Goal: Transaction & Acquisition: Book appointment/travel/reservation

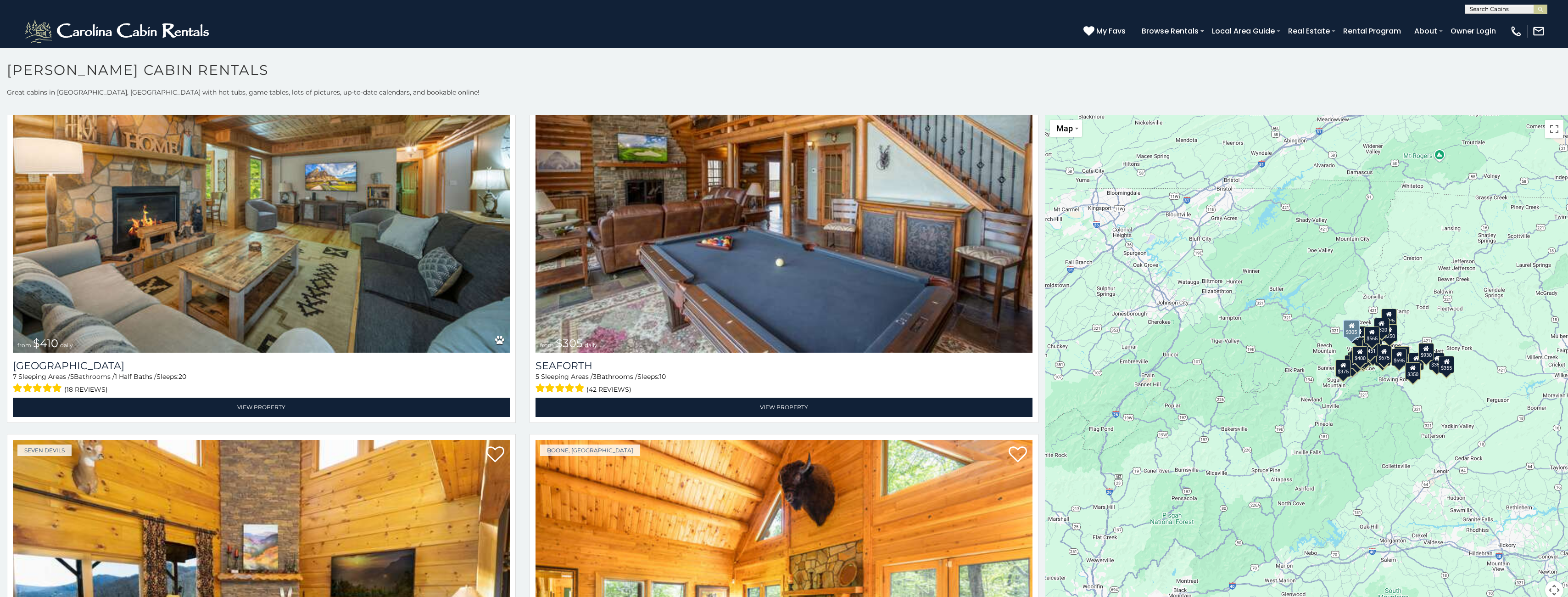
scroll to position [5373, 0]
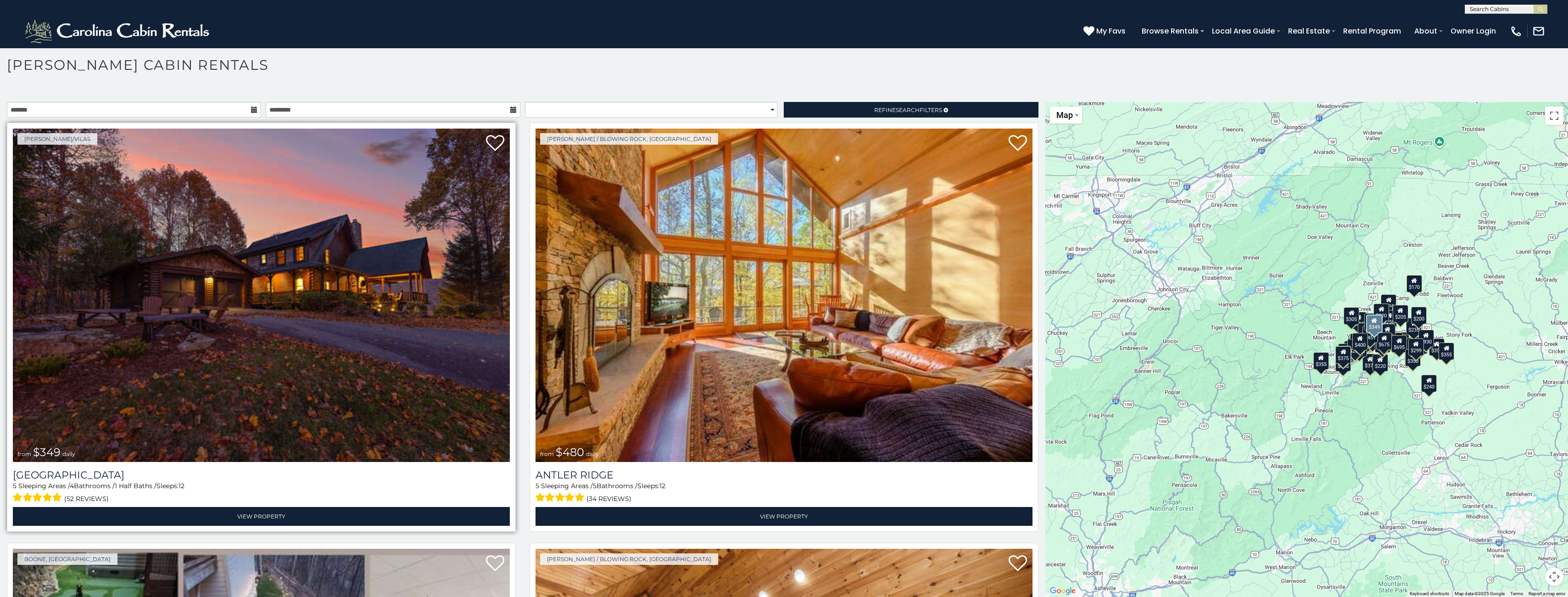
click at [334, 309] on img at bounding box center [261, 295] width 497 height 333
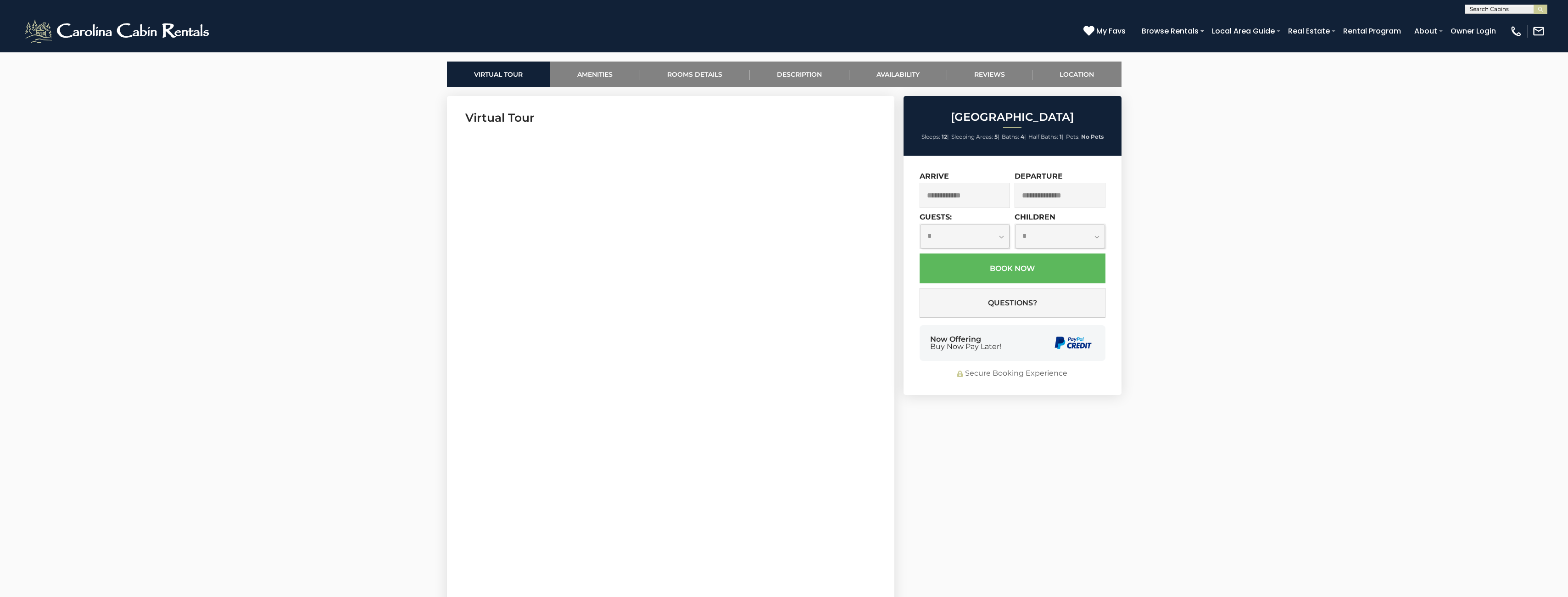
scroll to position [413, 0]
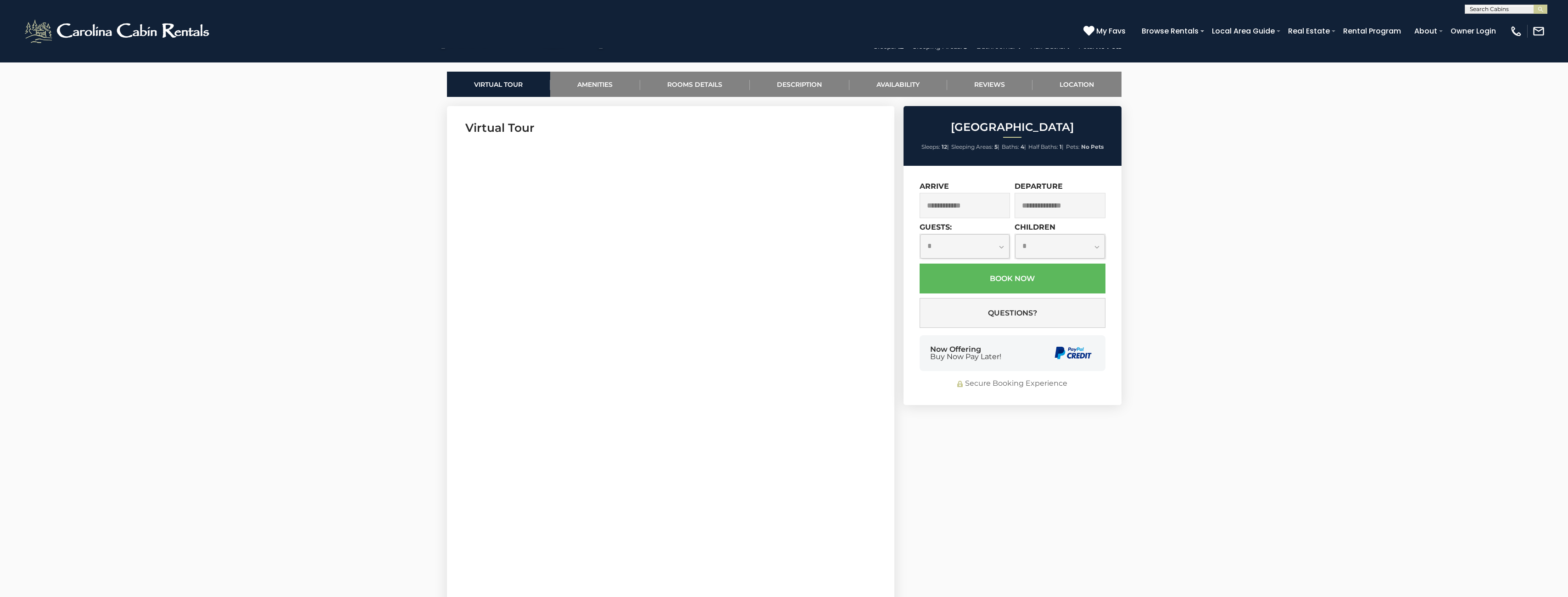
select select "*"
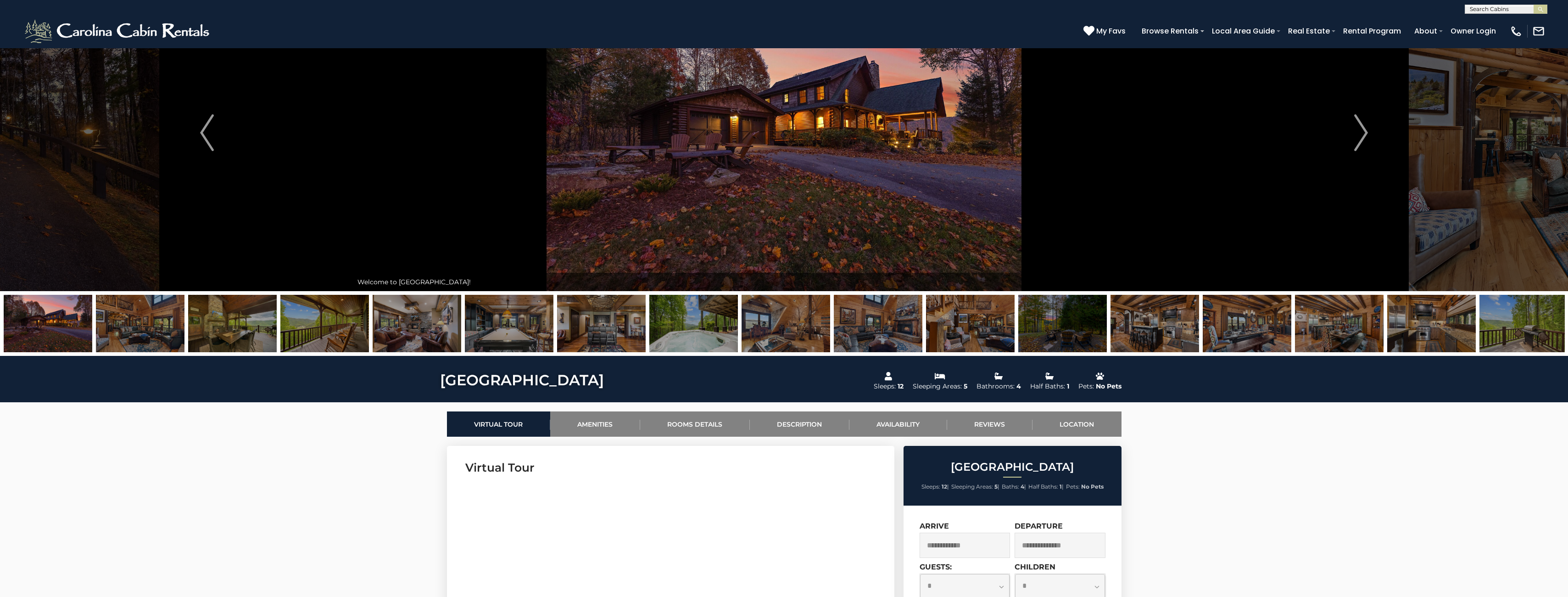
scroll to position [0, 0]
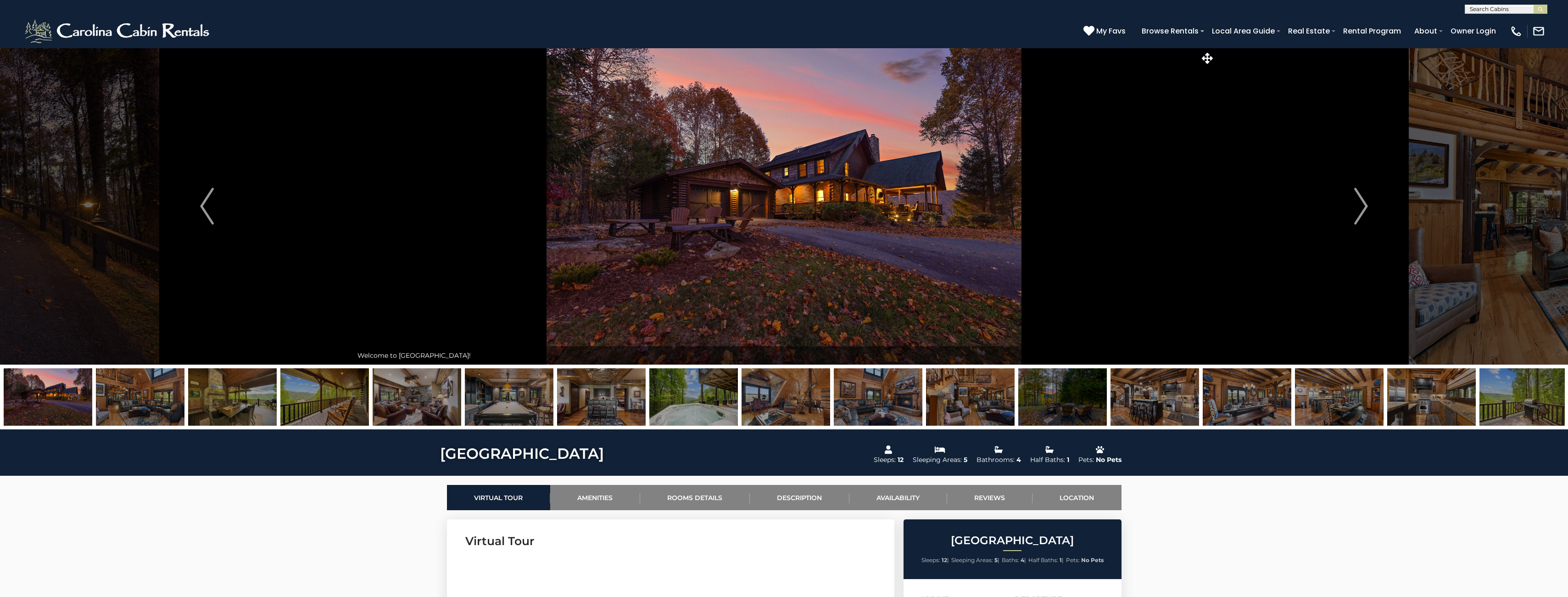
click at [763, 262] on img at bounding box center [784, 206] width 863 height 317
click at [1364, 208] on img "Next" at bounding box center [1361, 206] width 14 height 37
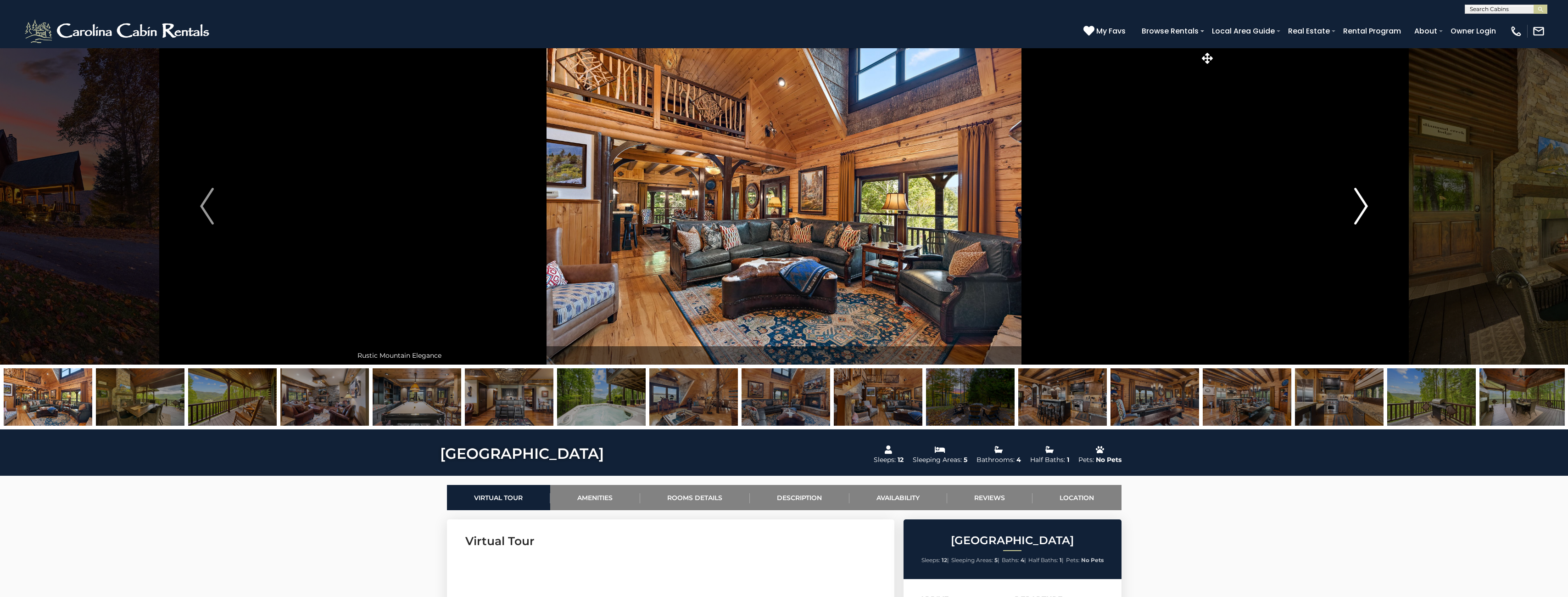
click at [1364, 208] on img "Next" at bounding box center [1361, 206] width 14 height 37
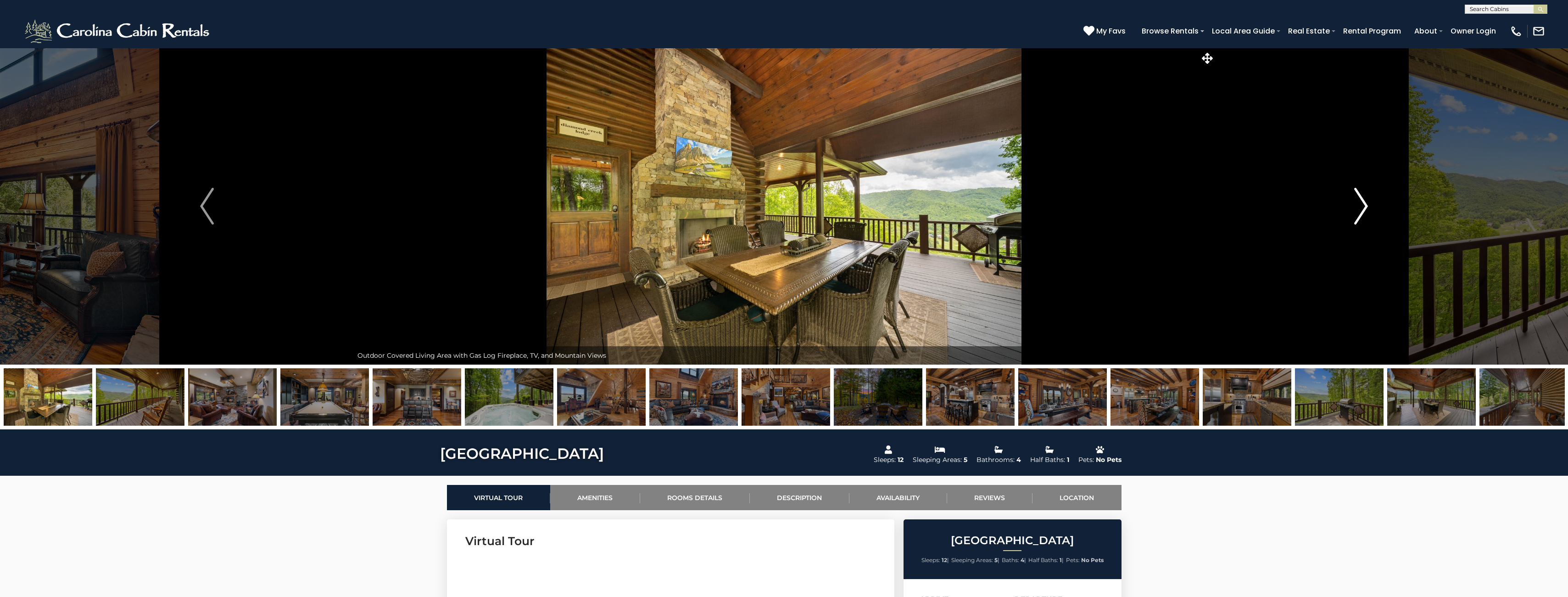
click at [1364, 209] on img "Next" at bounding box center [1361, 206] width 14 height 37
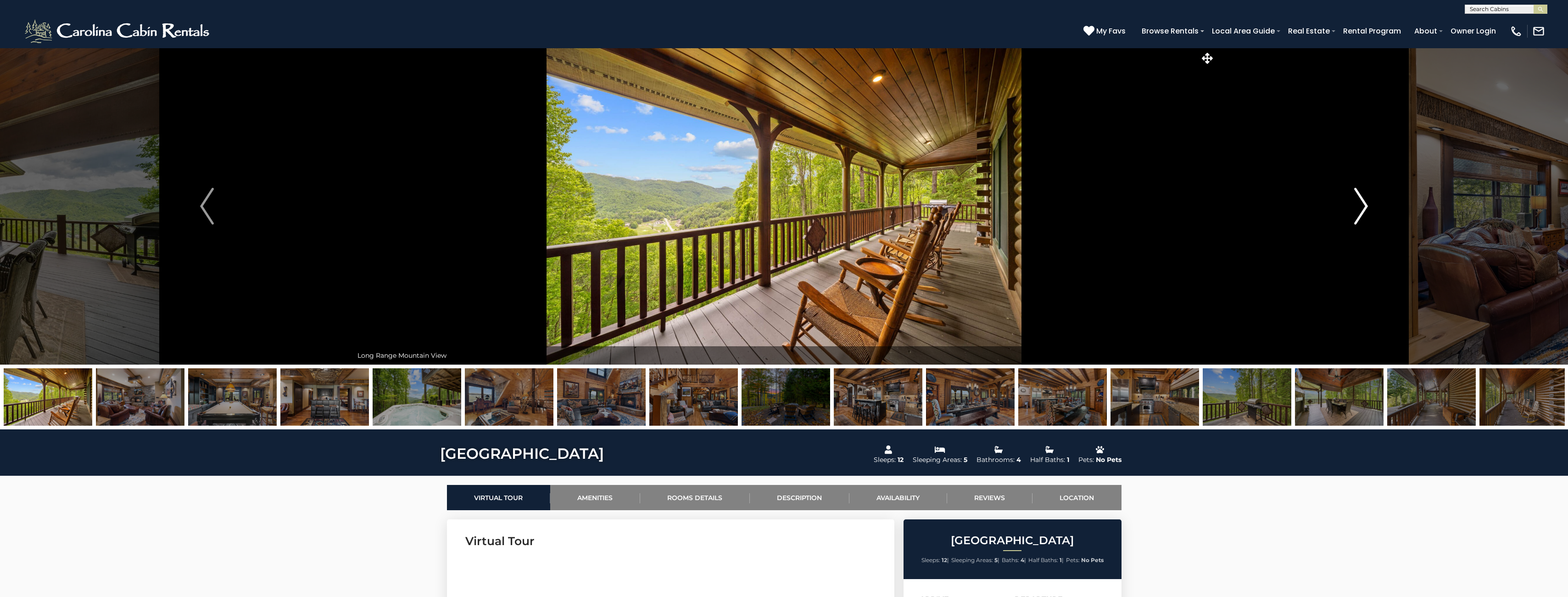
click at [1364, 209] on img "Next" at bounding box center [1361, 206] width 14 height 37
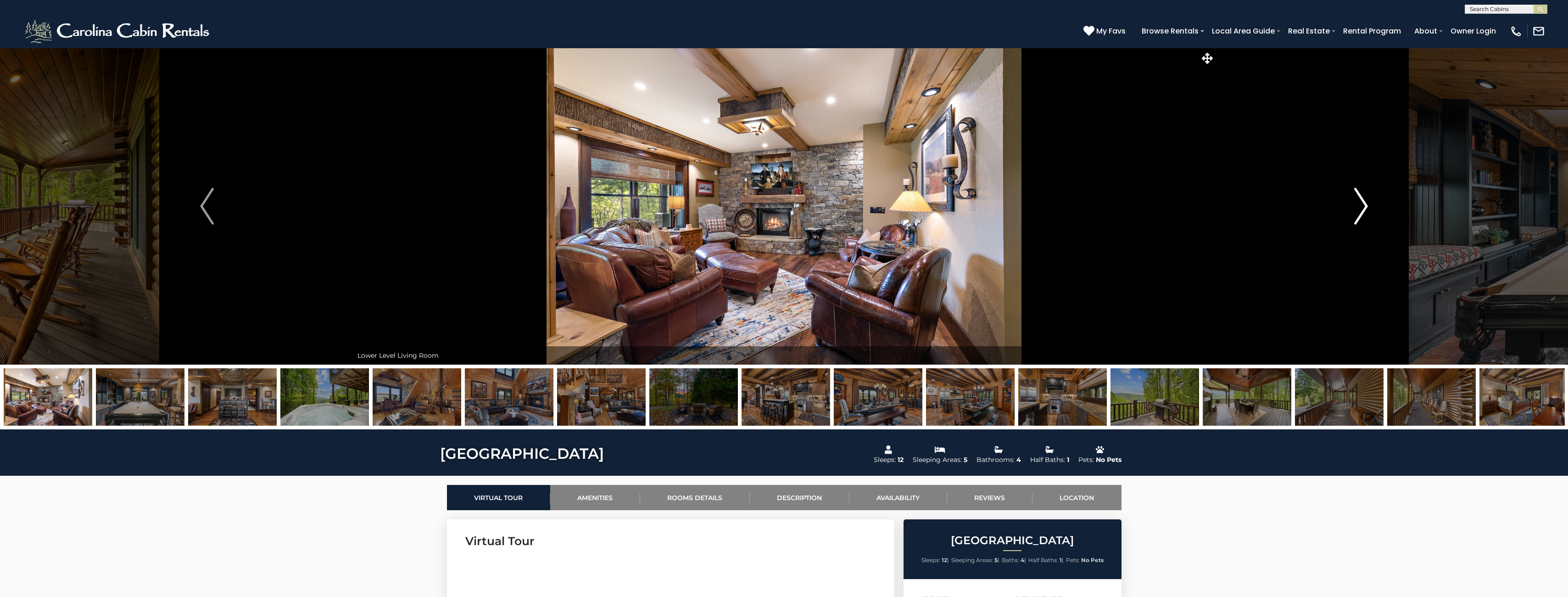
click at [1362, 209] on img "Next" at bounding box center [1361, 206] width 14 height 37
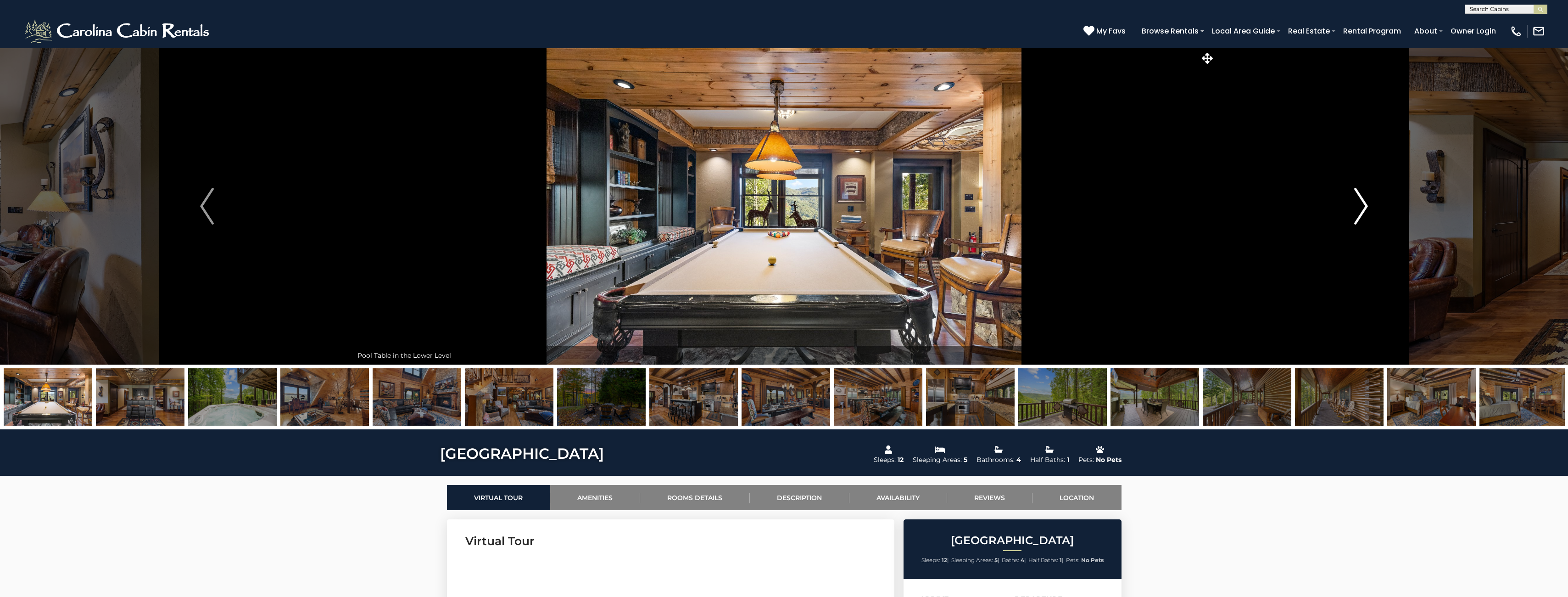
click at [1362, 209] on img "Next" at bounding box center [1361, 206] width 14 height 37
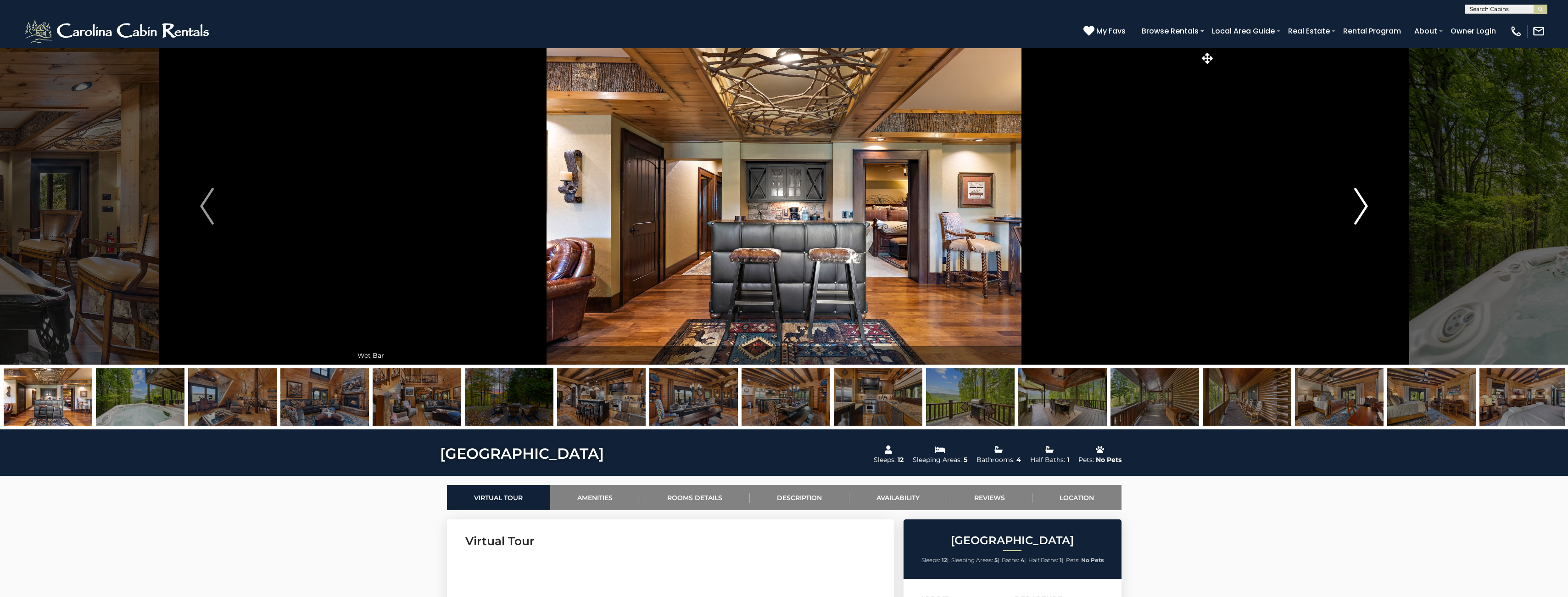
click at [1362, 209] on img "Next" at bounding box center [1361, 206] width 14 height 37
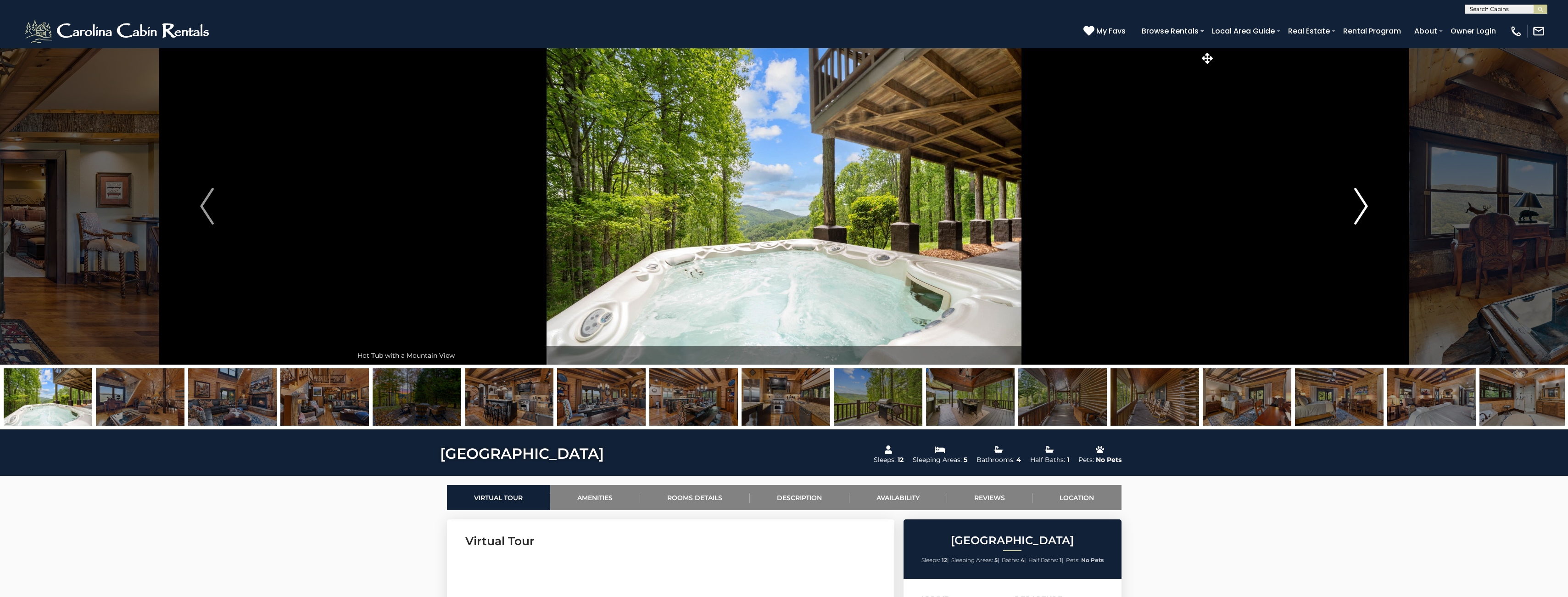
click at [1362, 209] on img "Next" at bounding box center [1361, 206] width 14 height 37
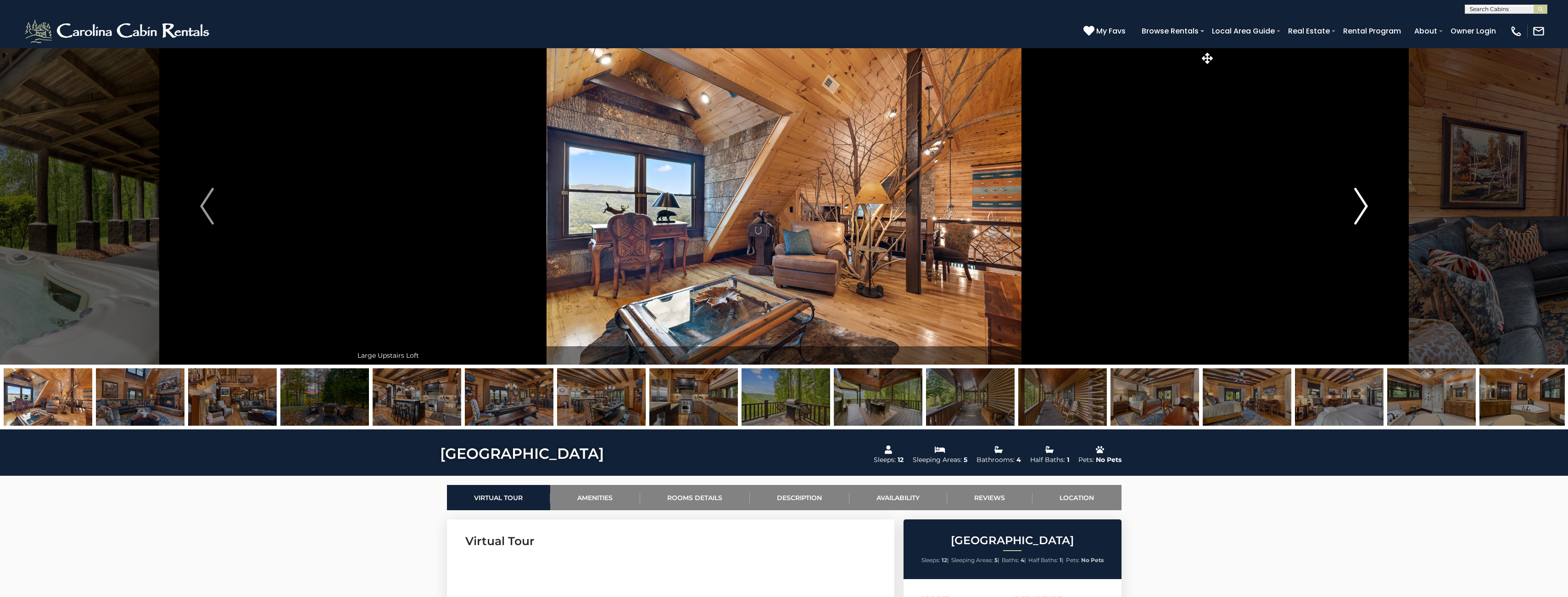
click at [1362, 209] on img "Next" at bounding box center [1361, 206] width 14 height 37
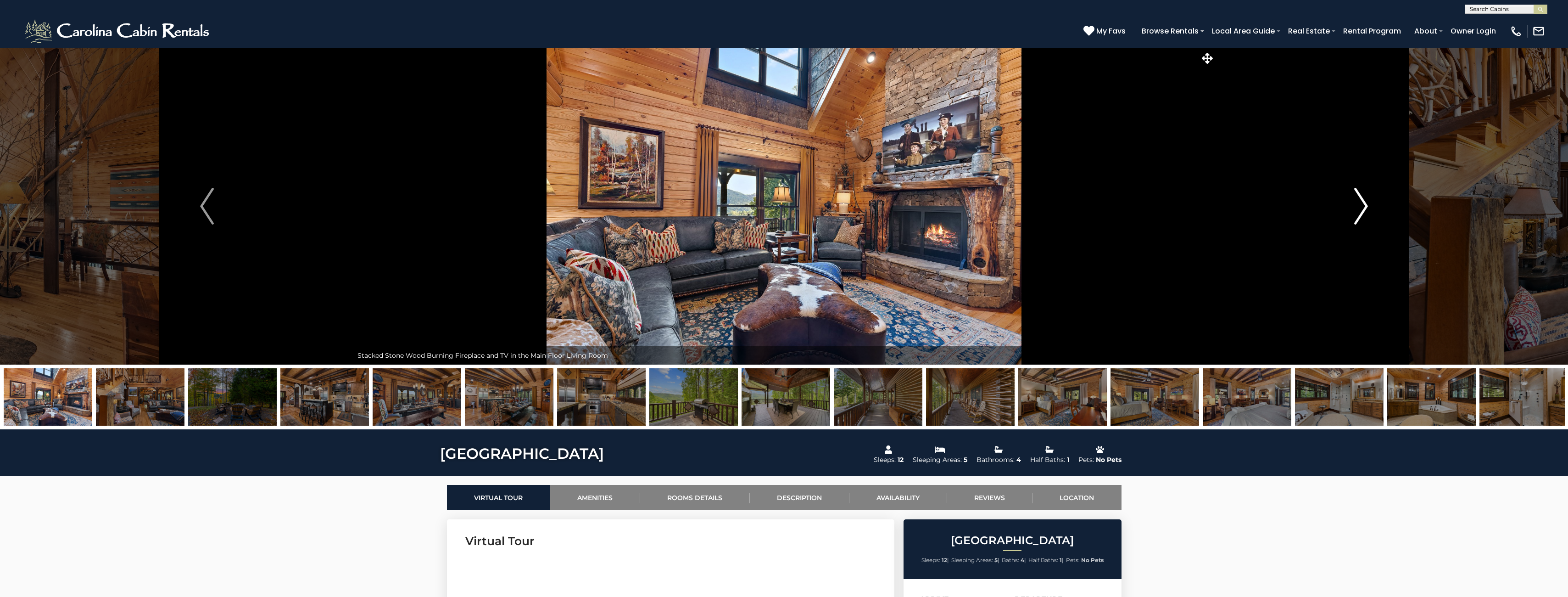
click at [1362, 209] on img "Next" at bounding box center [1361, 206] width 14 height 37
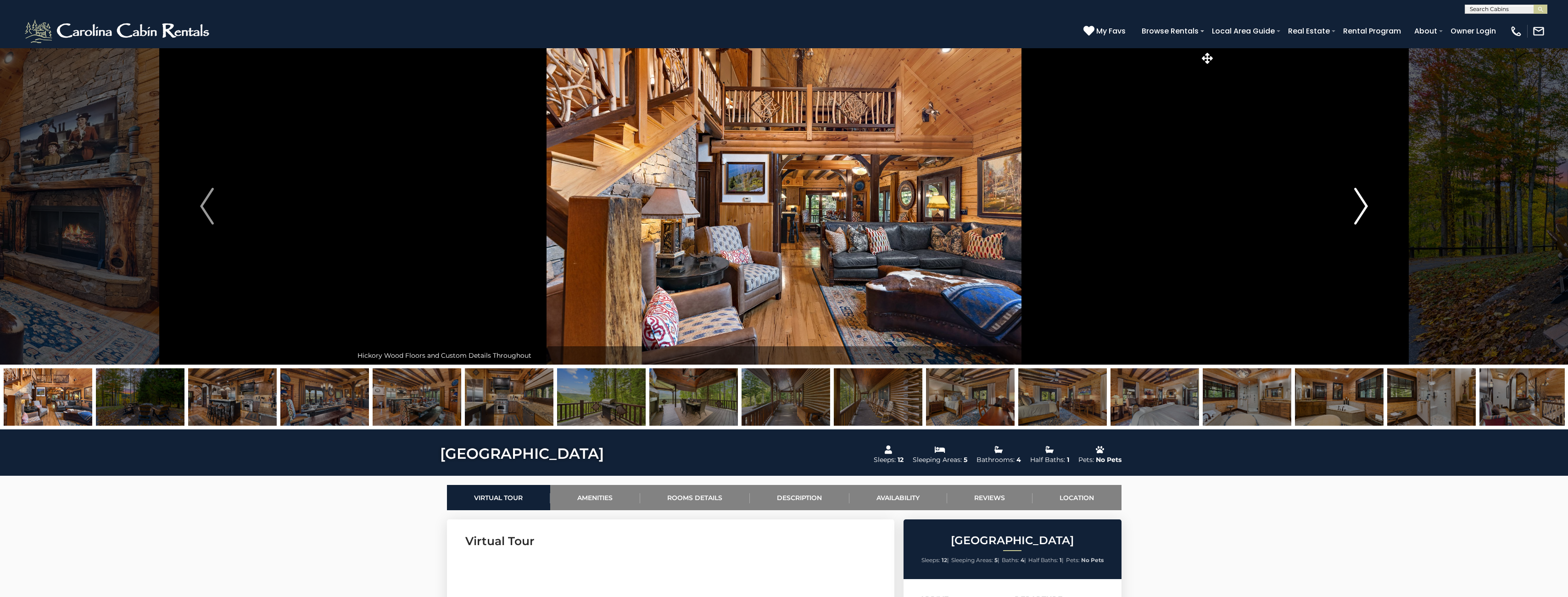
click at [1362, 209] on img "Next" at bounding box center [1361, 206] width 14 height 37
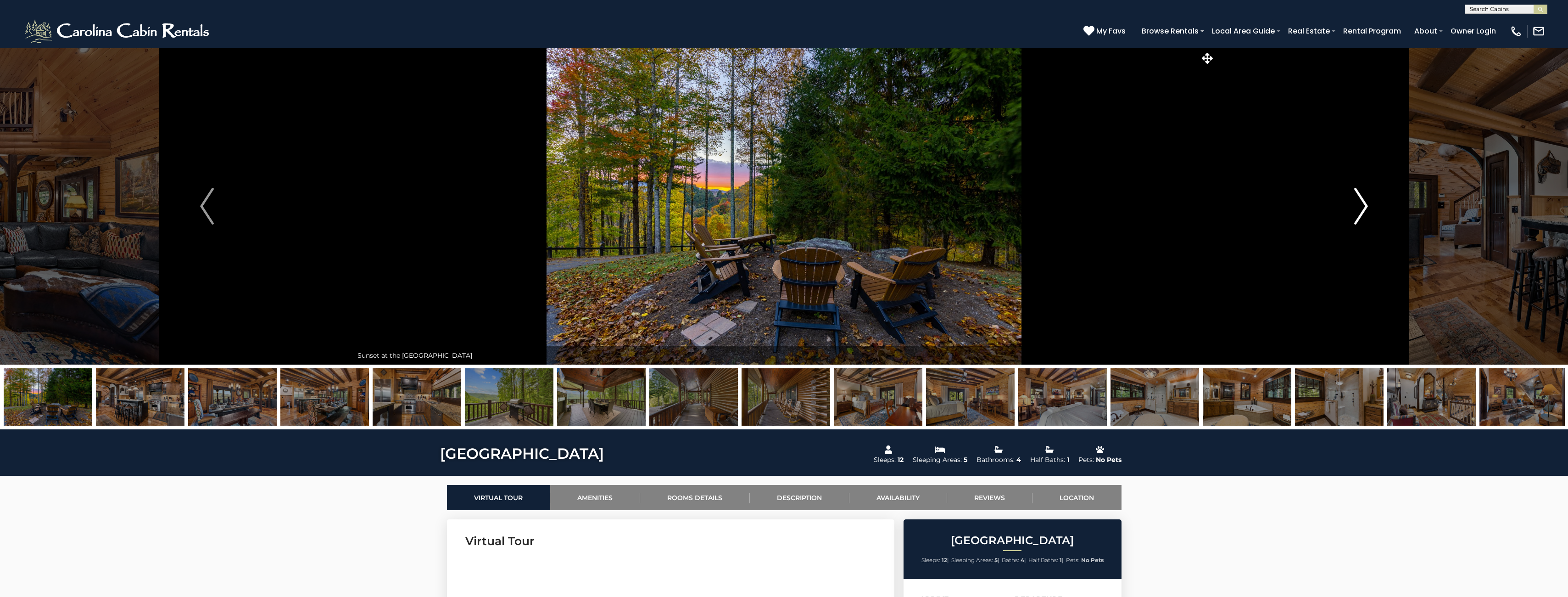
click at [1362, 209] on img "Next" at bounding box center [1361, 206] width 14 height 37
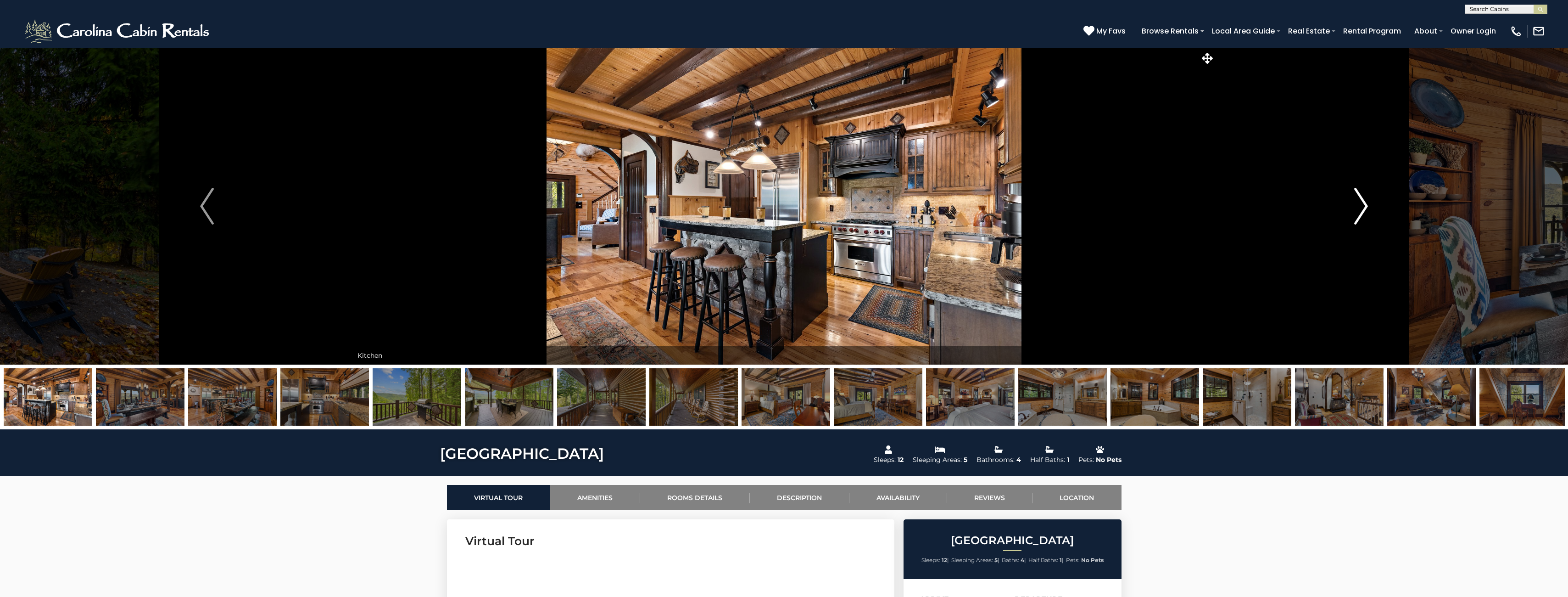
click at [1362, 210] on img "Next" at bounding box center [1361, 206] width 14 height 37
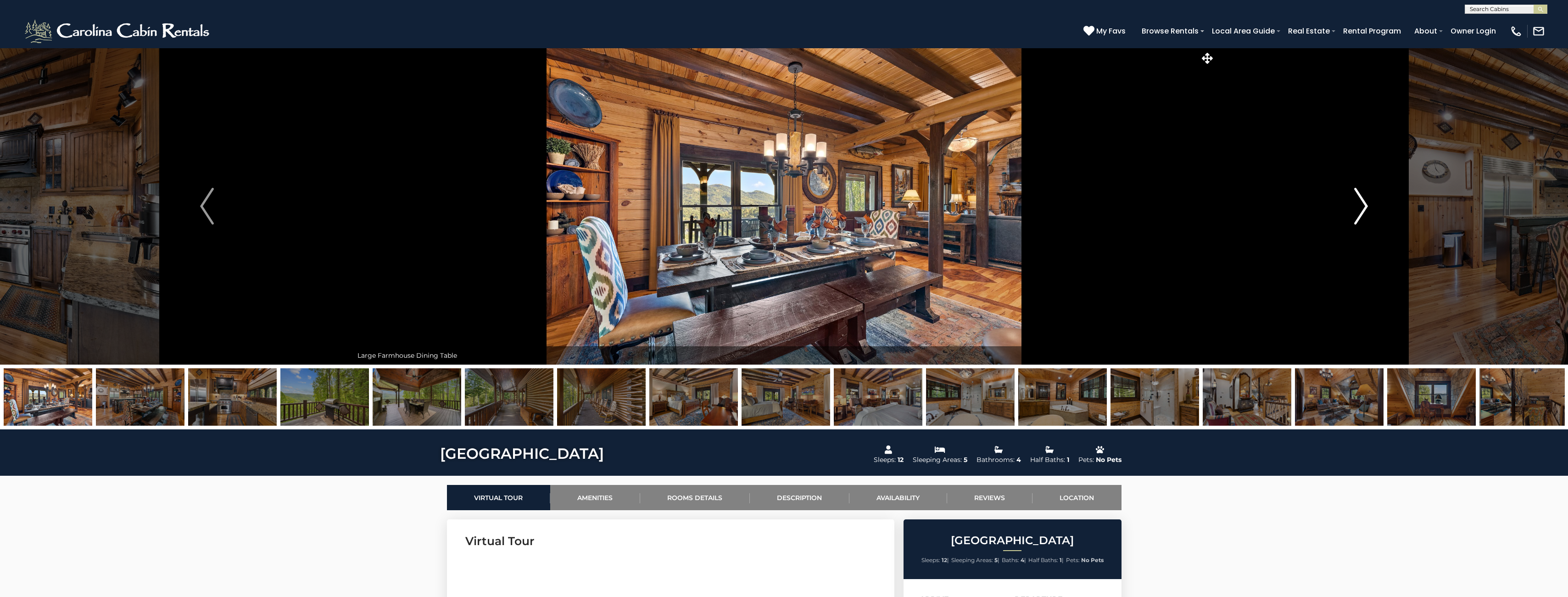
click at [1360, 210] on img "Next" at bounding box center [1361, 206] width 14 height 37
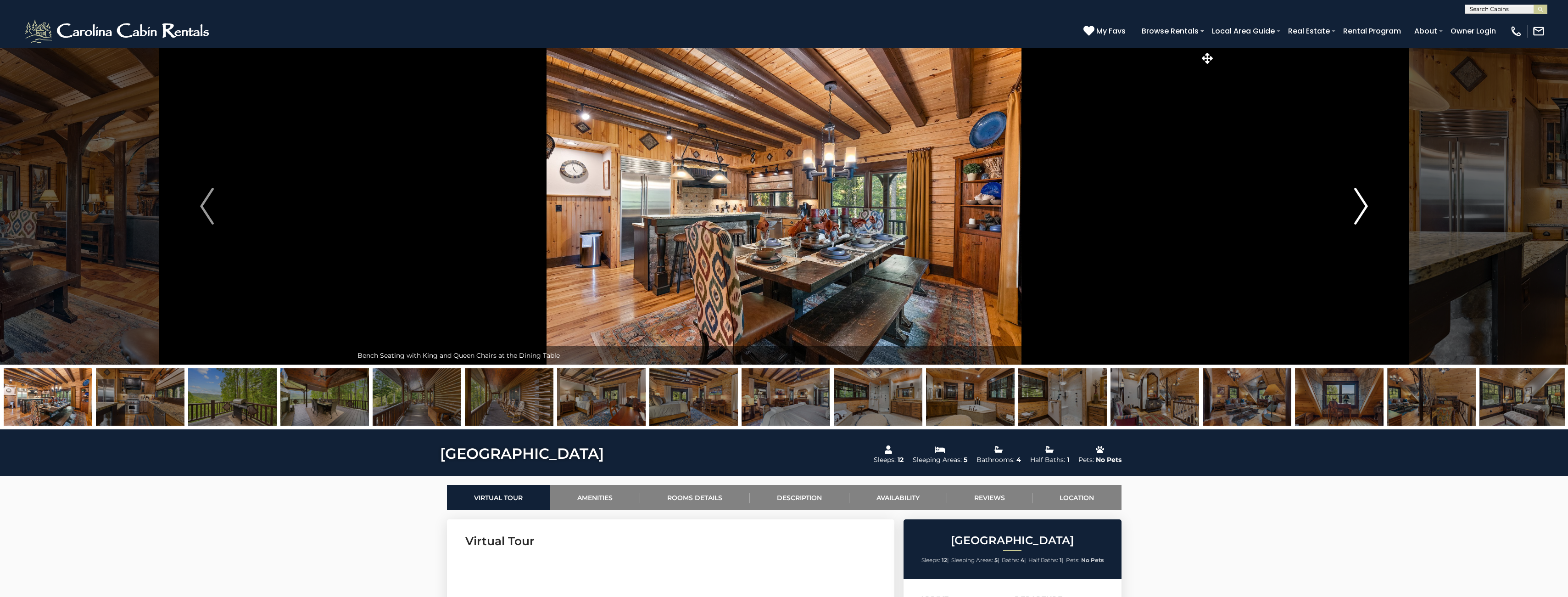
click at [1360, 210] on img "Next" at bounding box center [1361, 206] width 14 height 37
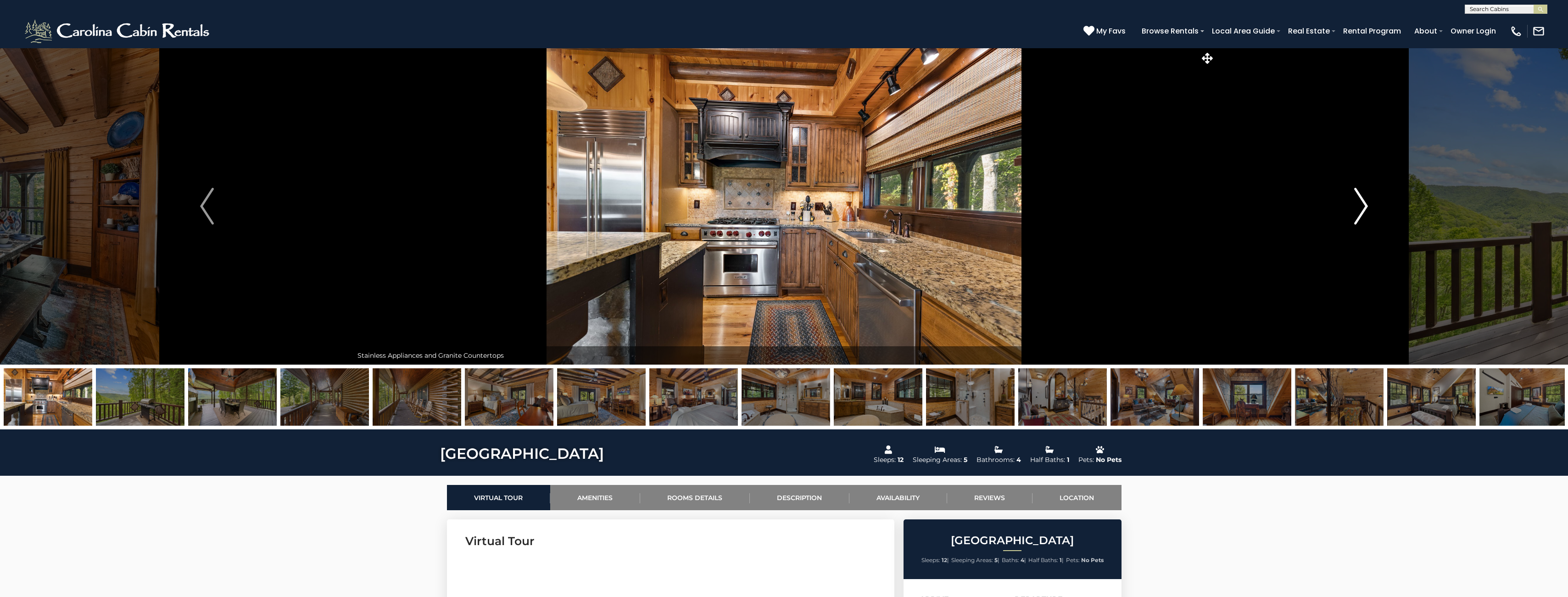
click at [1360, 210] on img "Next" at bounding box center [1361, 206] width 14 height 37
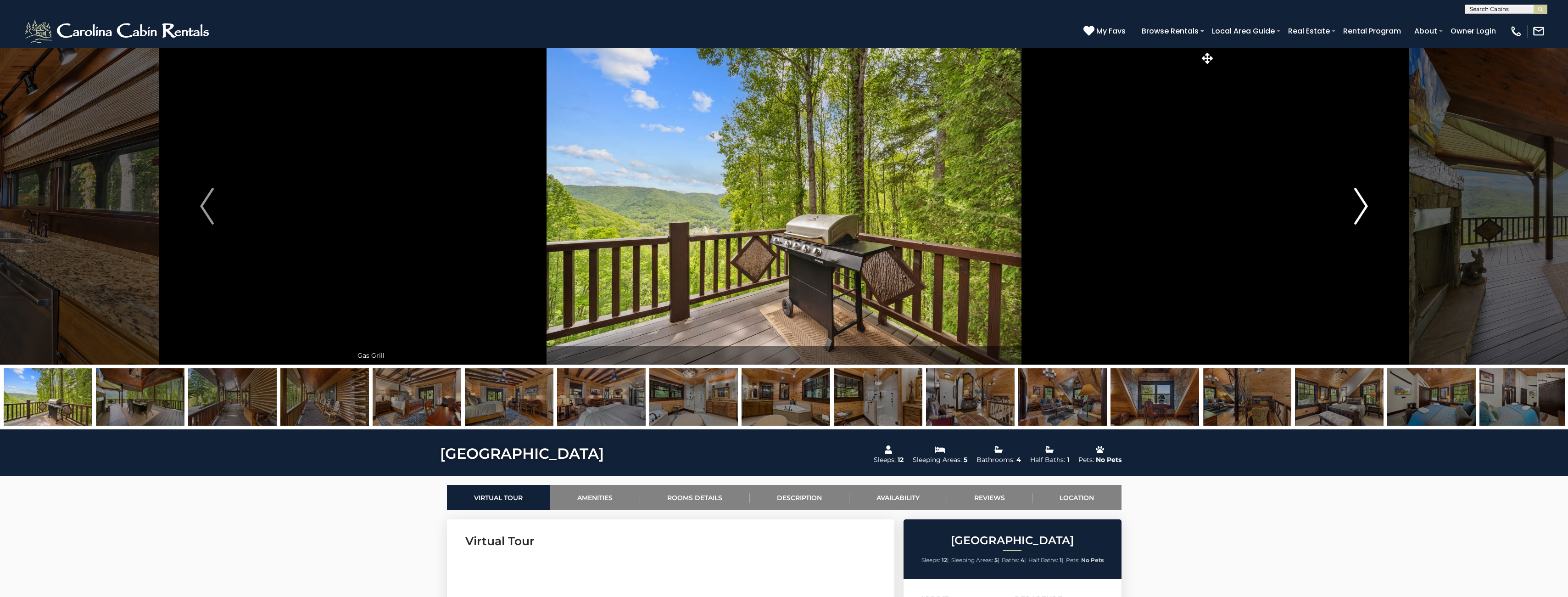
click at [1362, 213] on img "Next" at bounding box center [1361, 206] width 14 height 37
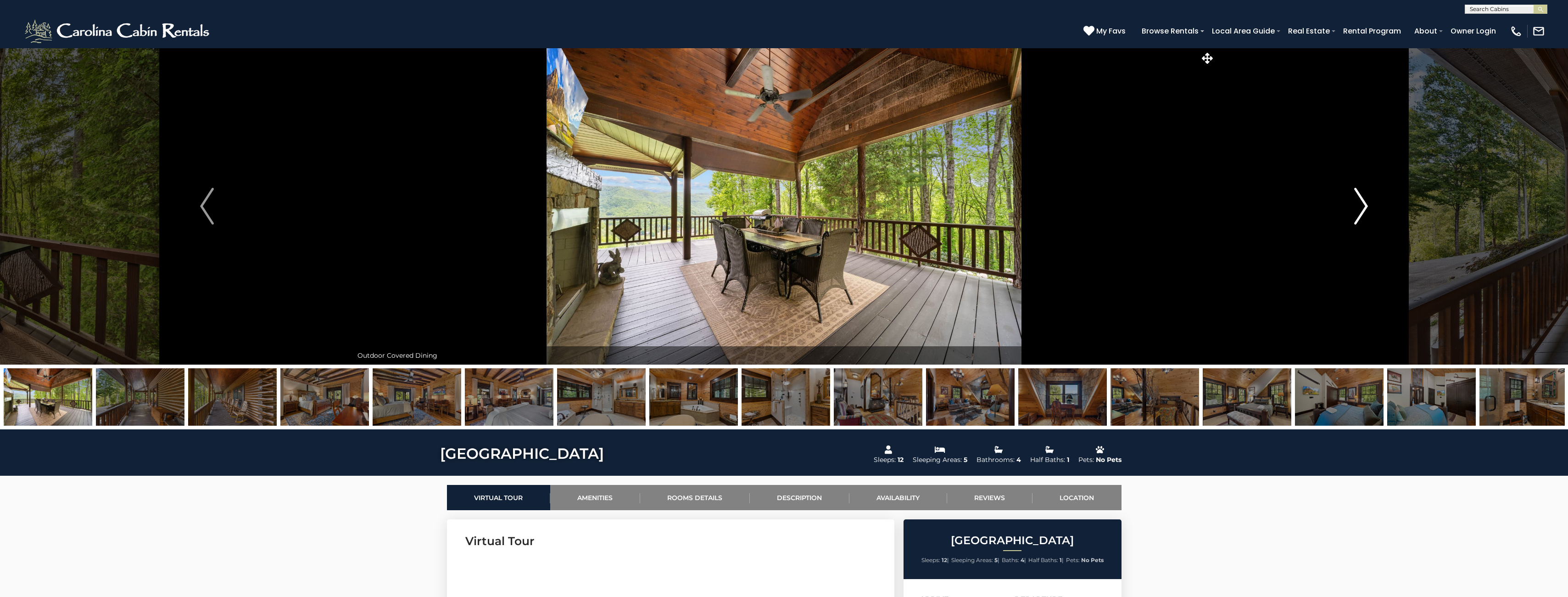
click at [1362, 213] on img "Next" at bounding box center [1361, 206] width 14 height 37
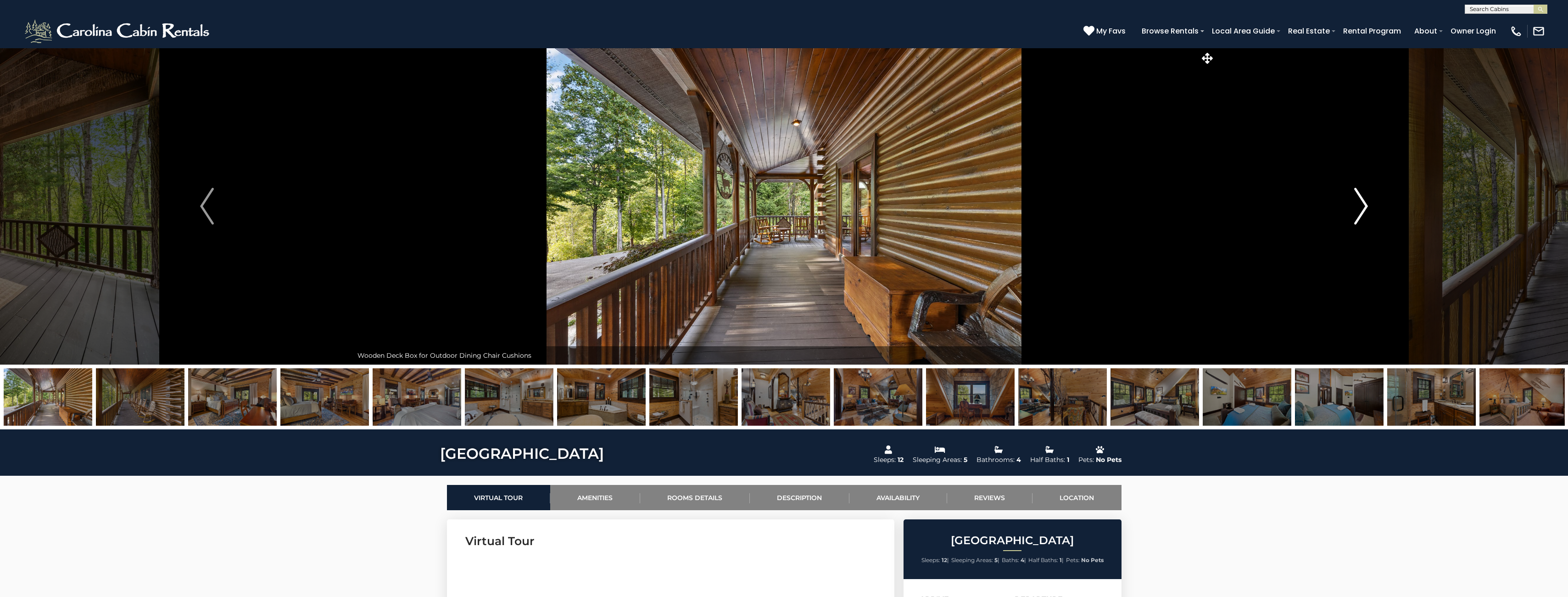
click at [1362, 213] on img "Next" at bounding box center [1361, 206] width 14 height 37
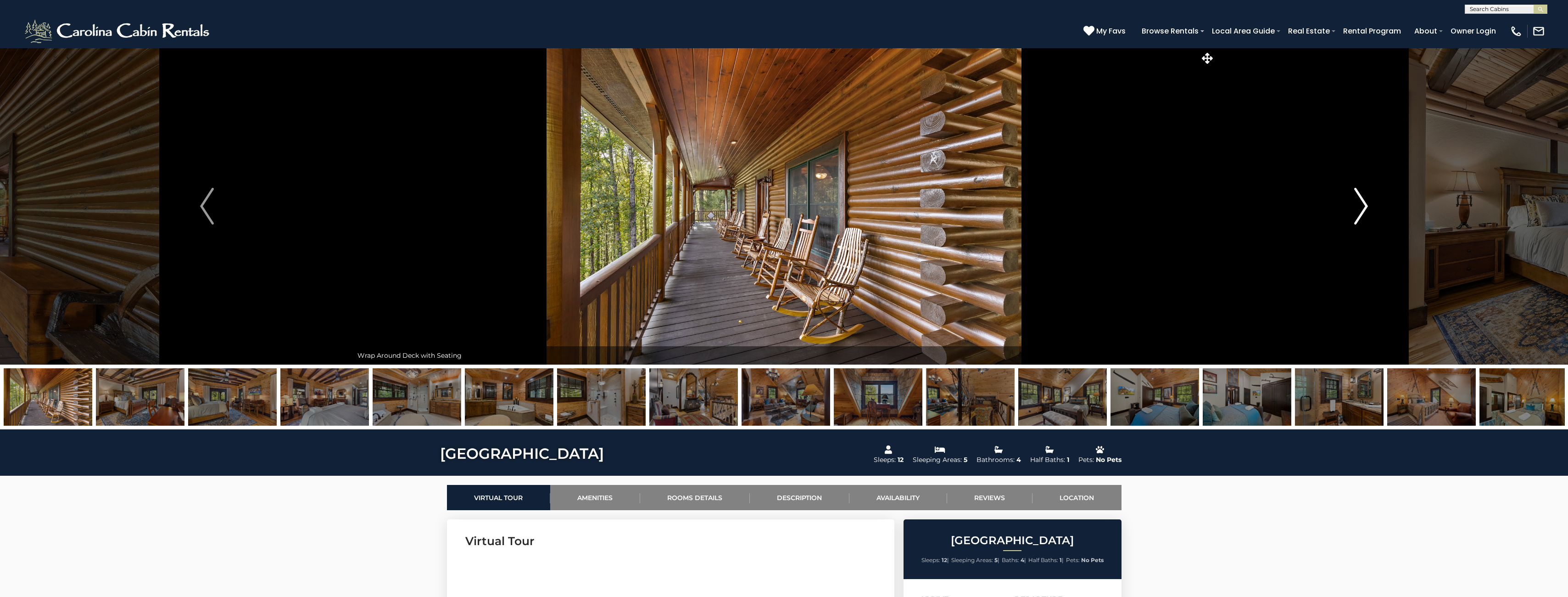
click at [1362, 214] on img "Next" at bounding box center [1361, 206] width 14 height 37
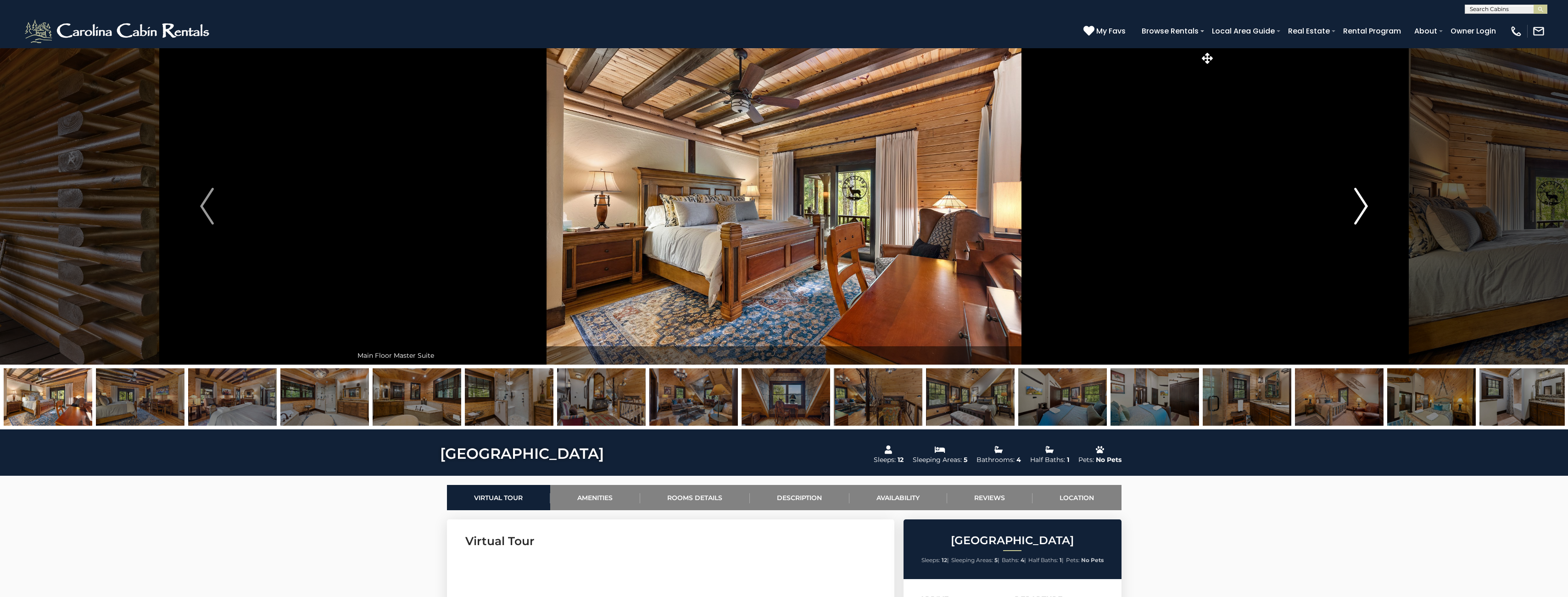
click at [1362, 214] on img "Next" at bounding box center [1361, 206] width 14 height 37
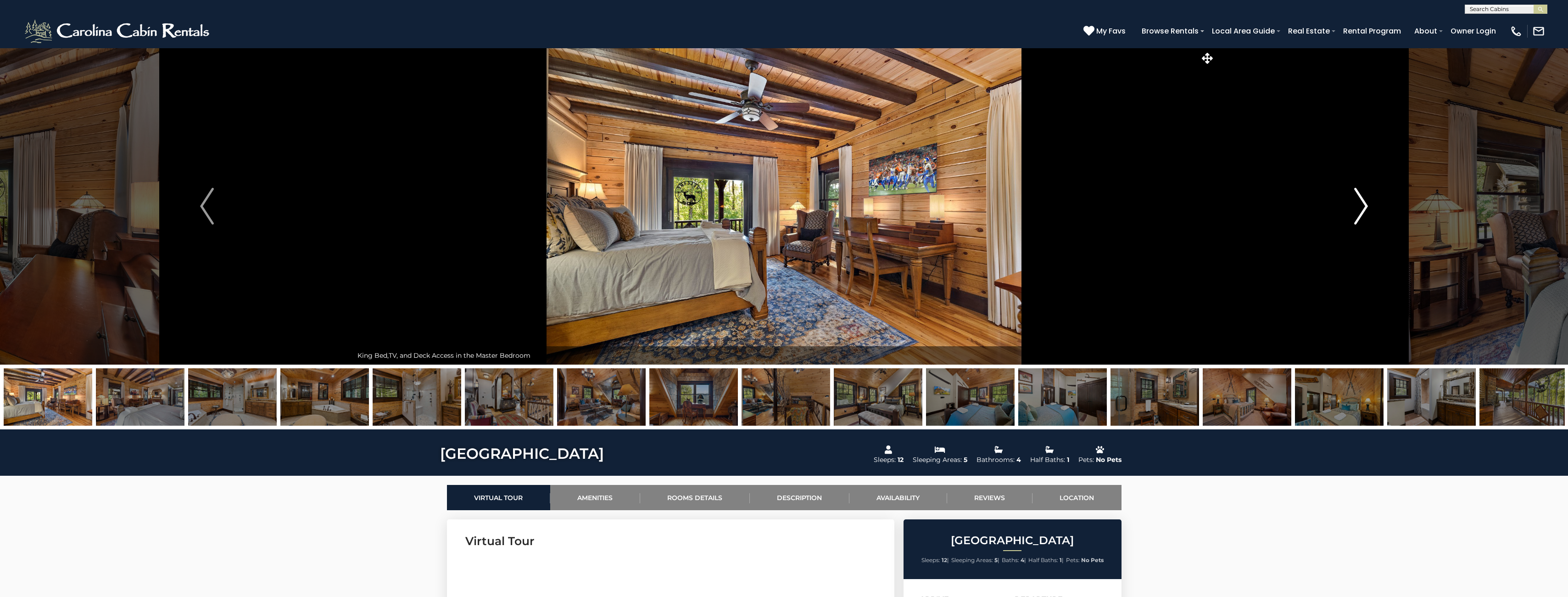
click at [1362, 215] on img "Next" at bounding box center [1361, 206] width 14 height 37
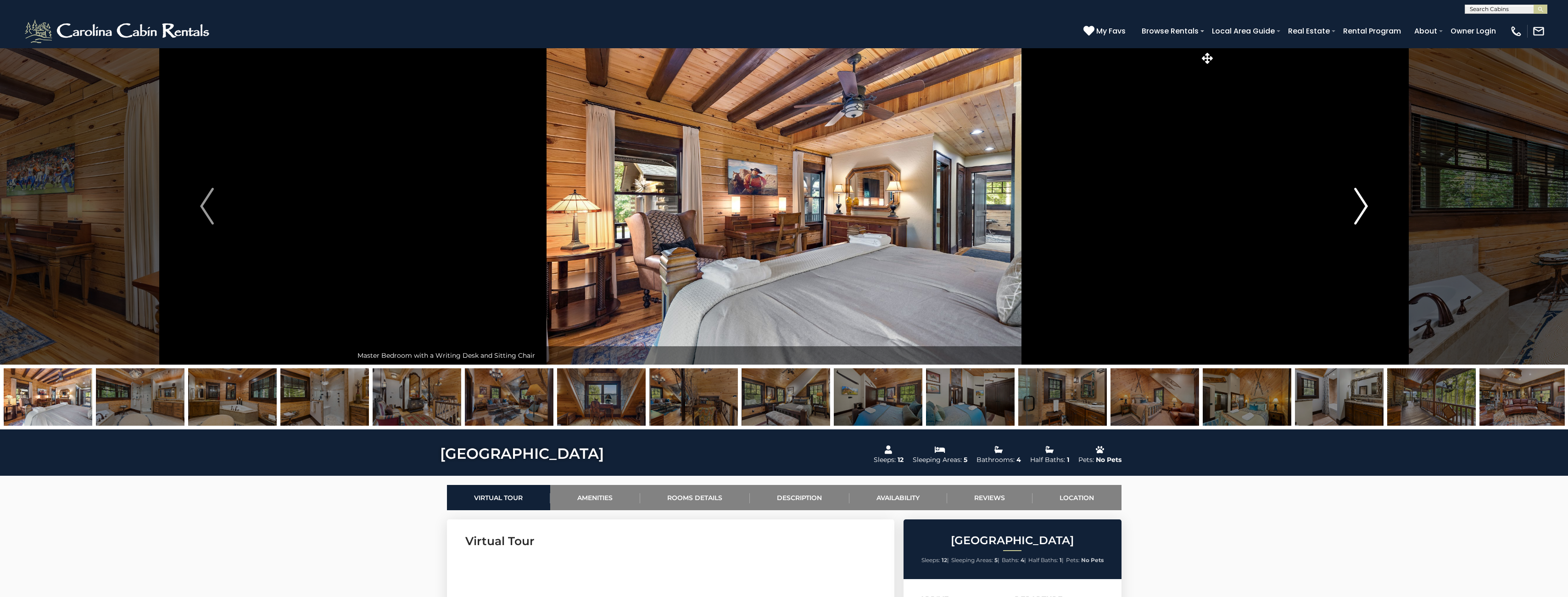
click at [1362, 215] on img "Next" at bounding box center [1361, 206] width 14 height 37
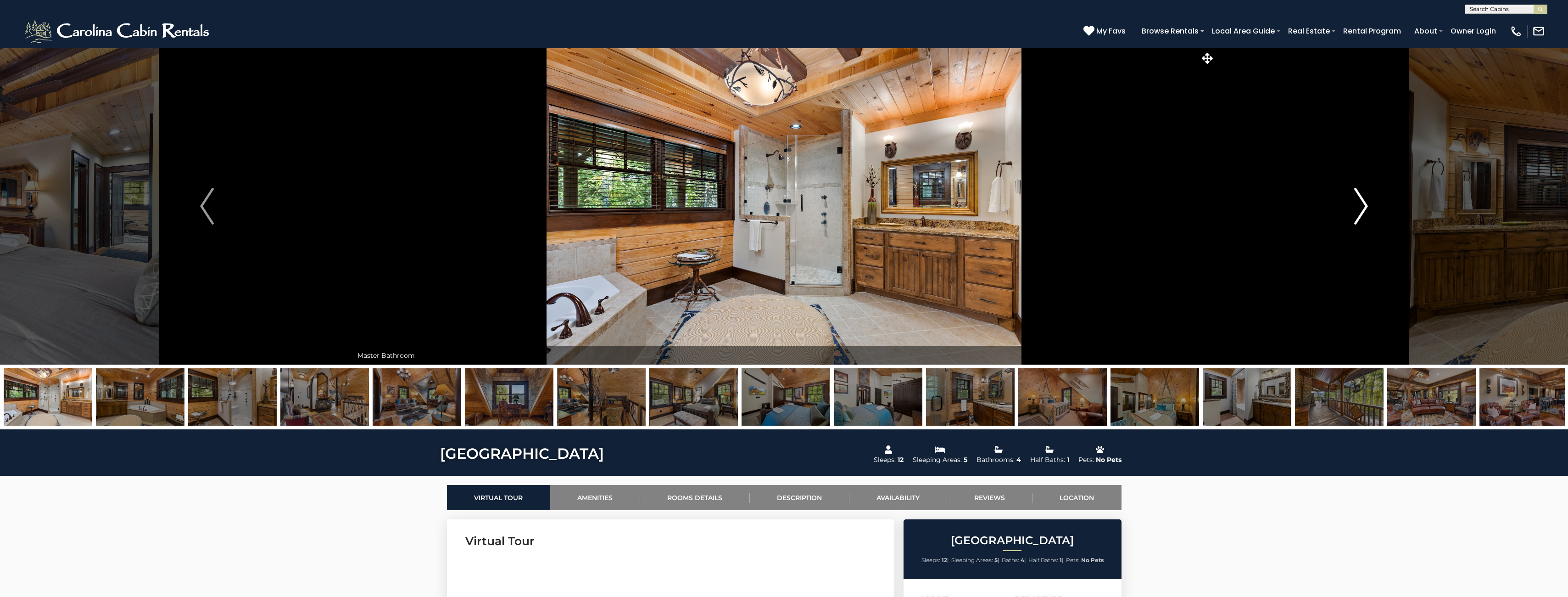
click at [1362, 215] on img "Next" at bounding box center [1361, 206] width 14 height 37
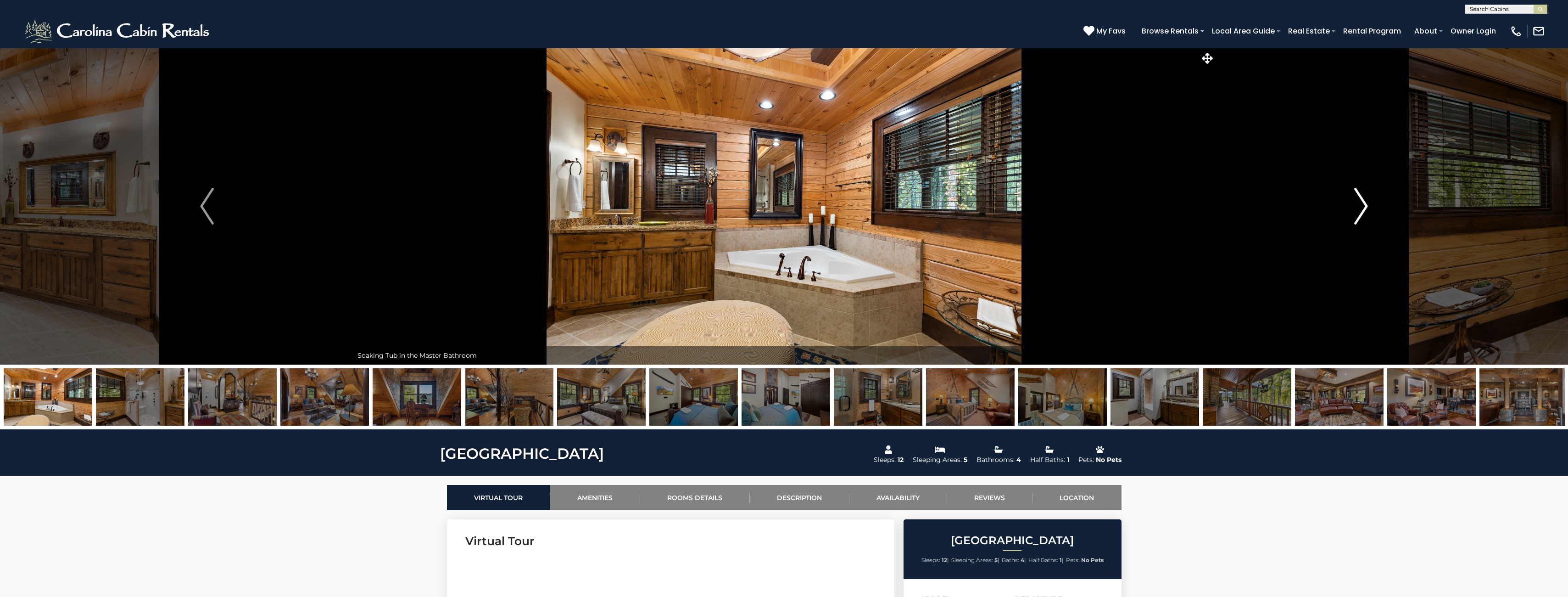
click at [1362, 215] on img "Next" at bounding box center [1361, 206] width 14 height 37
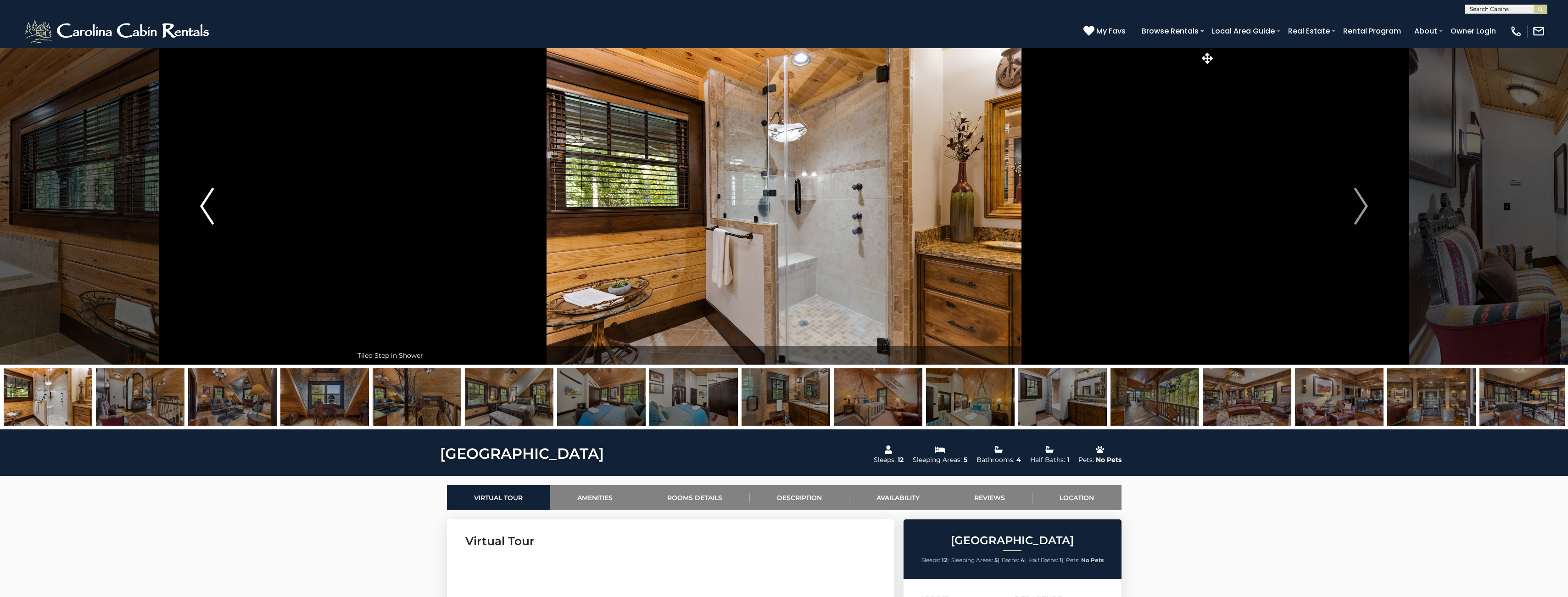
click at [211, 221] on img "Previous" at bounding box center [207, 206] width 14 height 37
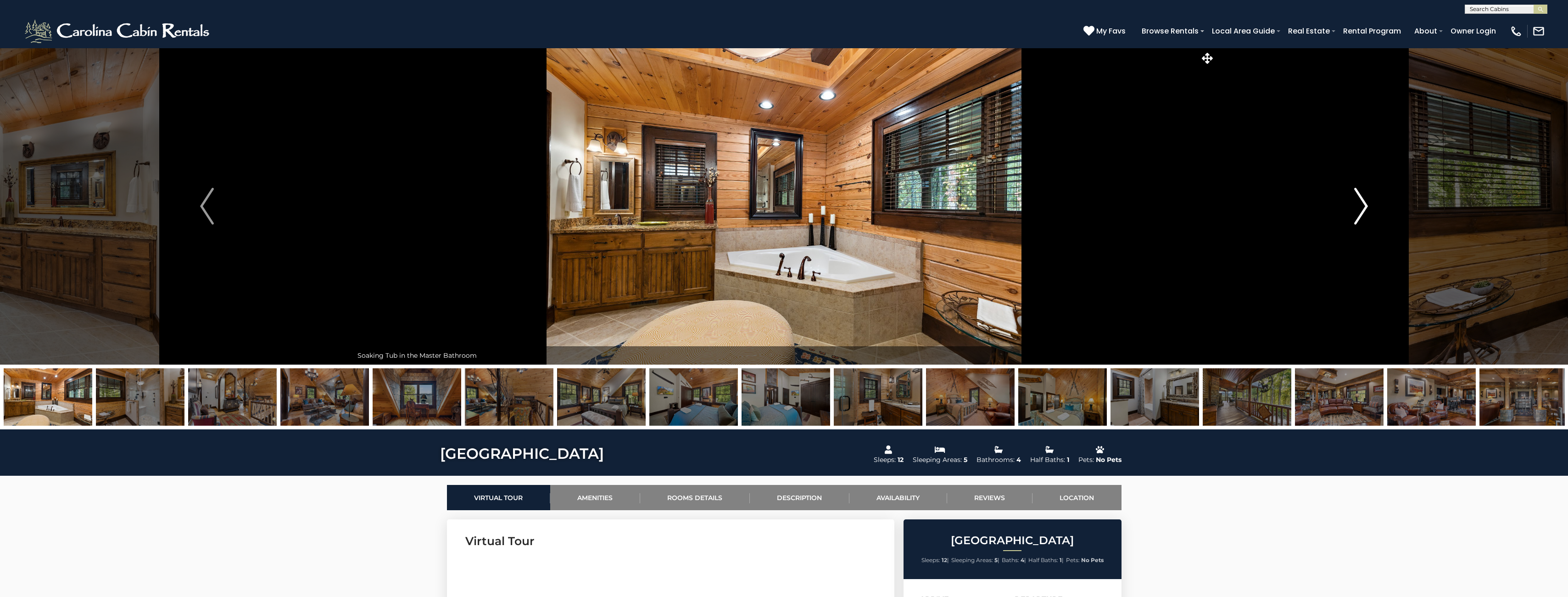
click at [1365, 207] on img "Next" at bounding box center [1361, 206] width 14 height 37
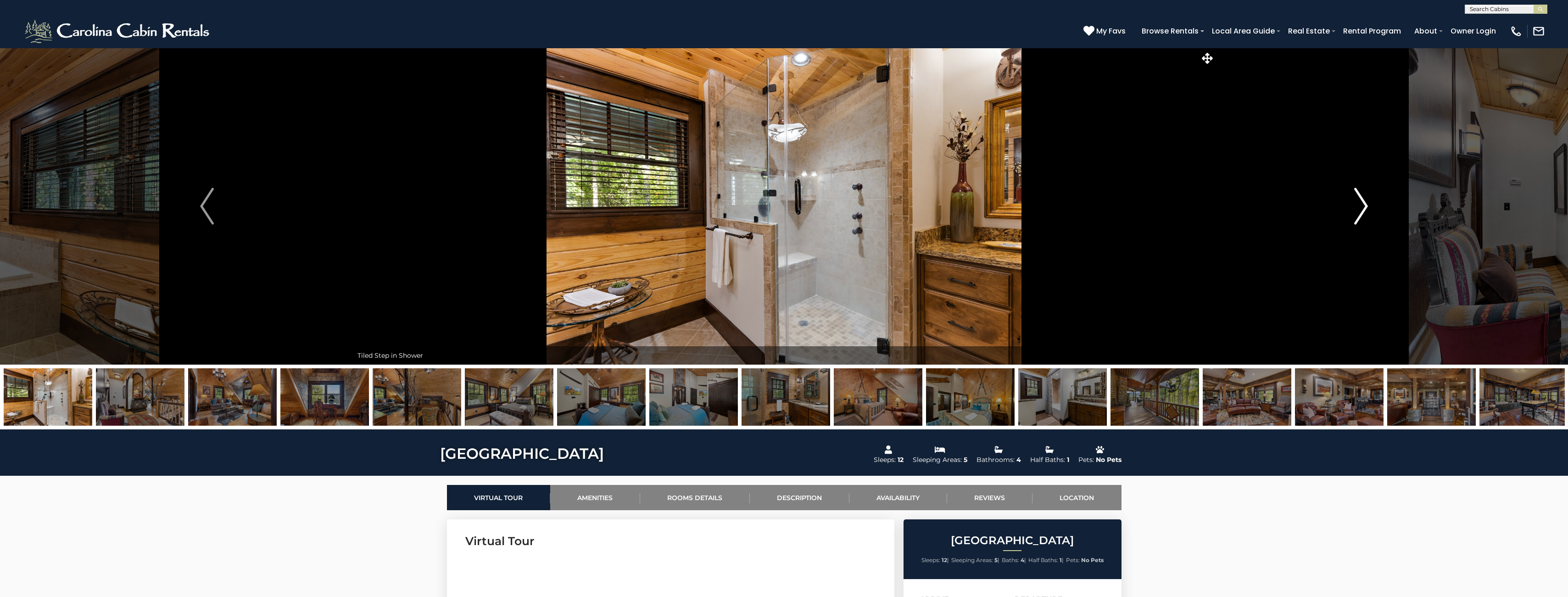
click at [1365, 207] on img "Next" at bounding box center [1361, 206] width 14 height 37
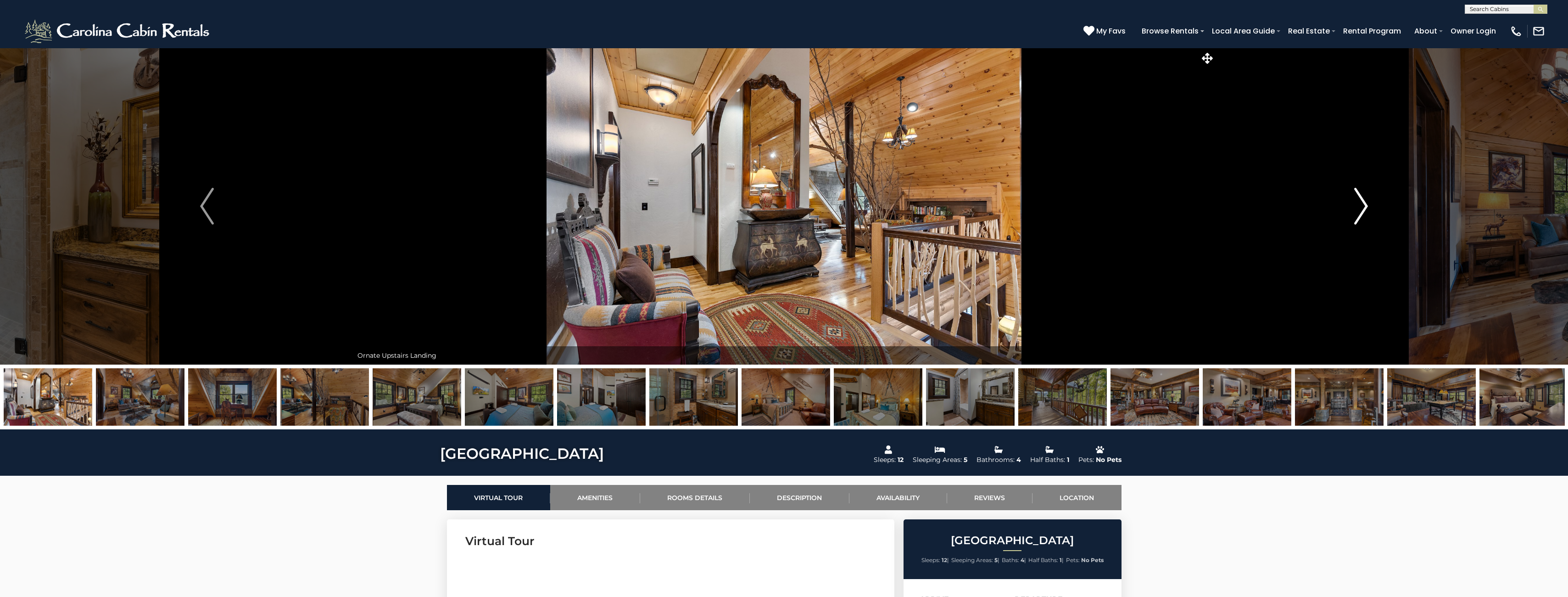
click at [1365, 207] on img "Next" at bounding box center [1361, 206] width 14 height 37
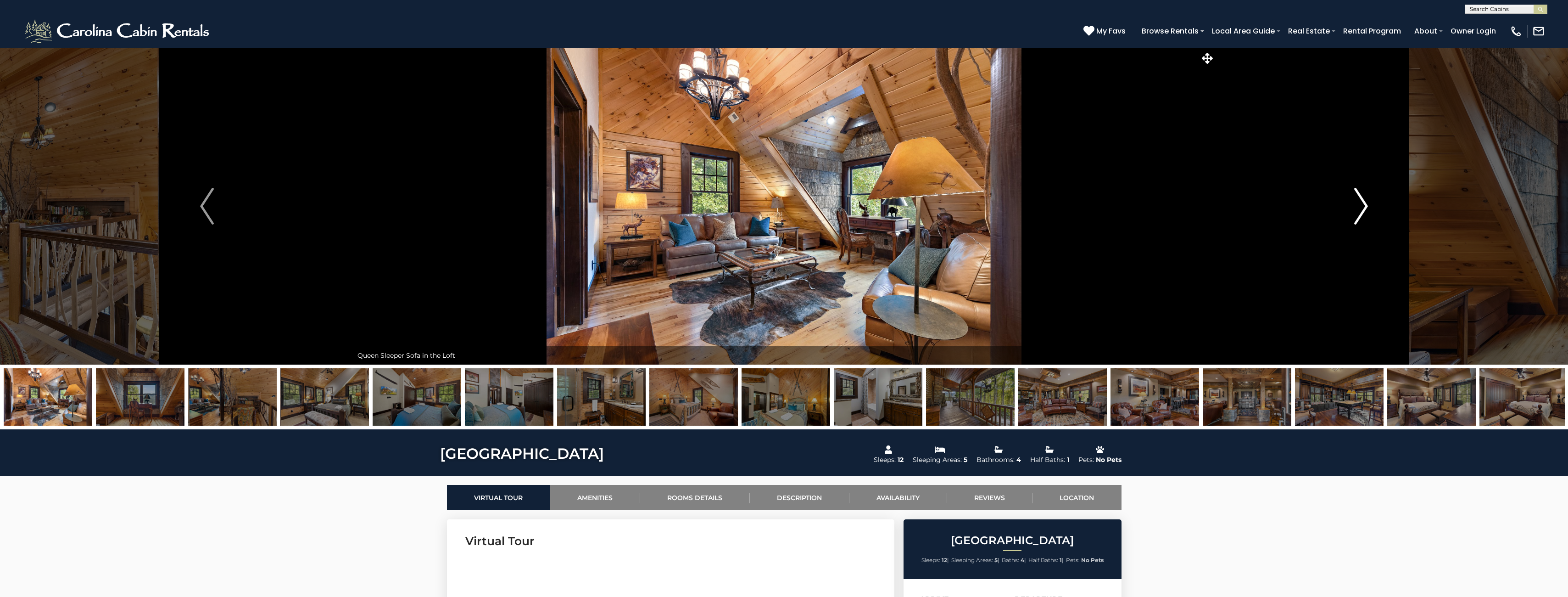
click at [1365, 207] on img "Next" at bounding box center [1361, 206] width 14 height 37
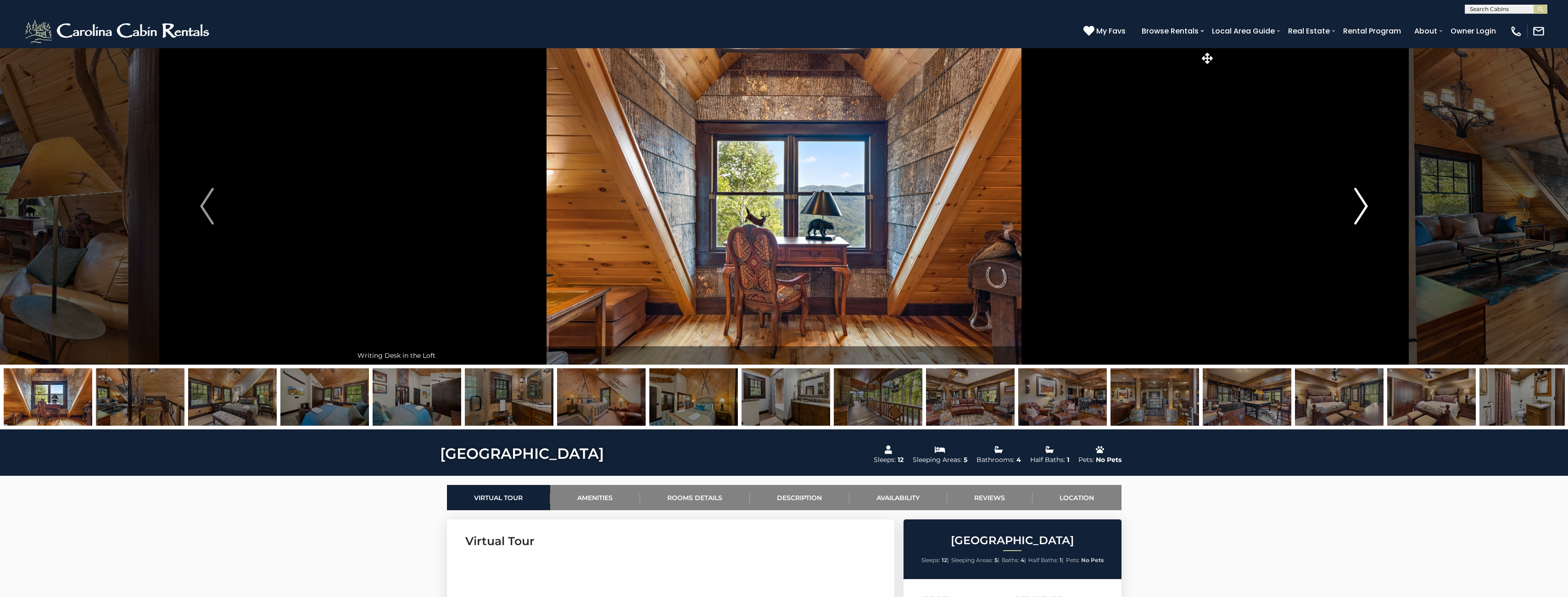
click at [1365, 207] on img "Next" at bounding box center [1361, 206] width 14 height 37
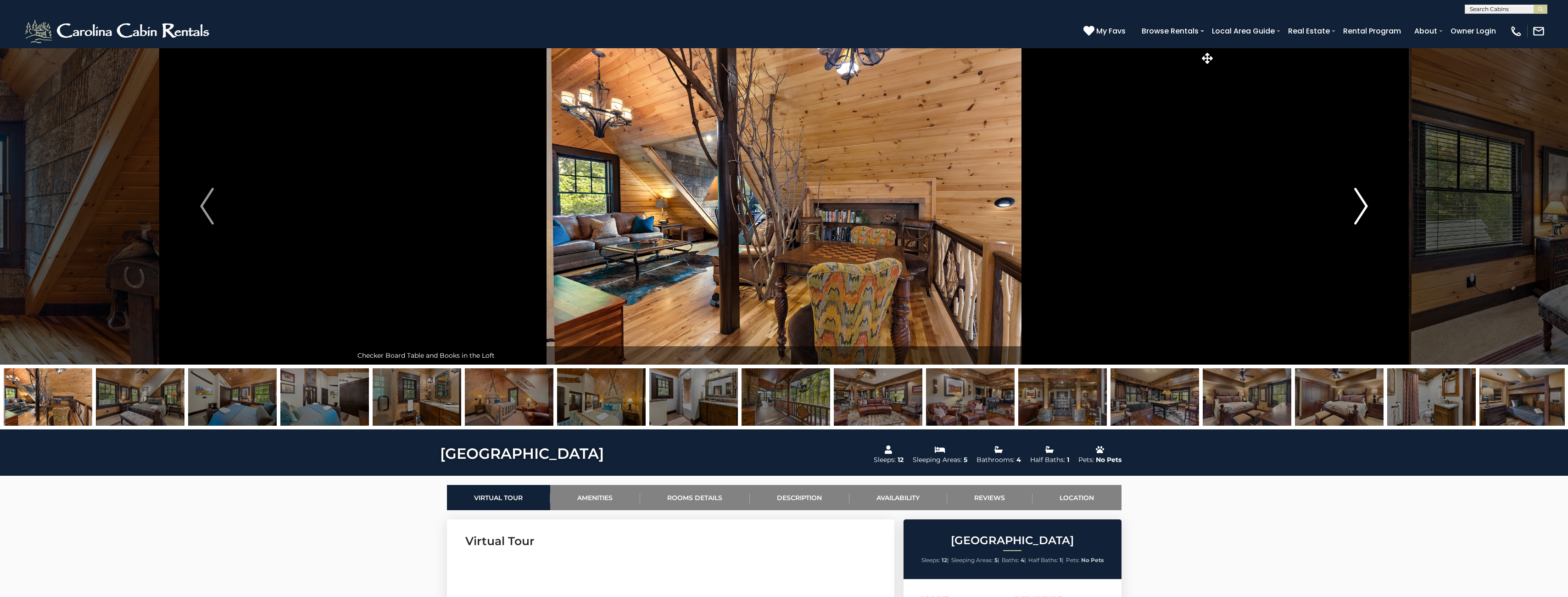
click at [1365, 207] on img "Next" at bounding box center [1361, 206] width 14 height 37
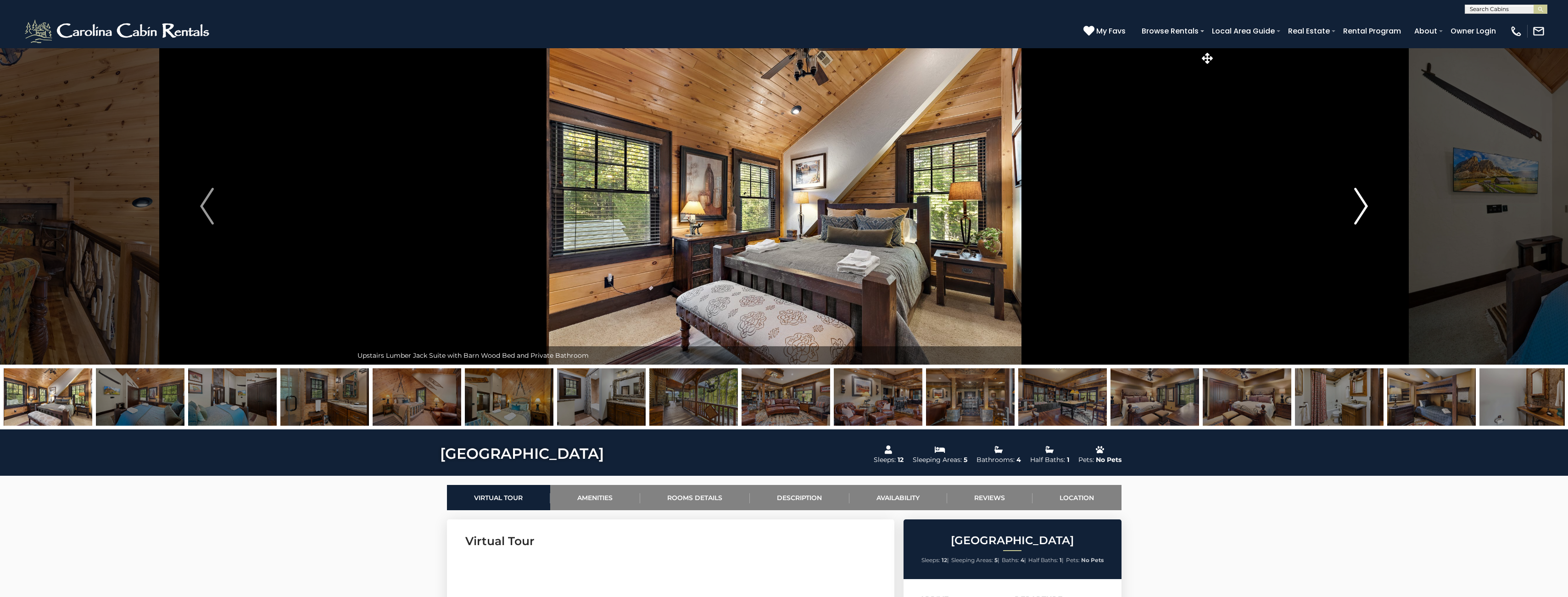
click at [1365, 207] on img "Next" at bounding box center [1361, 206] width 14 height 37
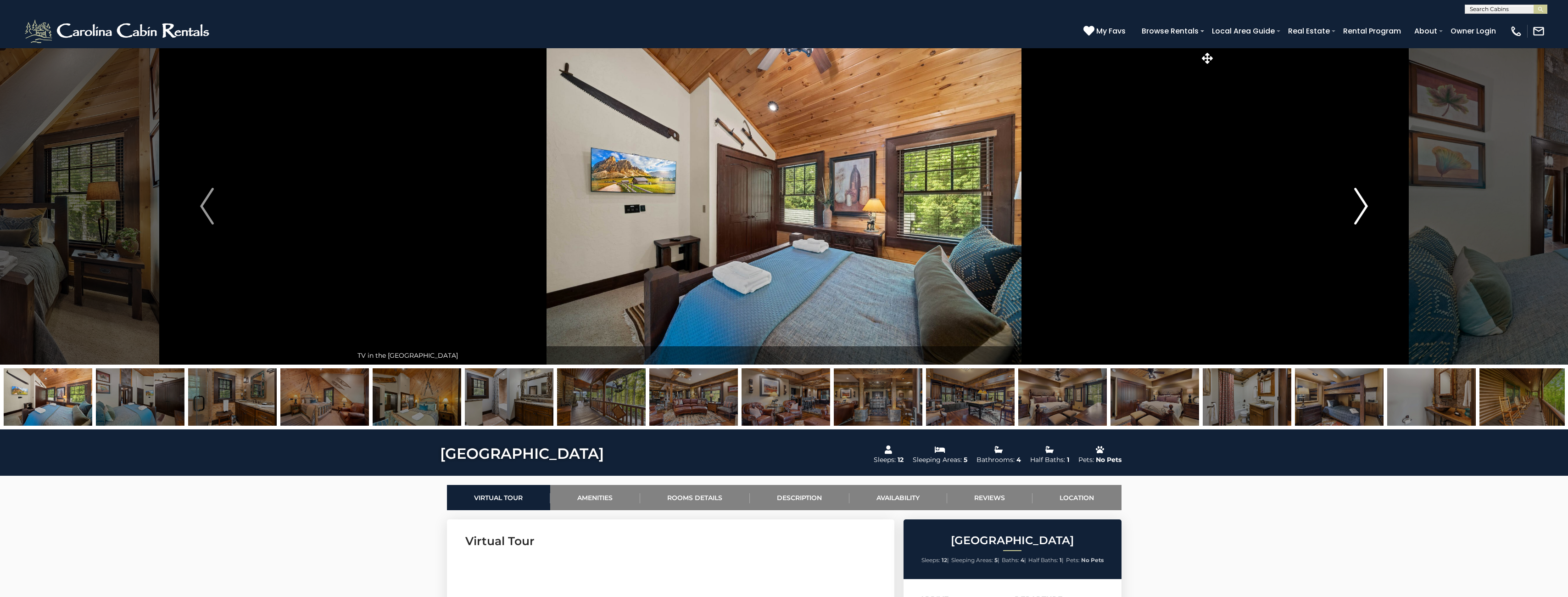
click at [1365, 207] on img "Next" at bounding box center [1361, 206] width 14 height 37
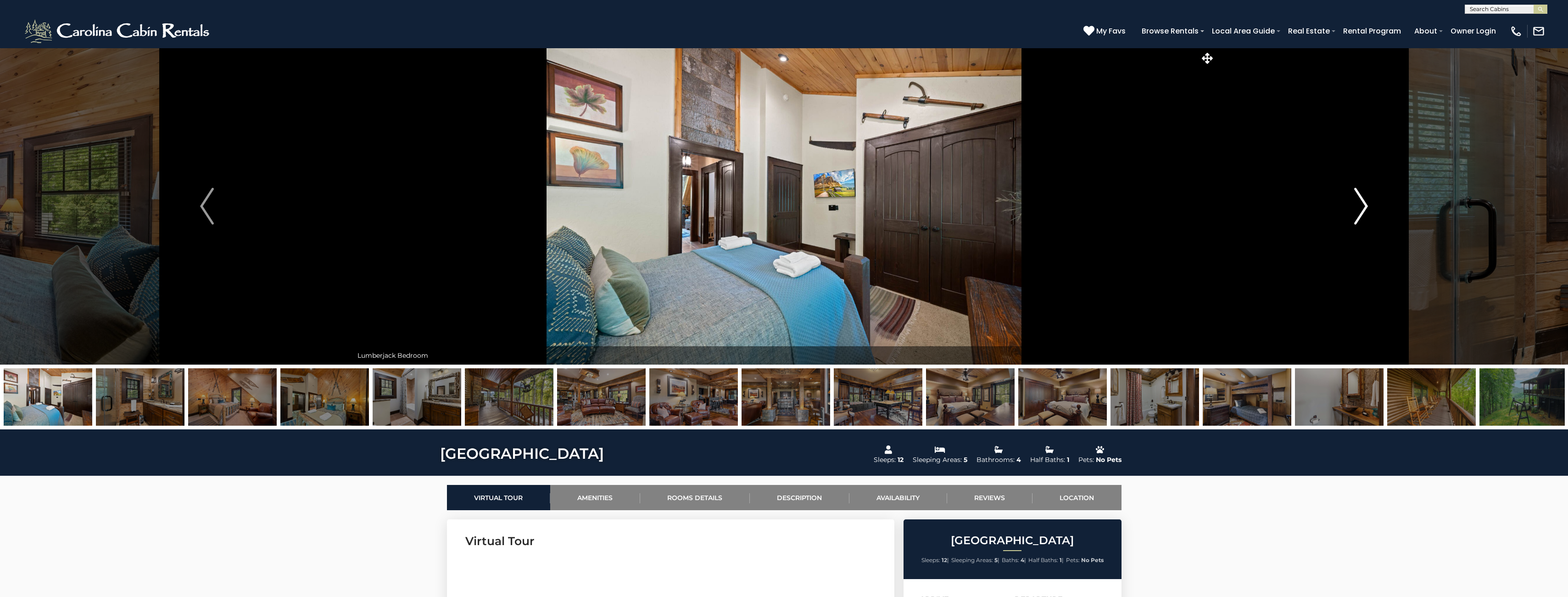
click at [1365, 207] on img "Next" at bounding box center [1361, 206] width 14 height 37
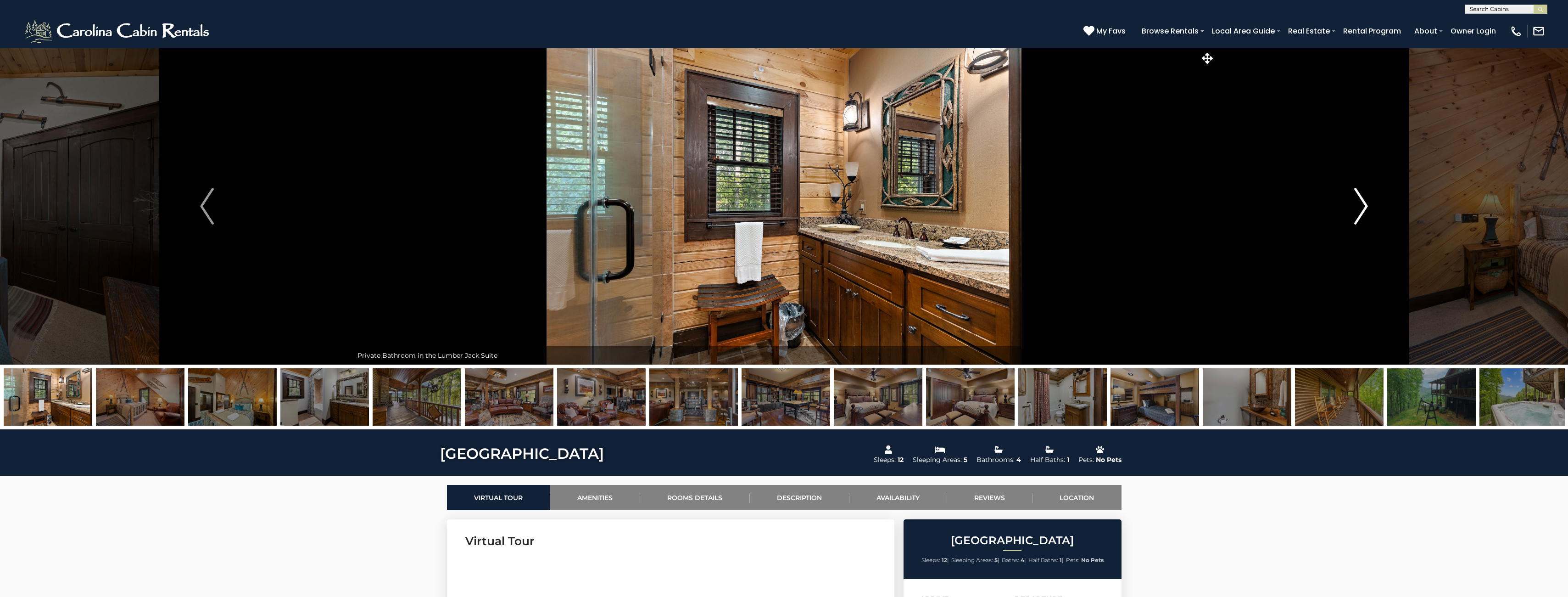
click at [1362, 210] on img "Next" at bounding box center [1361, 206] width 14 height 37
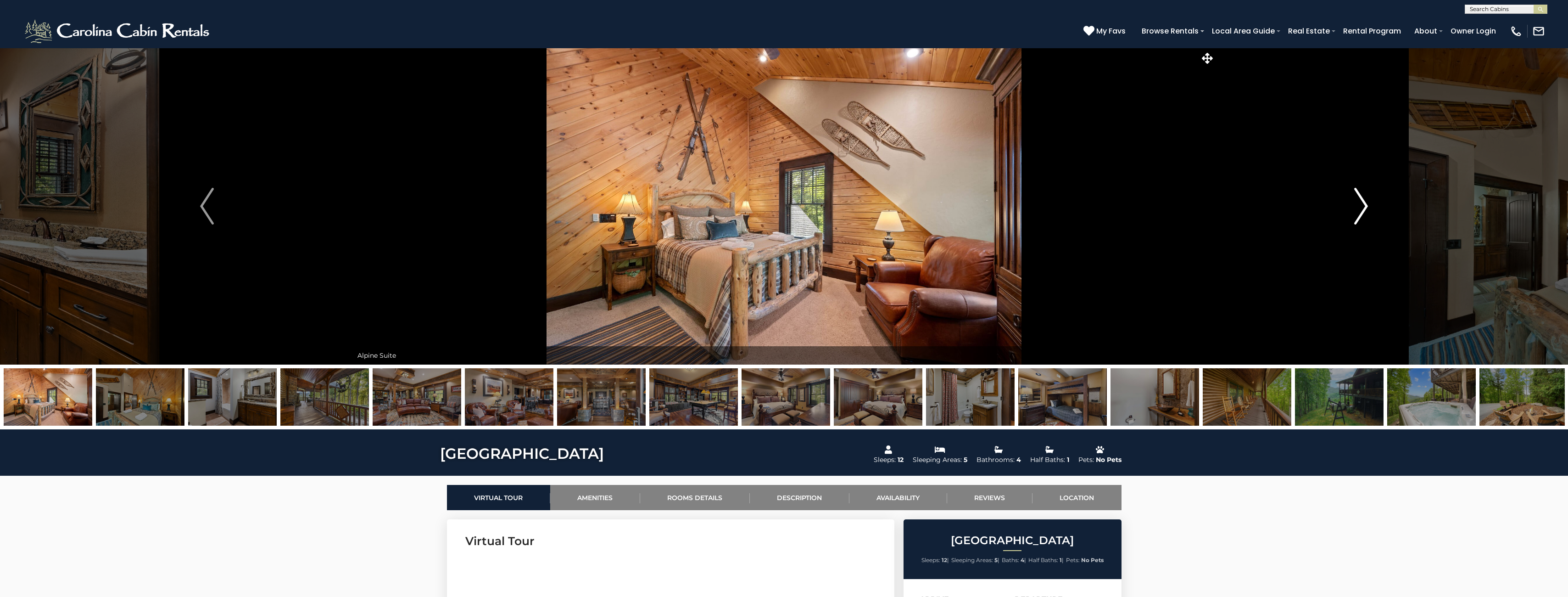
click at [1362, 210] on img "Next" at bounding box center [1361, 206] width 14 height 37
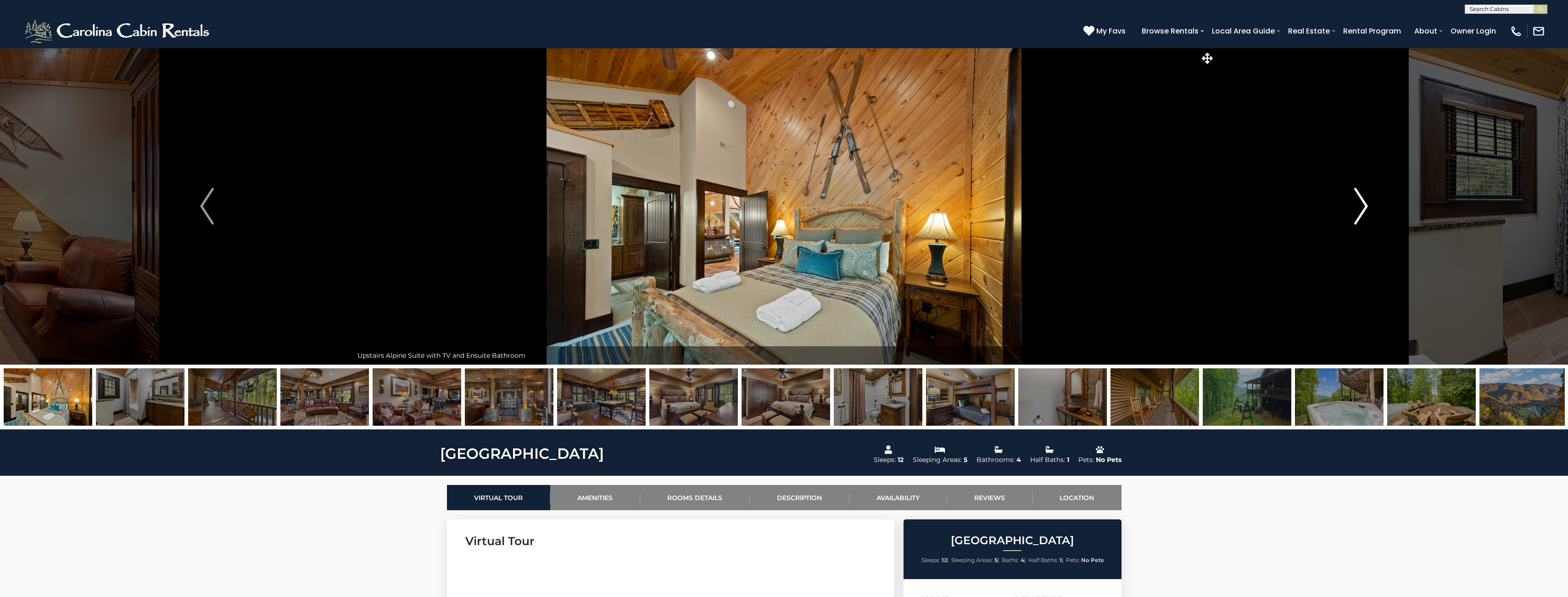
click at [1362, 210] on img "Next" at bounding box center [1361, 206] width 14 height 37
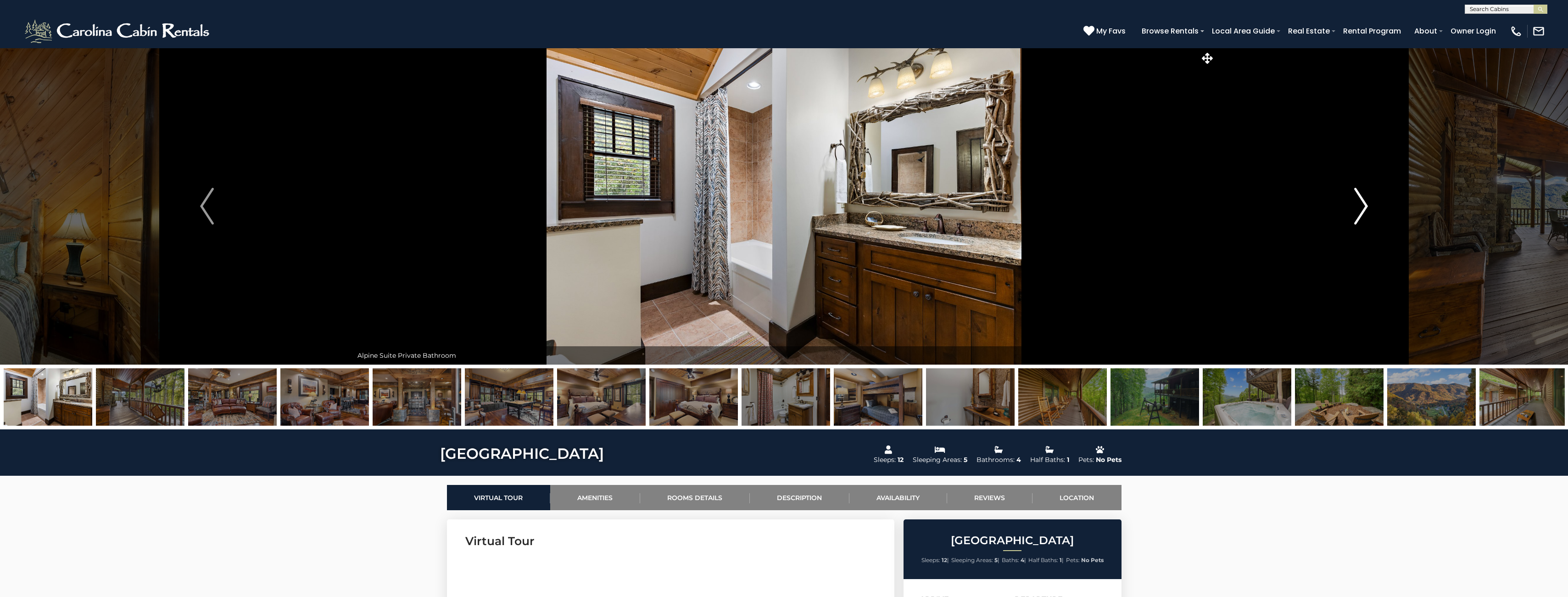
click at [1362, 210] on img "Next" at bounding box center [1361, 206] width 14 height 37
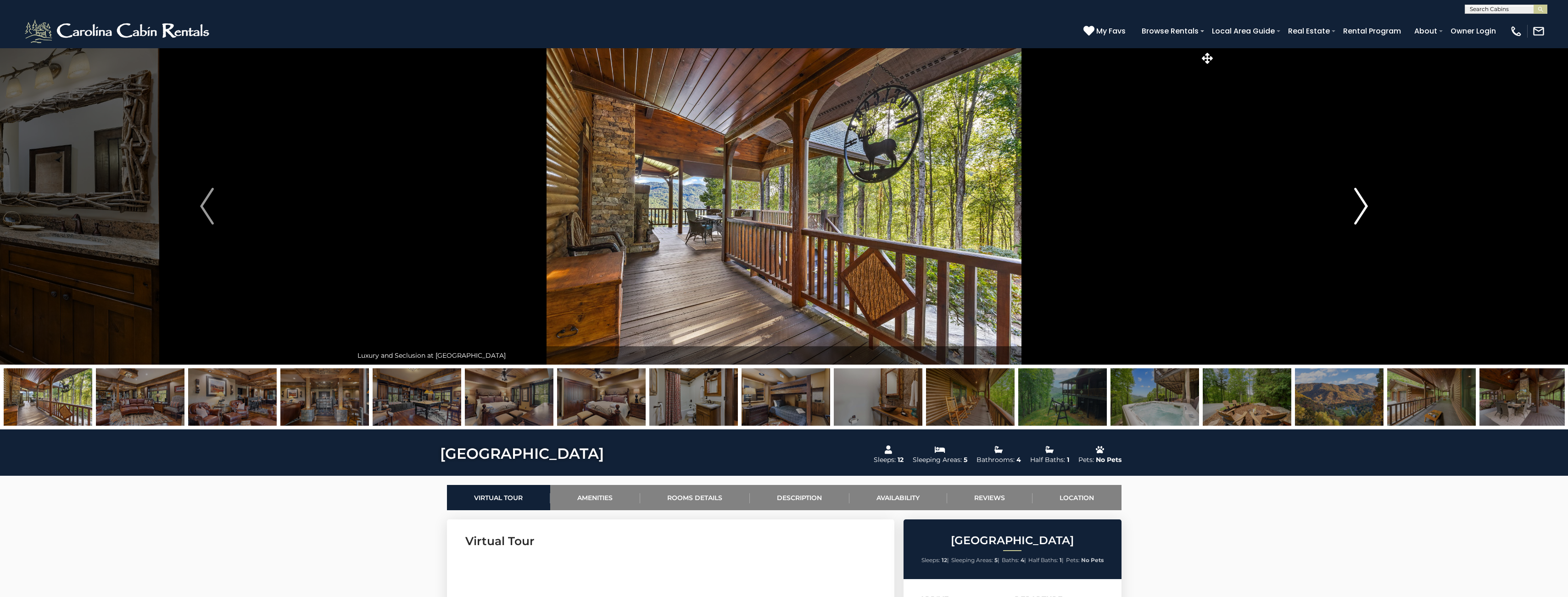
click at [1362, 210] on img "Next" at bounding box center [1361, 206] width 14 height 37
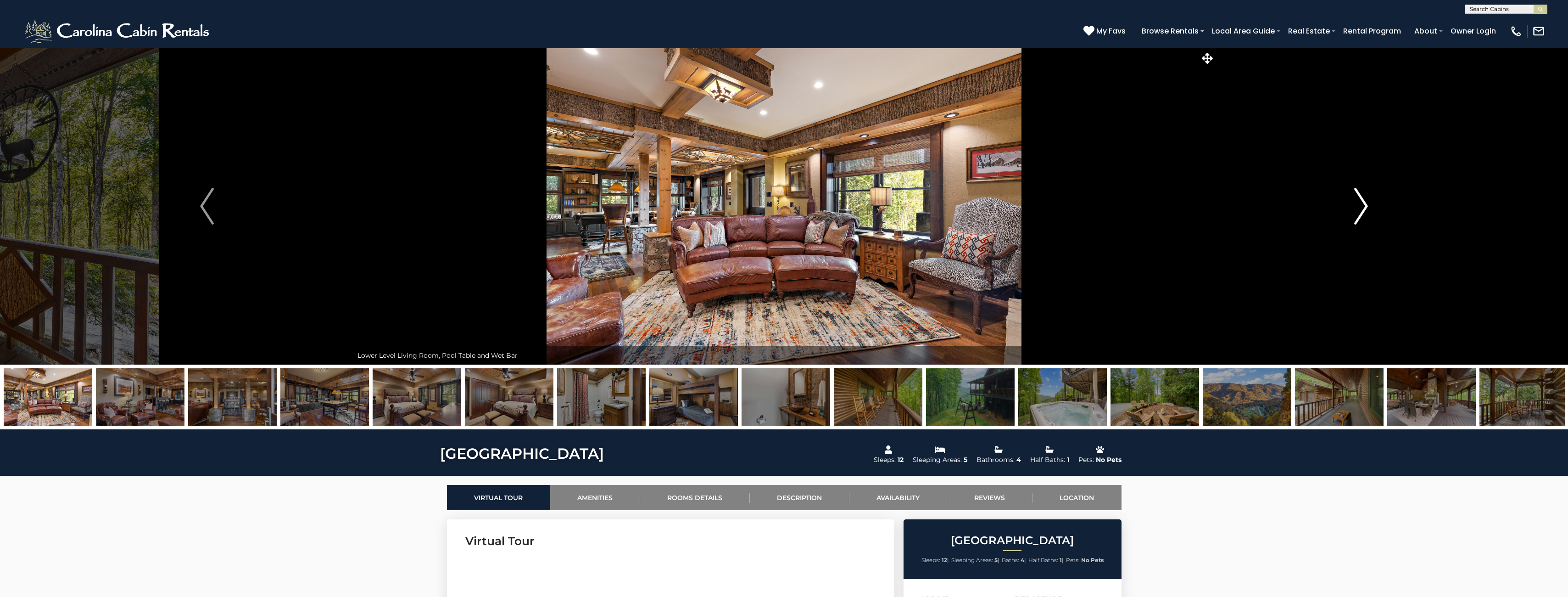
click at [1362, 210] on img "Next" at bounding box center [1361, 206] width 14 height 37
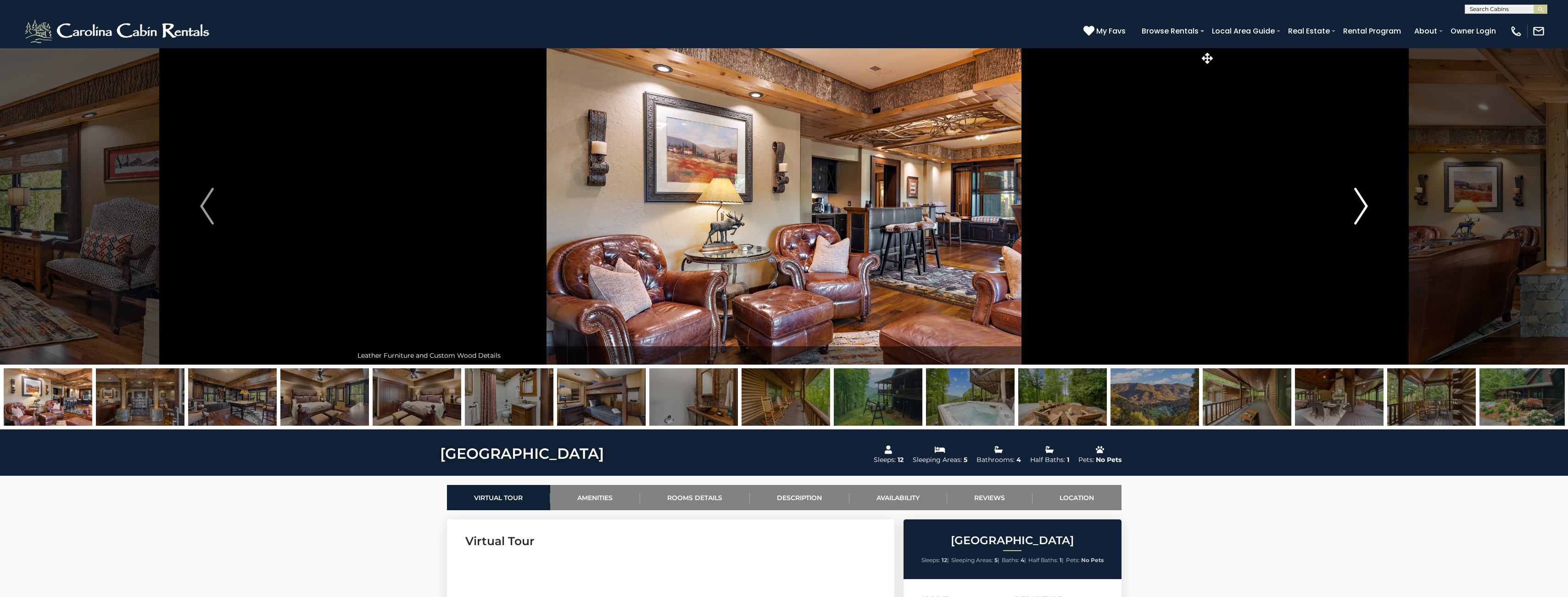
click at [1362, 210] on img "Next" at bounding box center [1361, 206] width 14 height 37
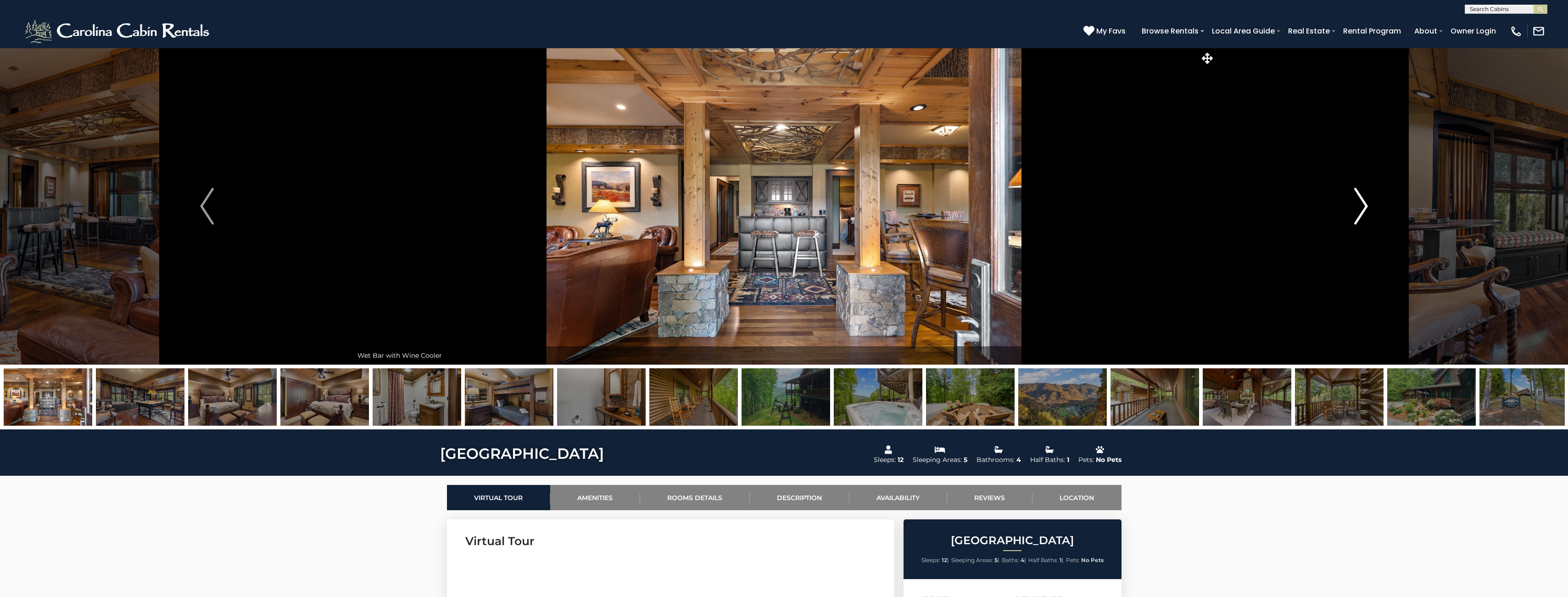
click at [1362, 210] on img "Next" at bounding box center [1361, 206] width 14 height 37
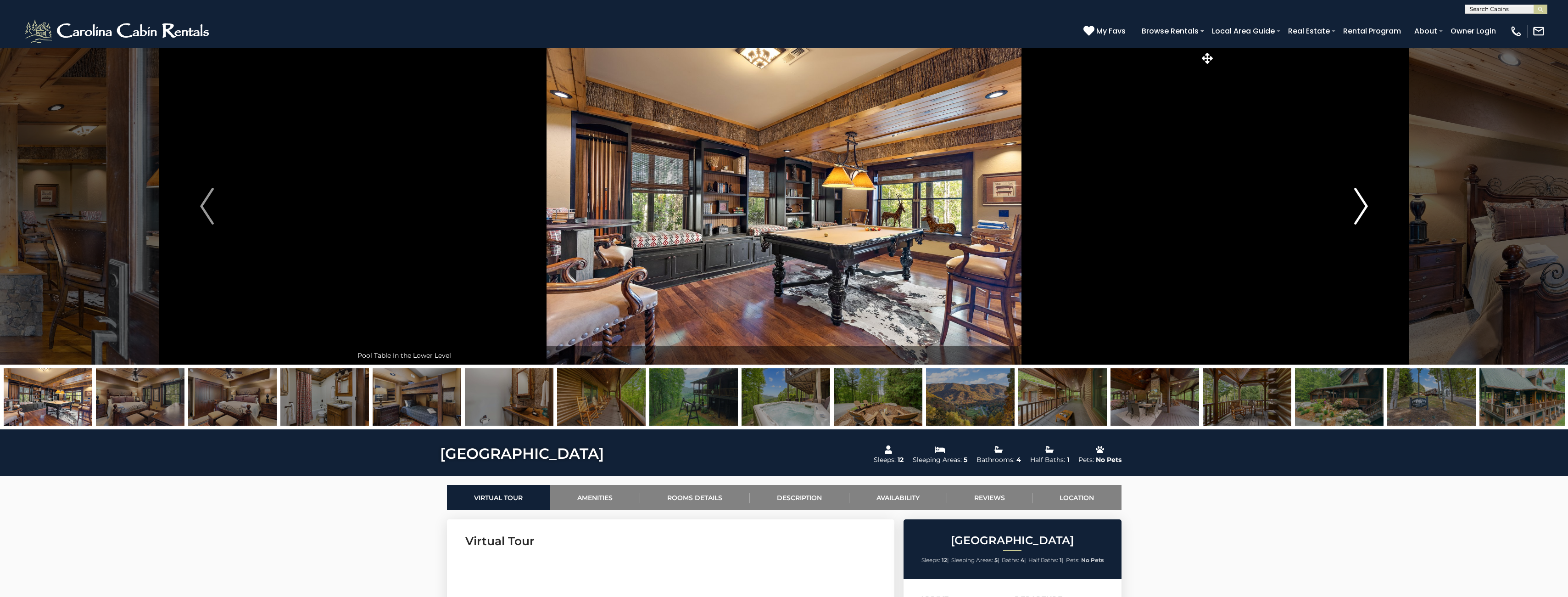
click at [1362, 210] on img "Next" at bounding box center [1361, 206] width 14 height 37
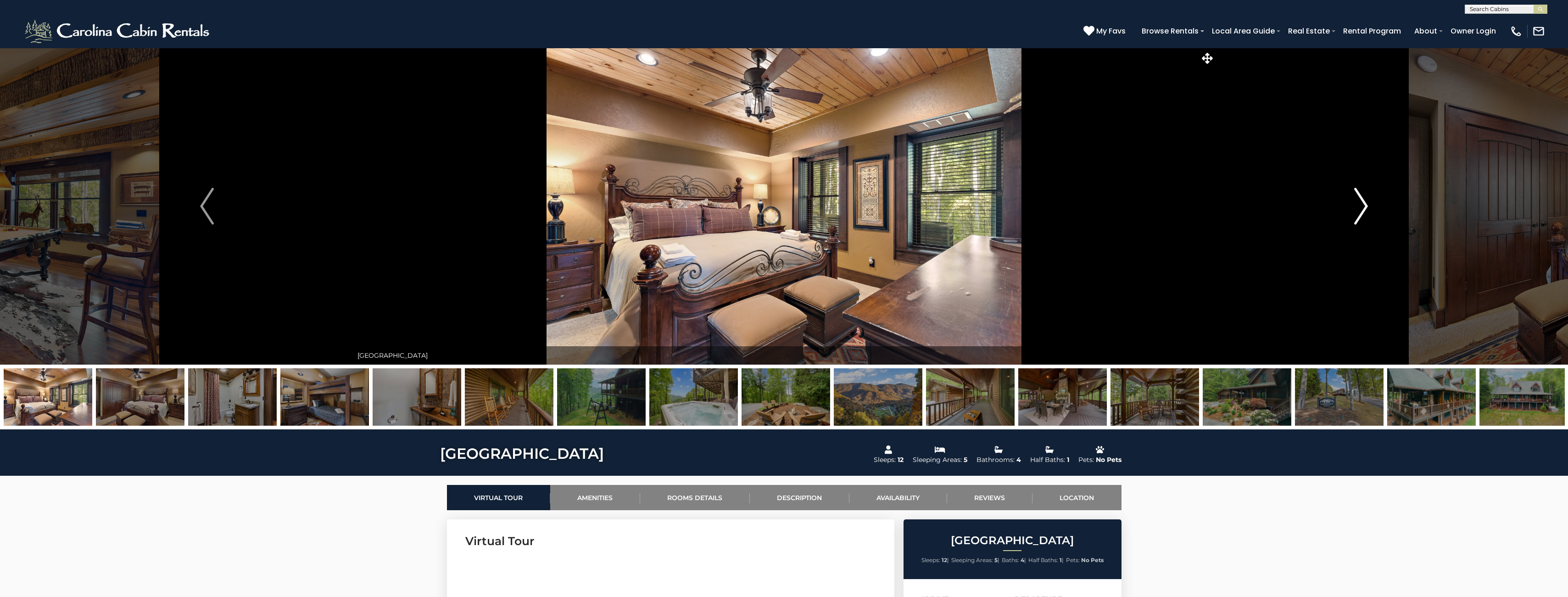
click at [1362, 210] on img "Next" at bounding box center [1361, 206] width 14 height 37
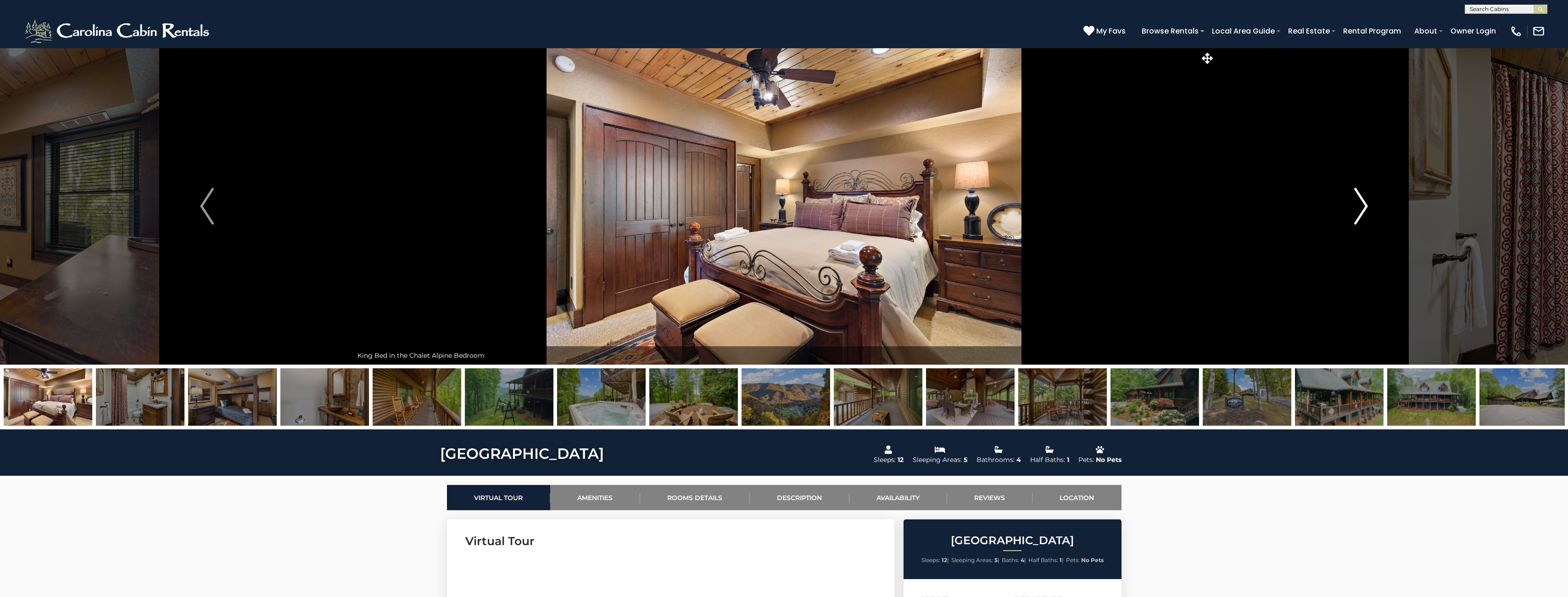
click at [1362, 210] on img "Next" at bounding box center [1361, 206] width 14 height 37
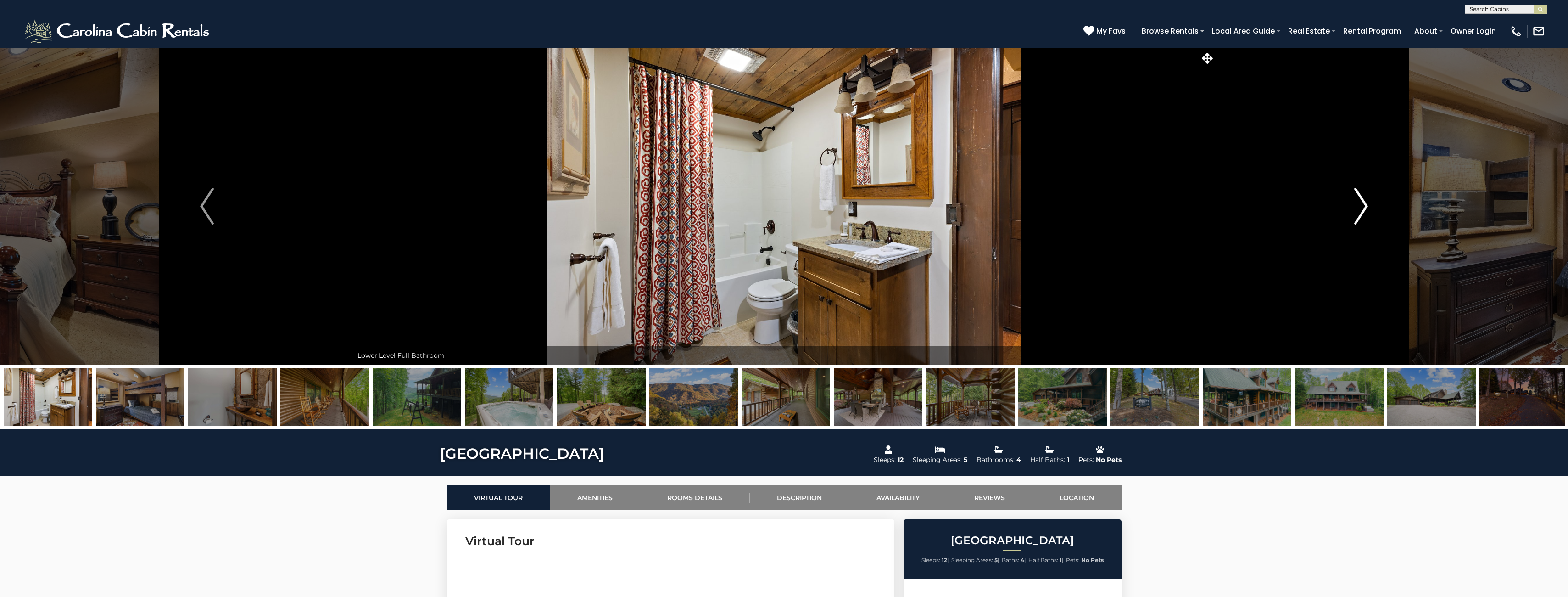
click at [1362, 212] on img "Next" at bounding box center [1361, 206] width 14 height 37
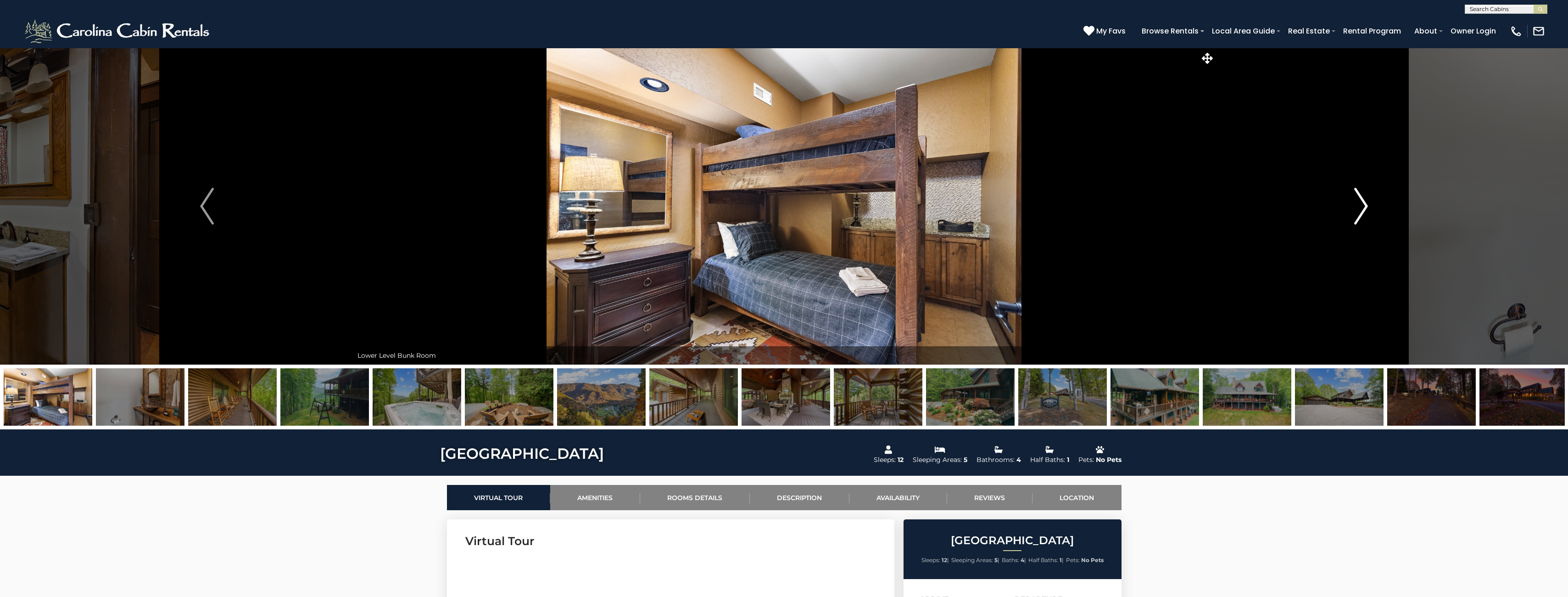
click at [1362, 212] on img "Next" at bounding box center [1361, 206] width 14 height 37
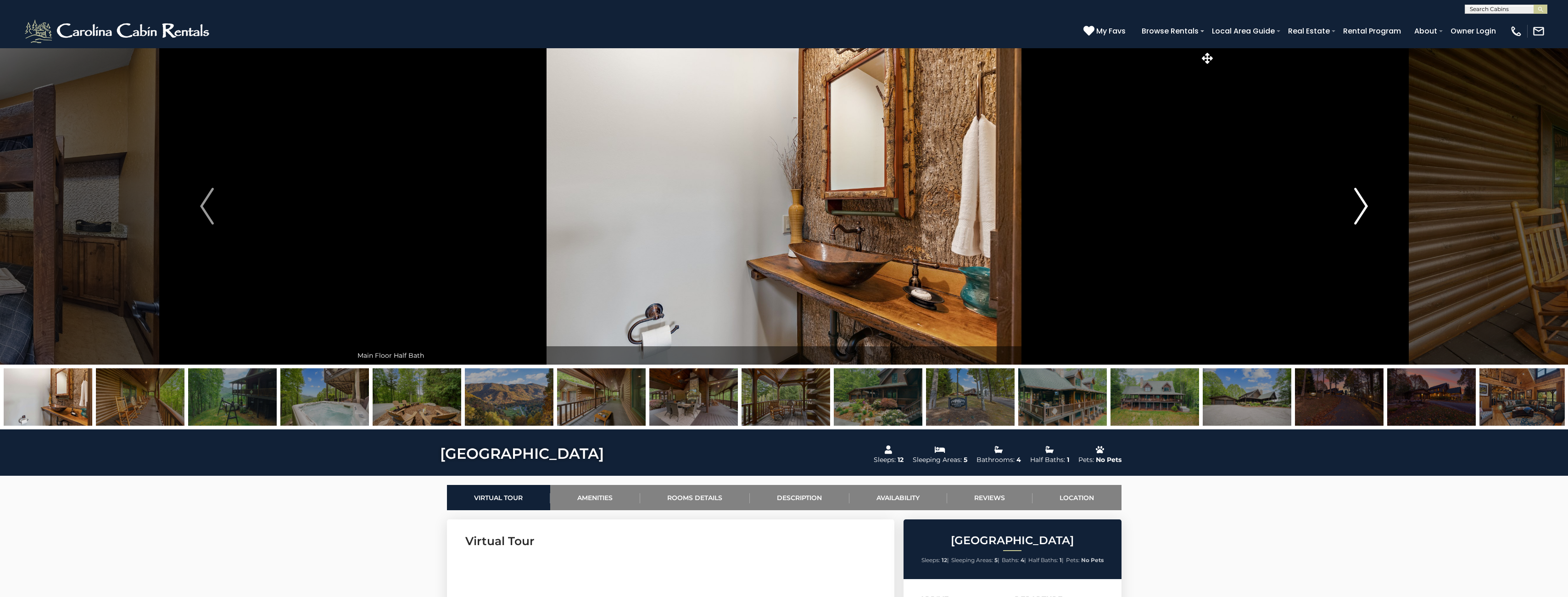
click at [1362, 212] on img "Next" at bounding box center [1361, 206] width 14 height 37
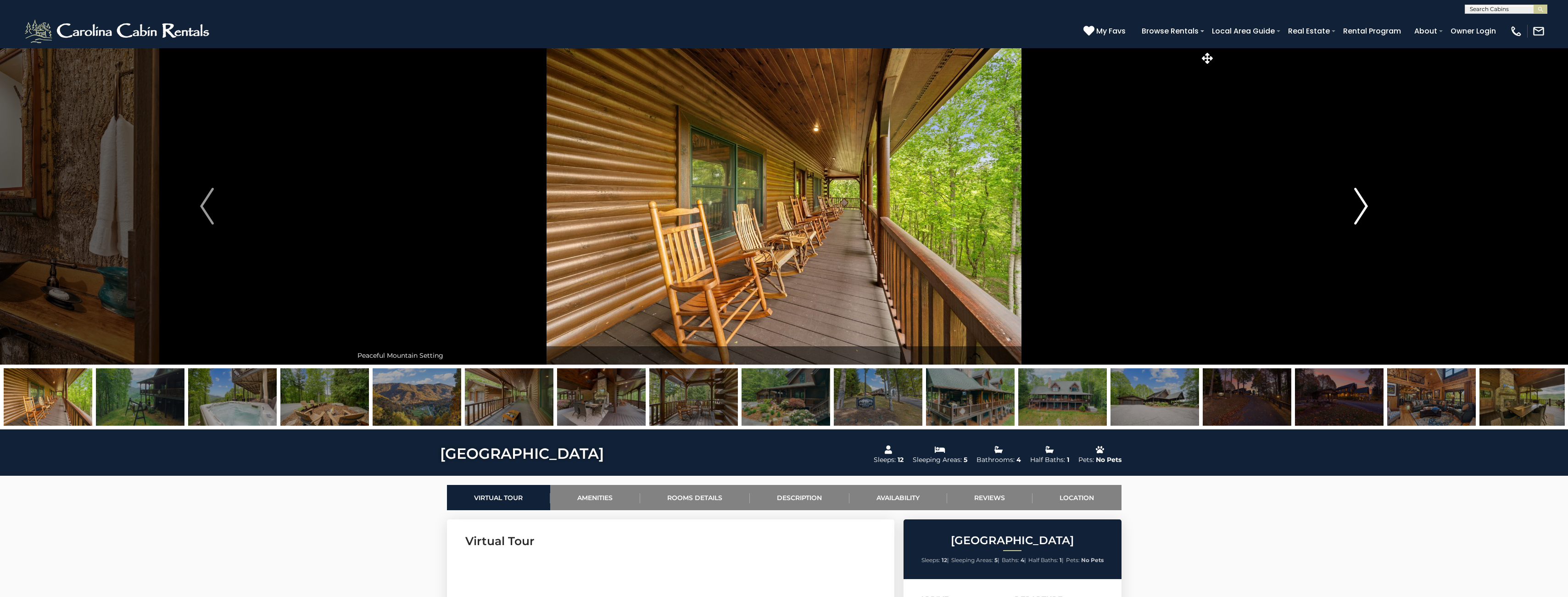
click at [1362, 212] on img "Next" at bounding box center [1361, 206] width 14 height 37
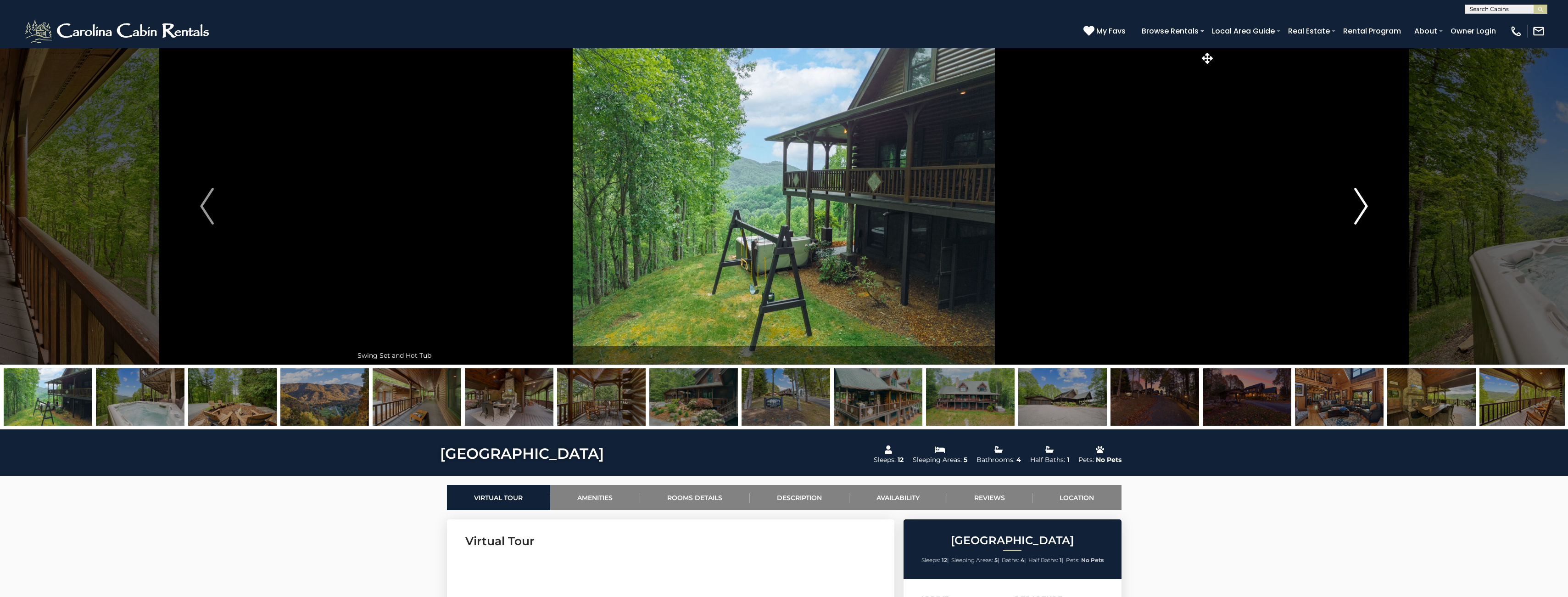
click at [1362, 212] on img "Next" at bounding box center [1361, 206] width 14 height 37
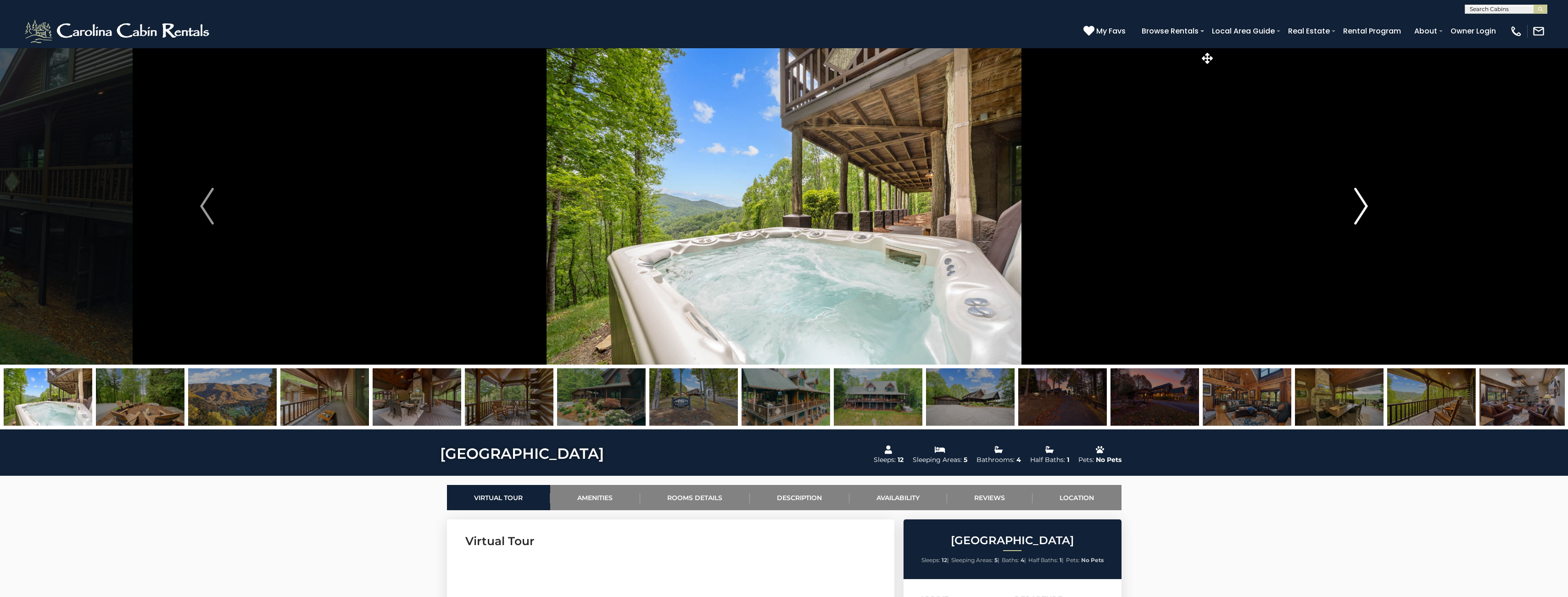
click at [1362, 212] on img "Next" at bounding box center [1361, 206] width 14 height 37
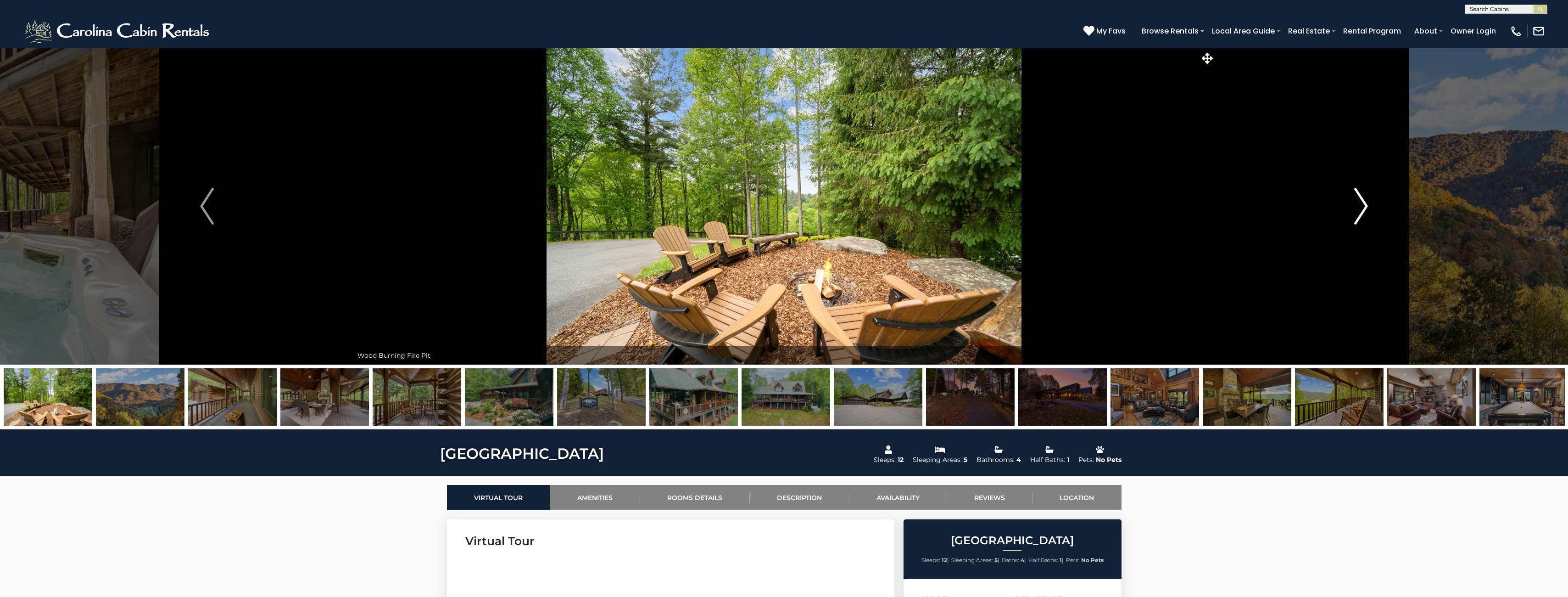
click at [1360, 212] on img "Next" at bounding box center [1361, 206] width 14 height 37
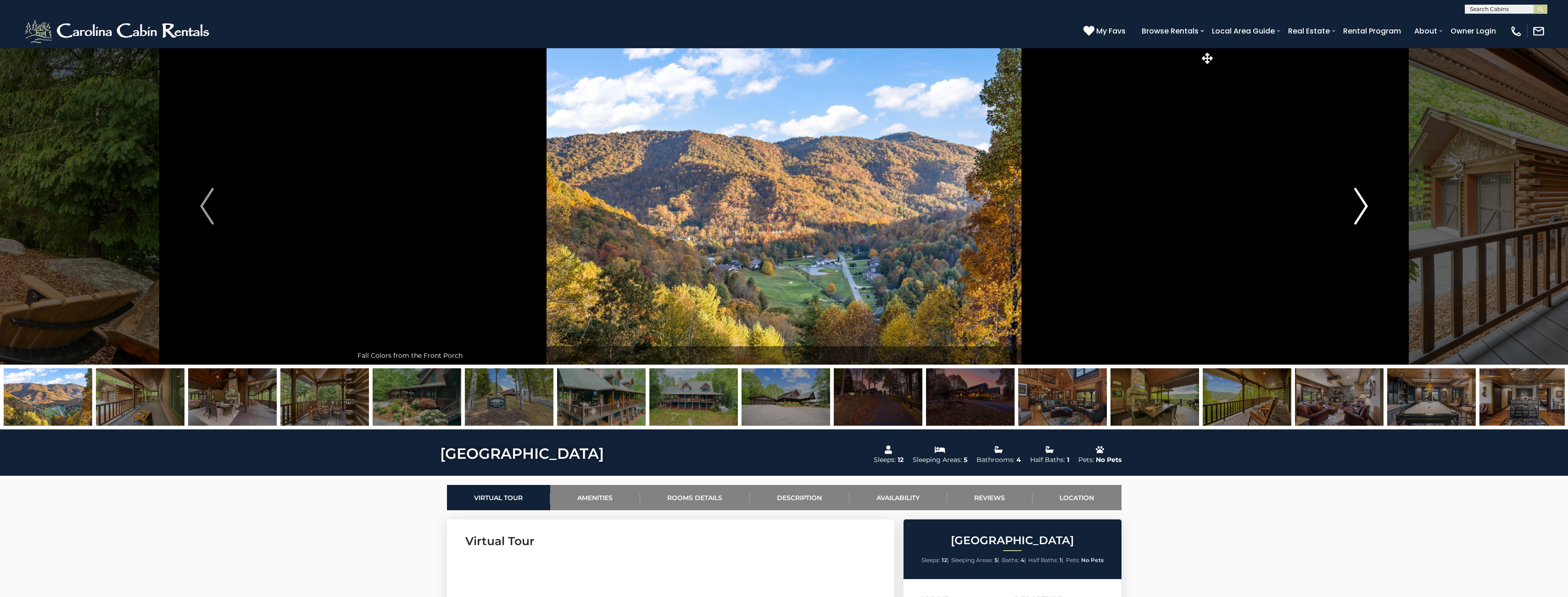
click at [1360, 212] on img "Next" at bounding box center [1361, 206] width 14 height 37
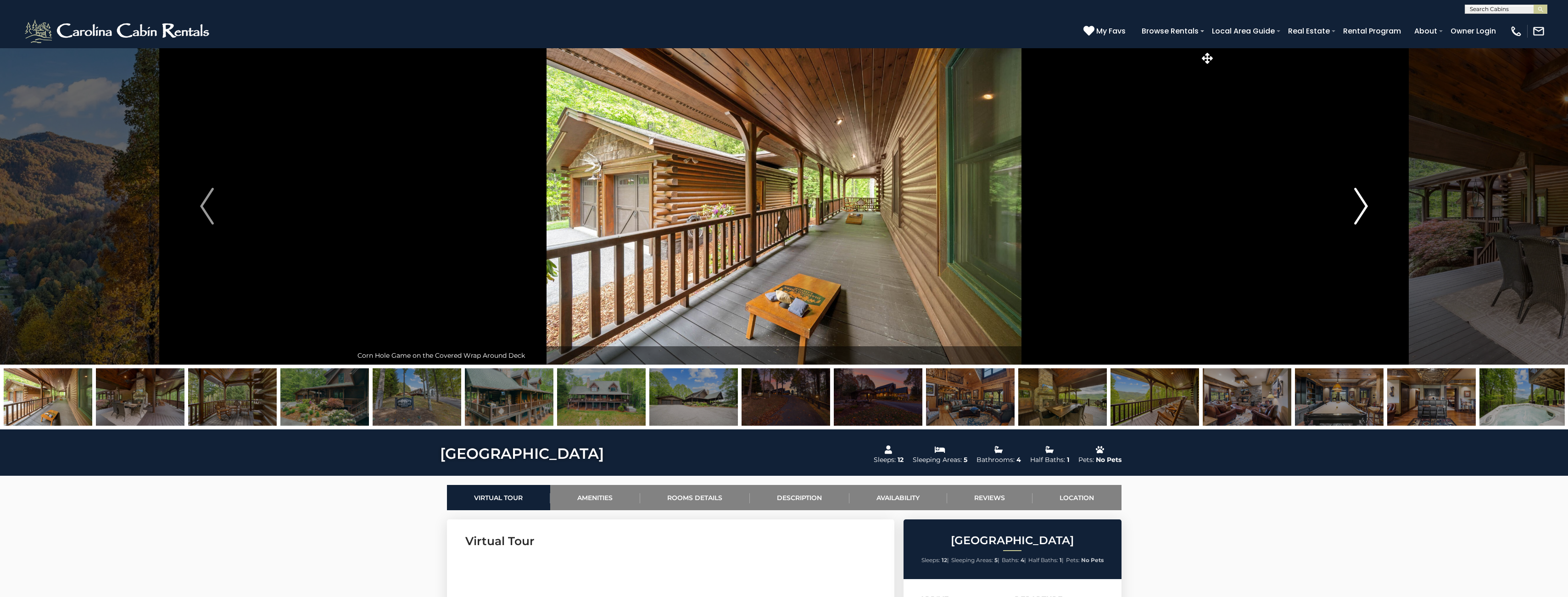
click at [1360, 212] on img "Next" at bounding box center [1361, 206] width 14 height 37
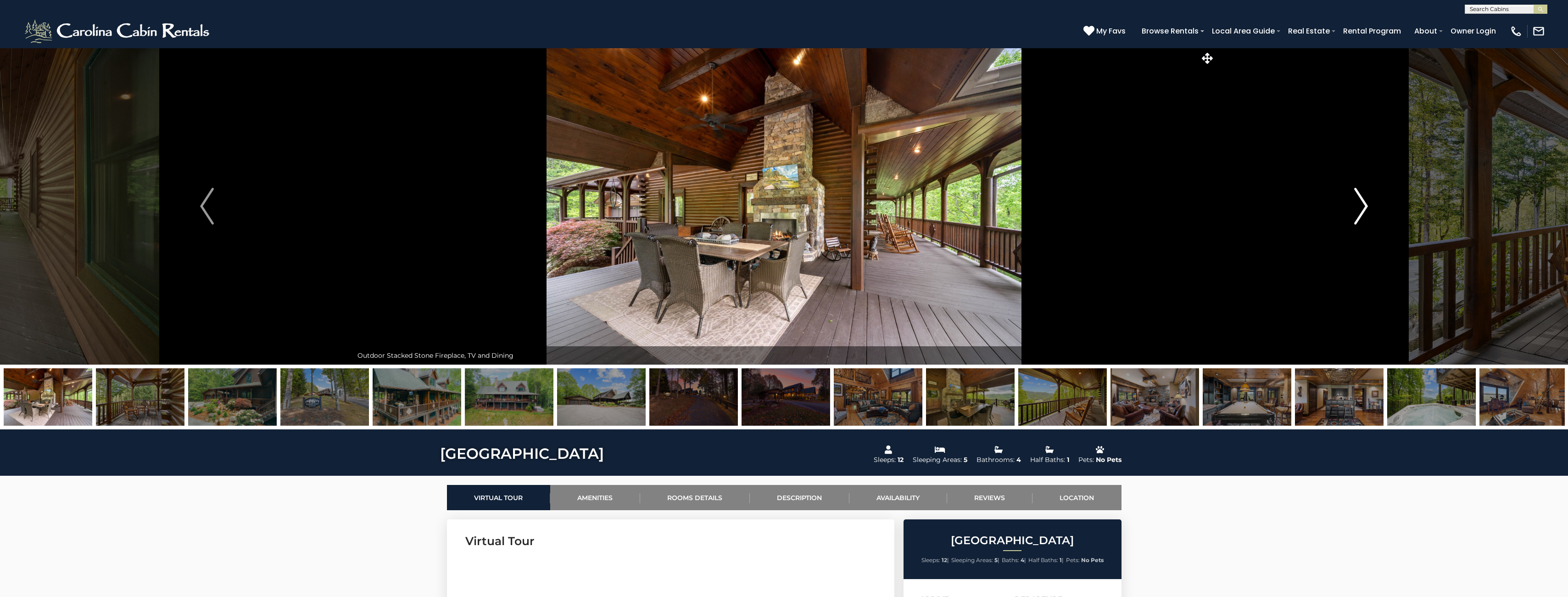
click at [1359, 212] on img "Next" at bounding box center [1361, 206] width 14 height 37
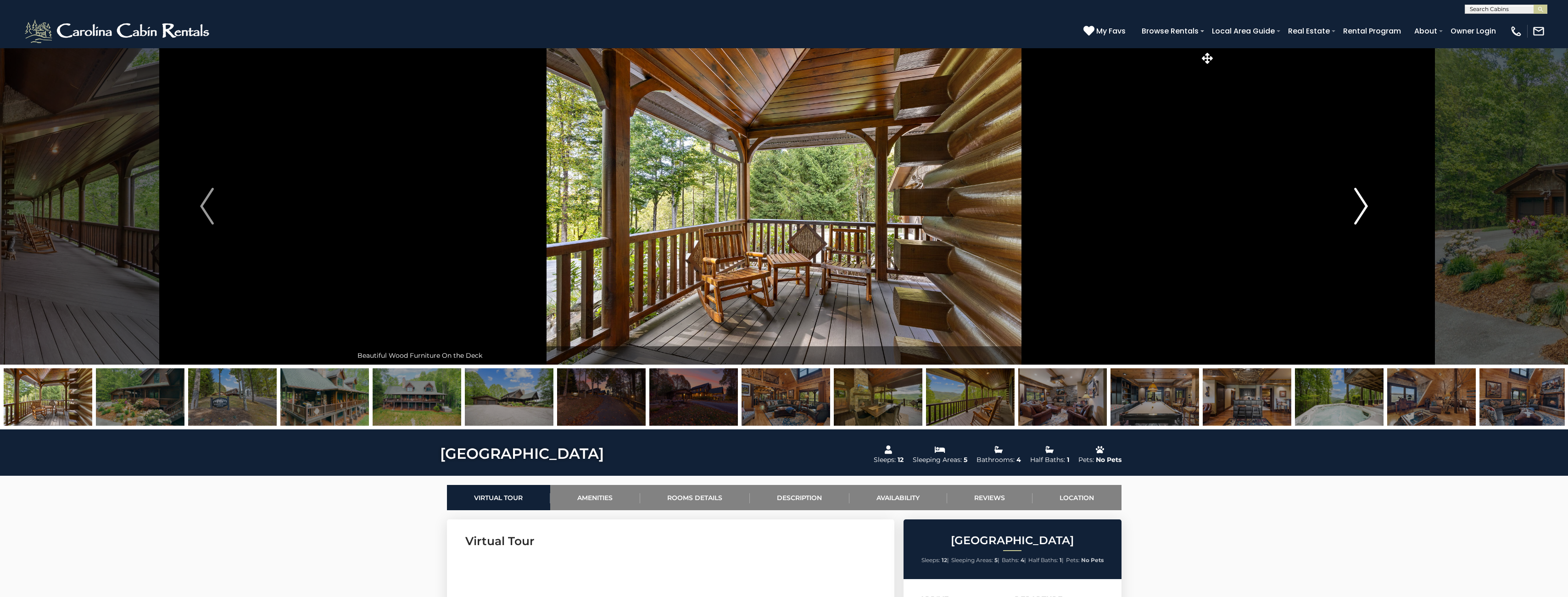
click at [1359, 212] on img "Next" at bounding box center [1361, 206] width 14 height 37
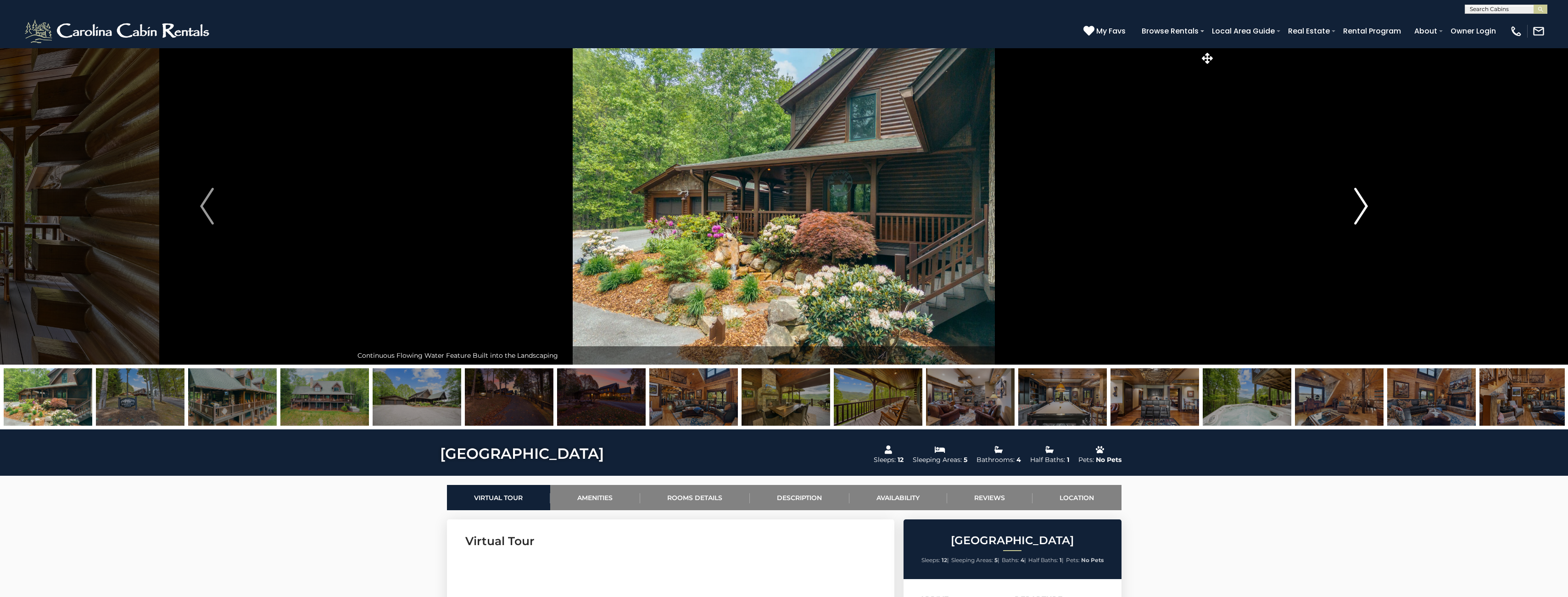
click at [1359, 212] on img "Next" at bounding box center [1361, 206] width 14 height 37
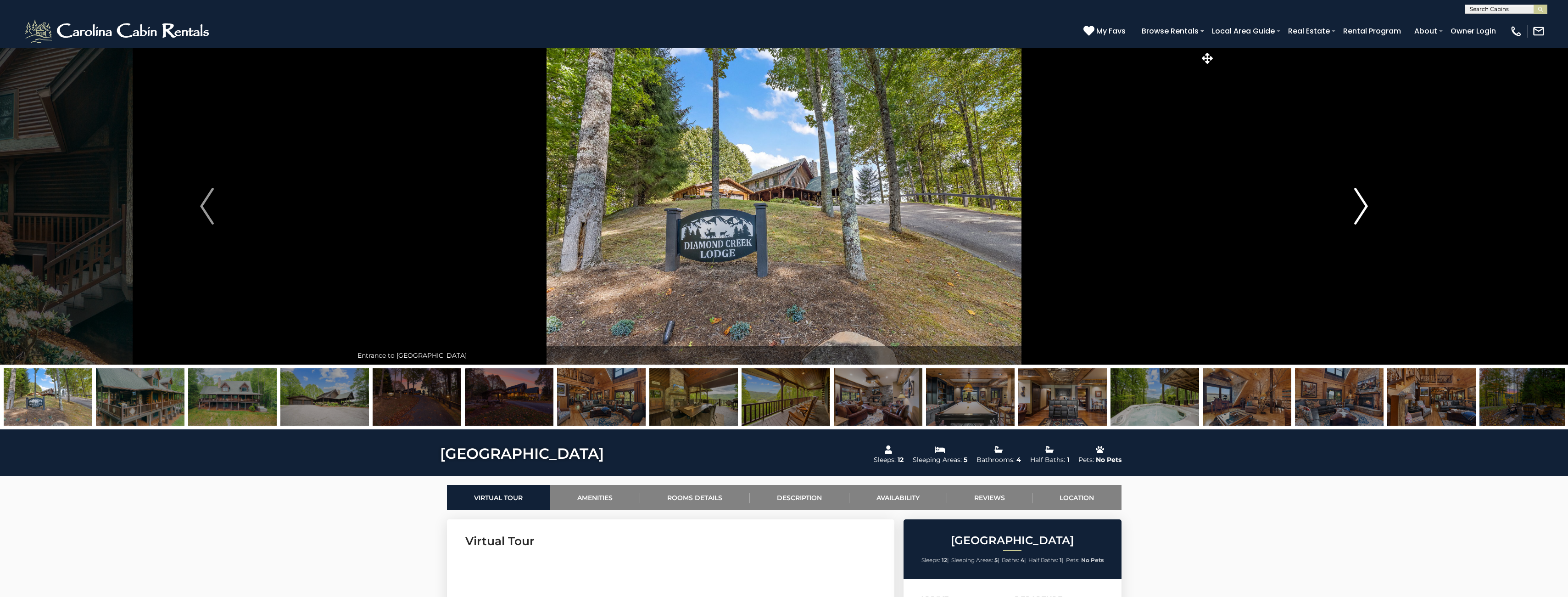
click at [1359, 212] on img "Next" at bounding box center [1361, 206] width 14 height 37
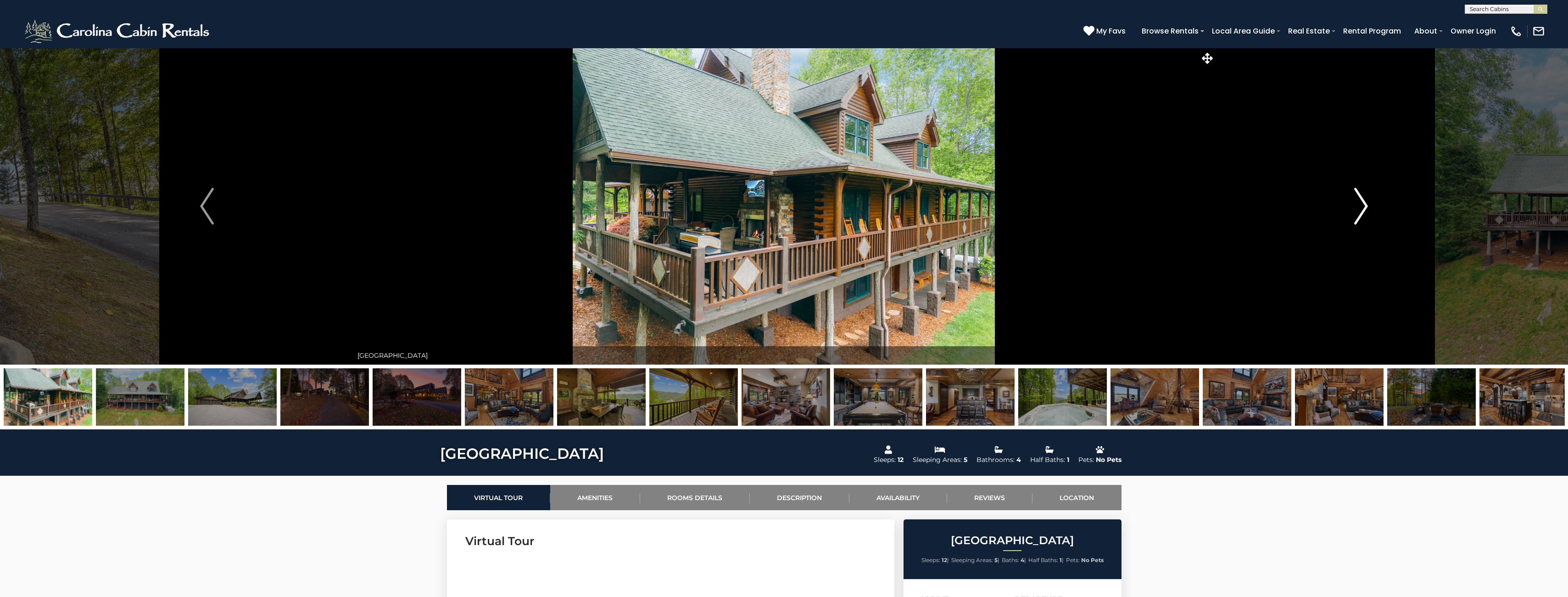
click at [1358, 213] on img "Next" at bounding box center [1361, 206] width 14 height 37
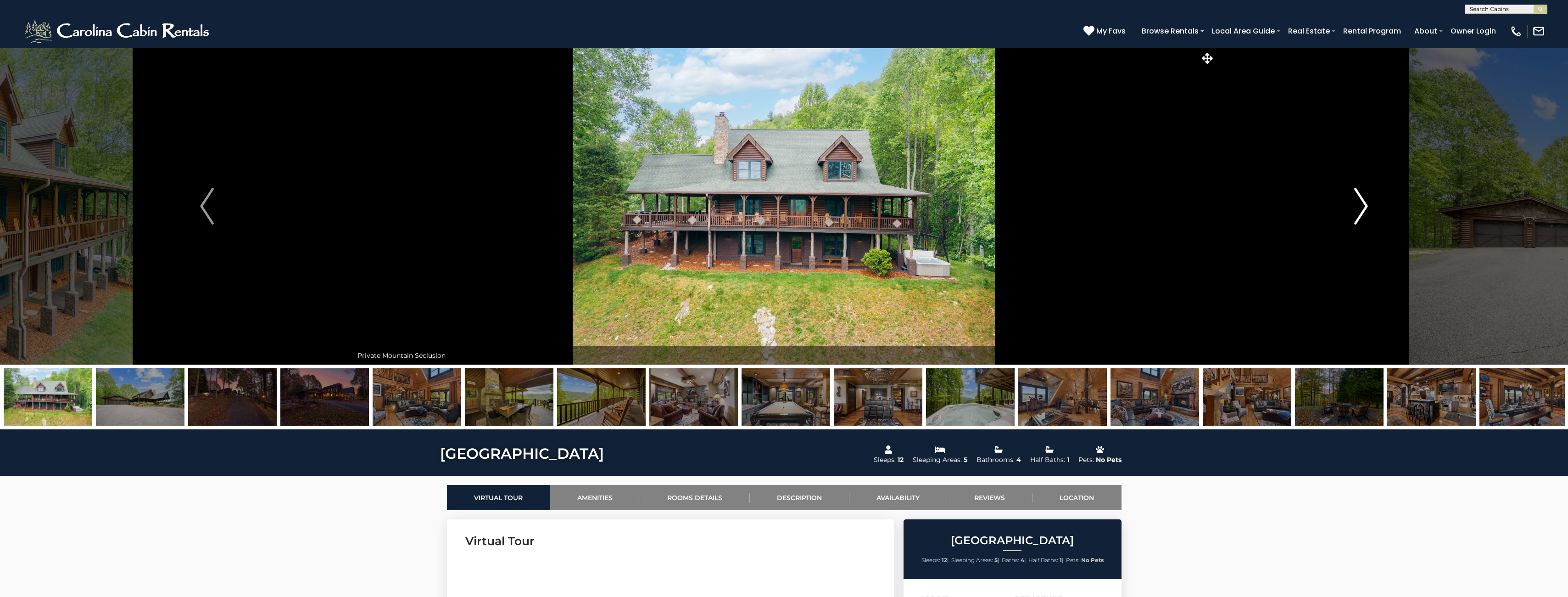
click at [1357, 213] on img "Next" at bounding box center [1361, 206] width 14 height 37
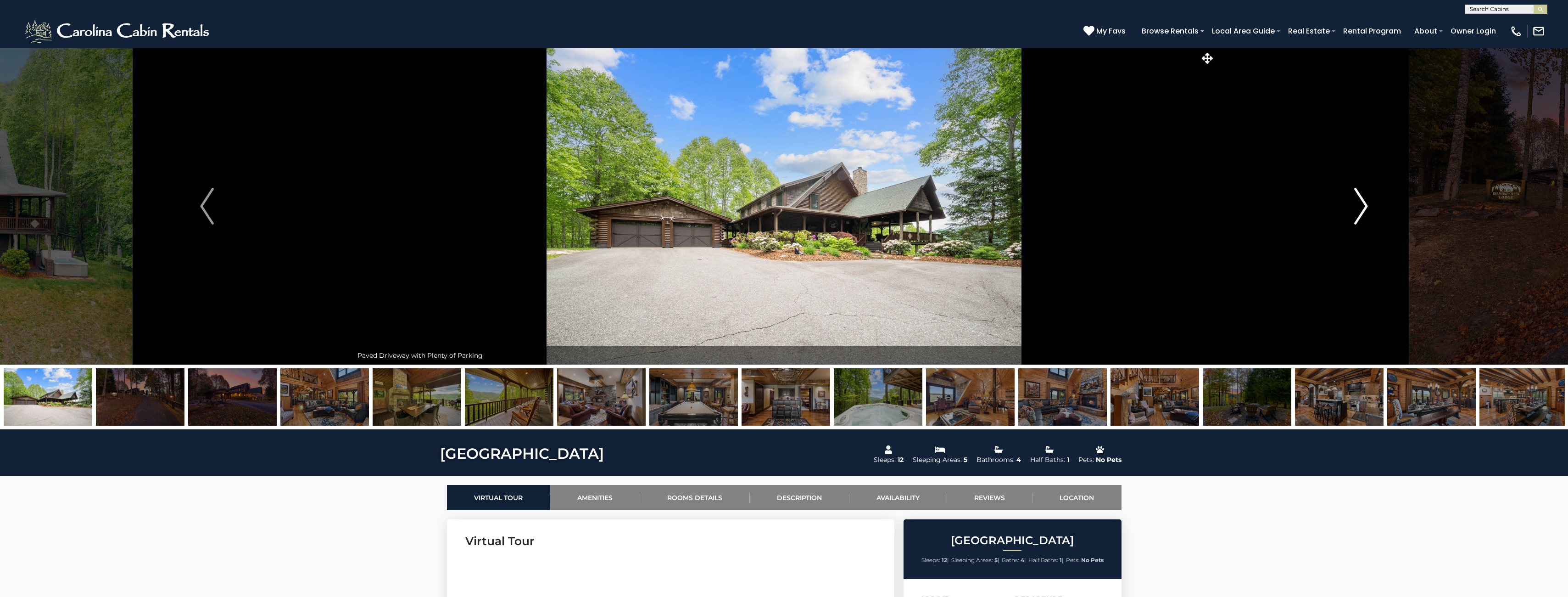
click at [1357, 213] on img "Next" at bounding box center [1361, 206] width 14 height 37
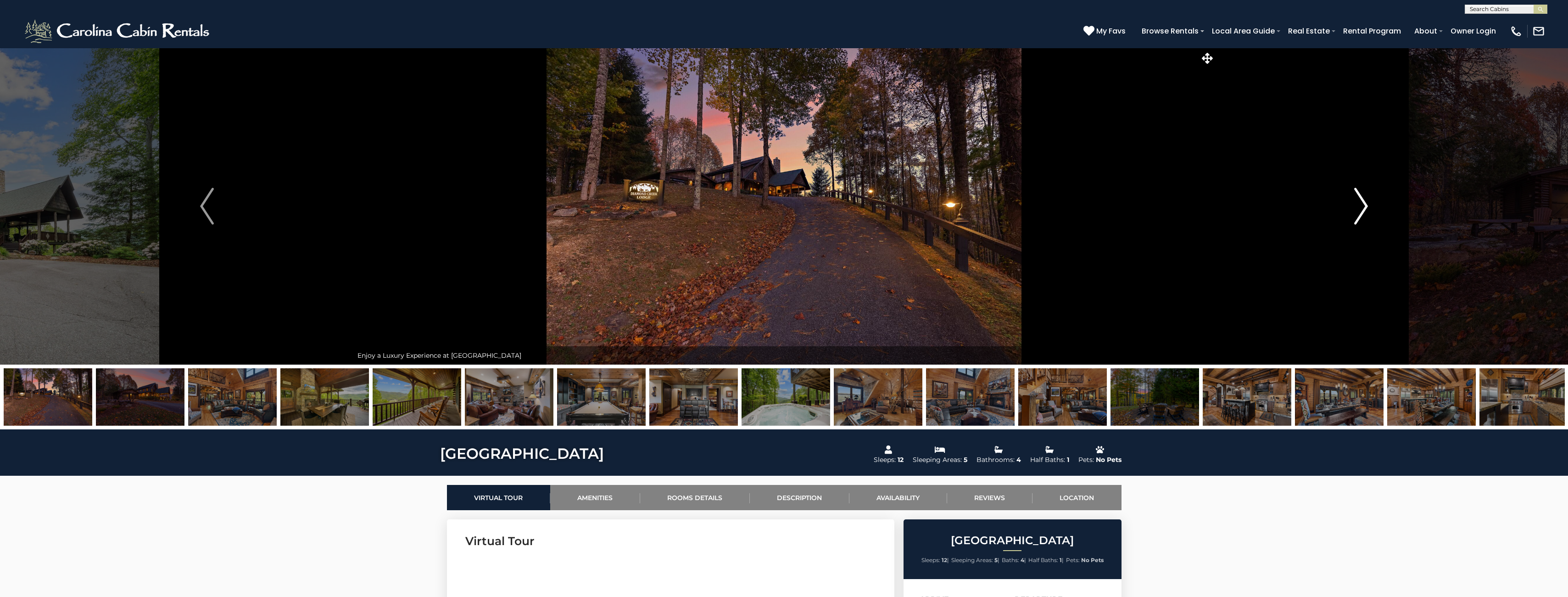
click at [1356, 212] on img "Next" at bounding box center [1361, 206] width 14 height 37
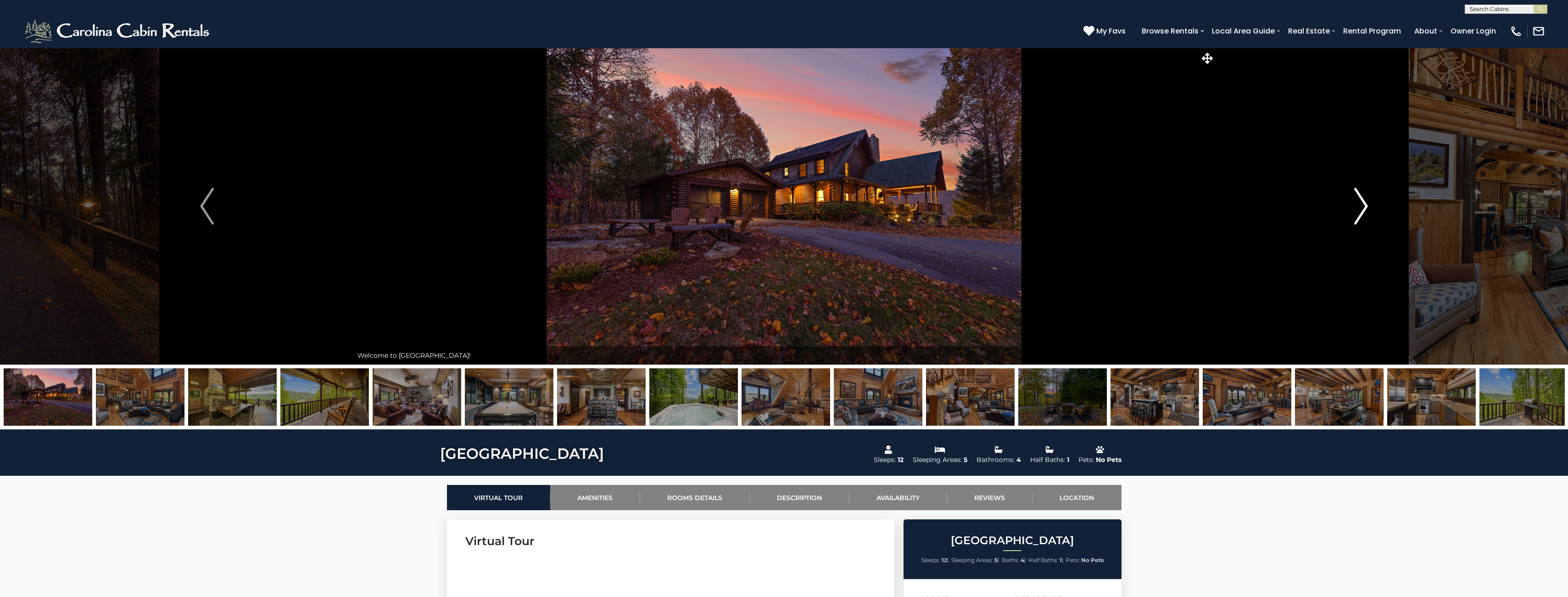
click at [1356, 212] on img "Next" at bounding box center [1361, 206] width 14 height 37
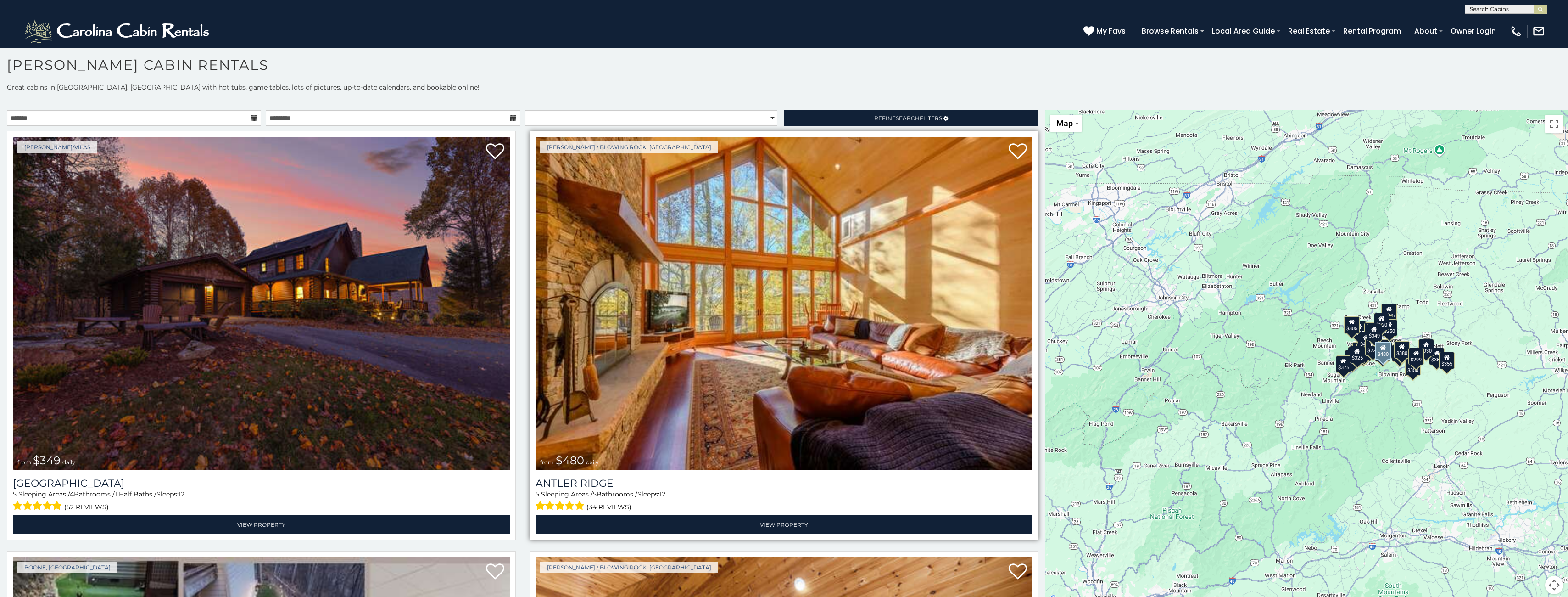
click at [770, 387] on img at bounding box center [784, 303] width 497 height 333
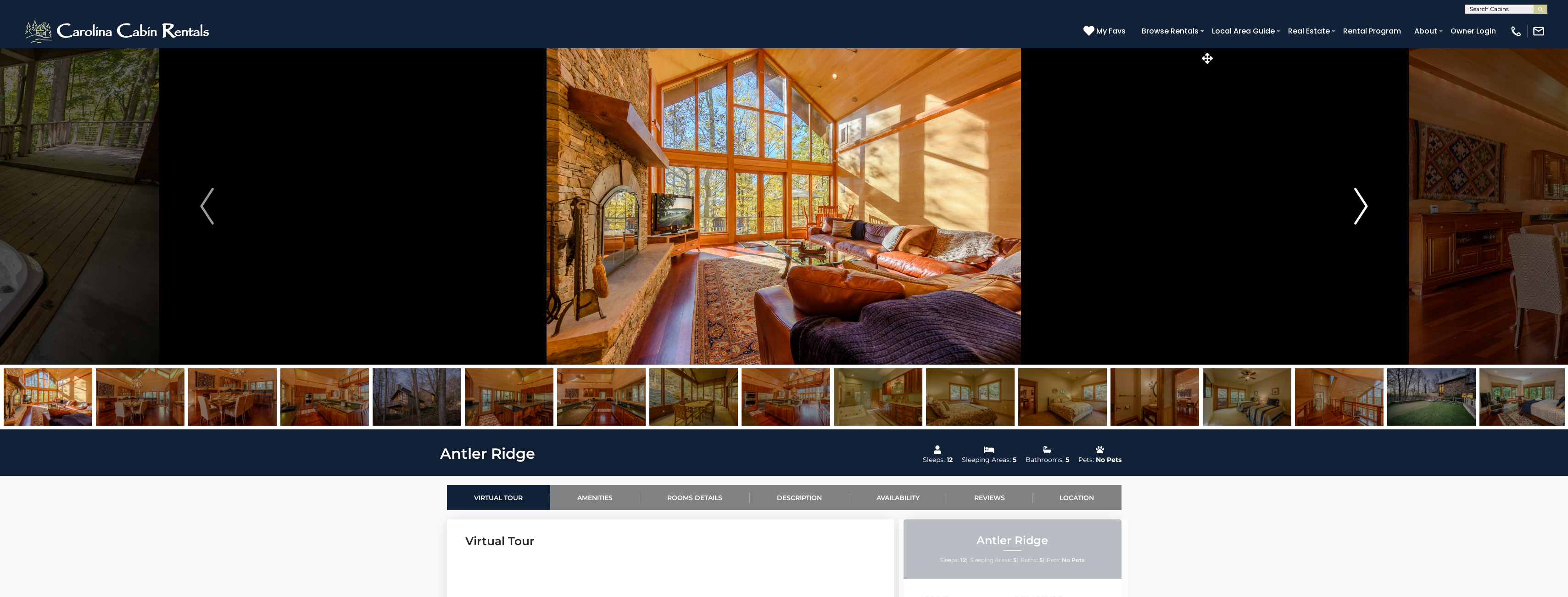
click at [1363, 206] on img "Next" at bounding box center [1361, 206] width 14 height 37
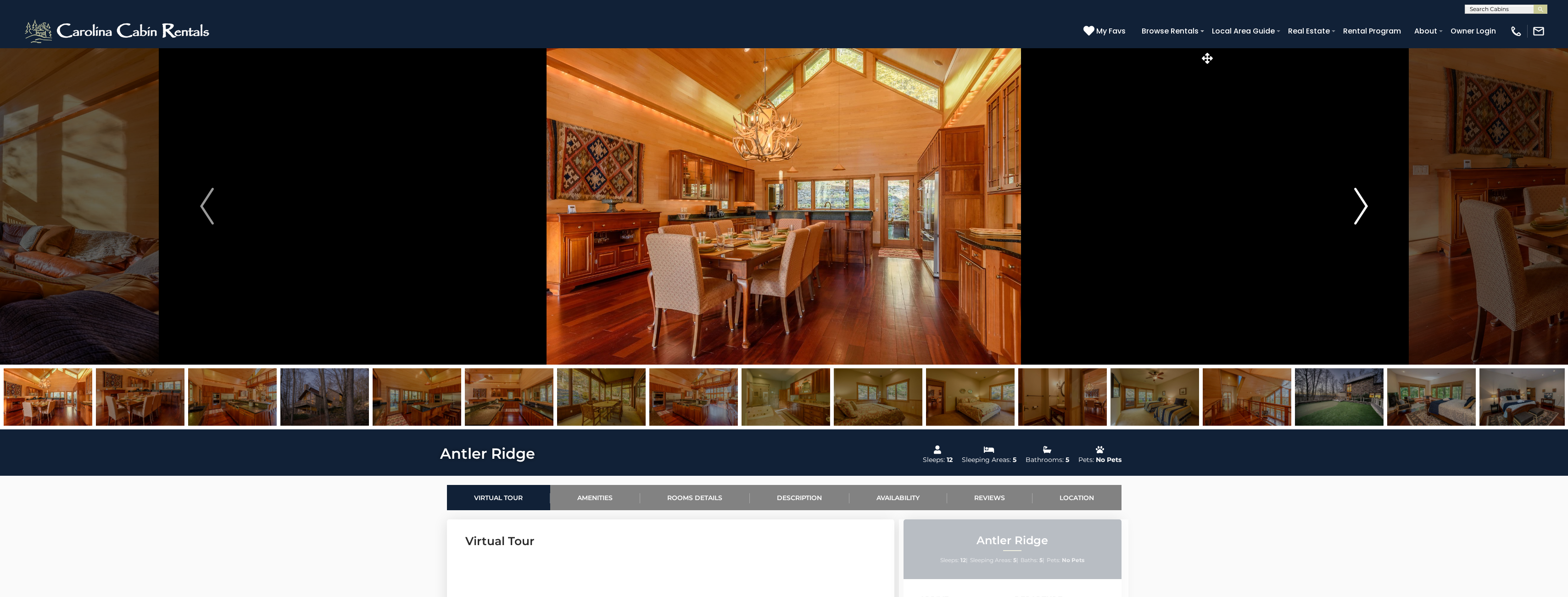
click at [1363, 206] on img "Next" at bounding box center [1361, 206] width 14 height 37
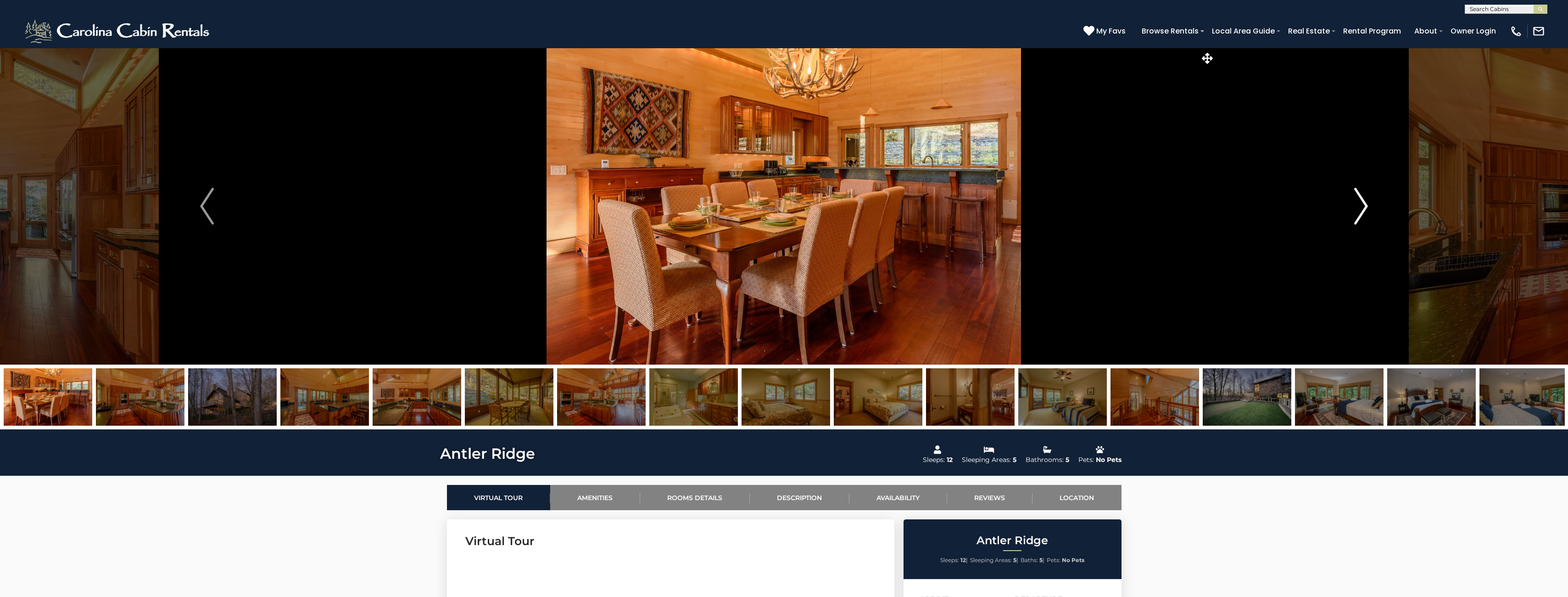
click at [1366, 206] on img "Next" at bounding box center [1361, 206] width 14 height 37
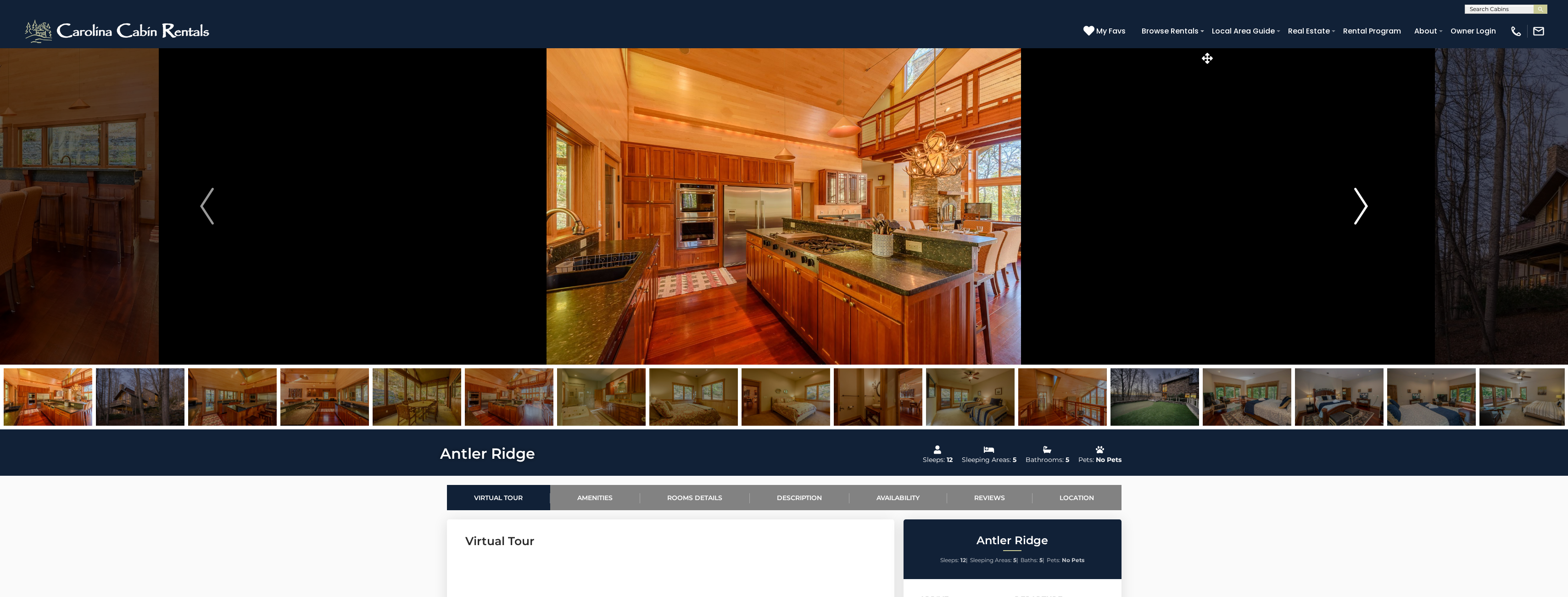
click at [1369, 206] on button "Next" at bounding box center [1360, 206] width 292 height 317
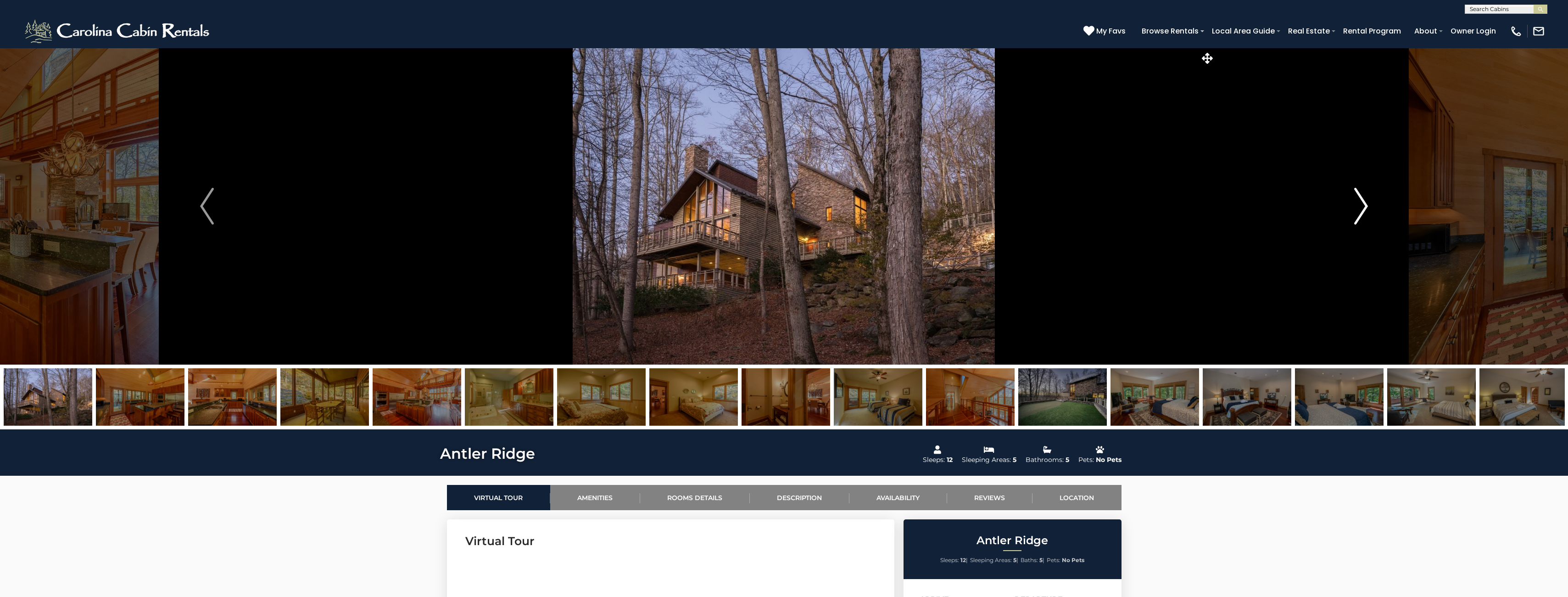
click at [1369, 207] on button "Next" at bounding box center [1360, 206] width 292 height 317
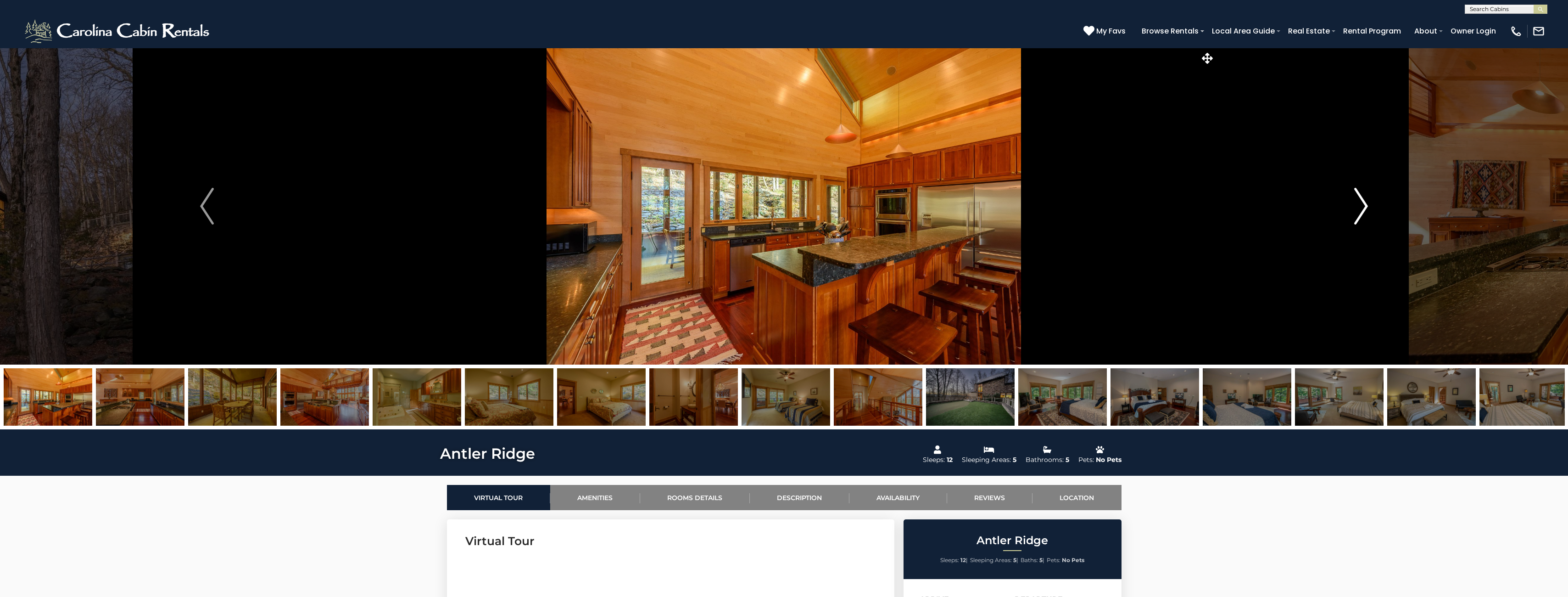
click at [1366, 210] on img "Next" at bounding box center [1361, 206] width 14 height 37
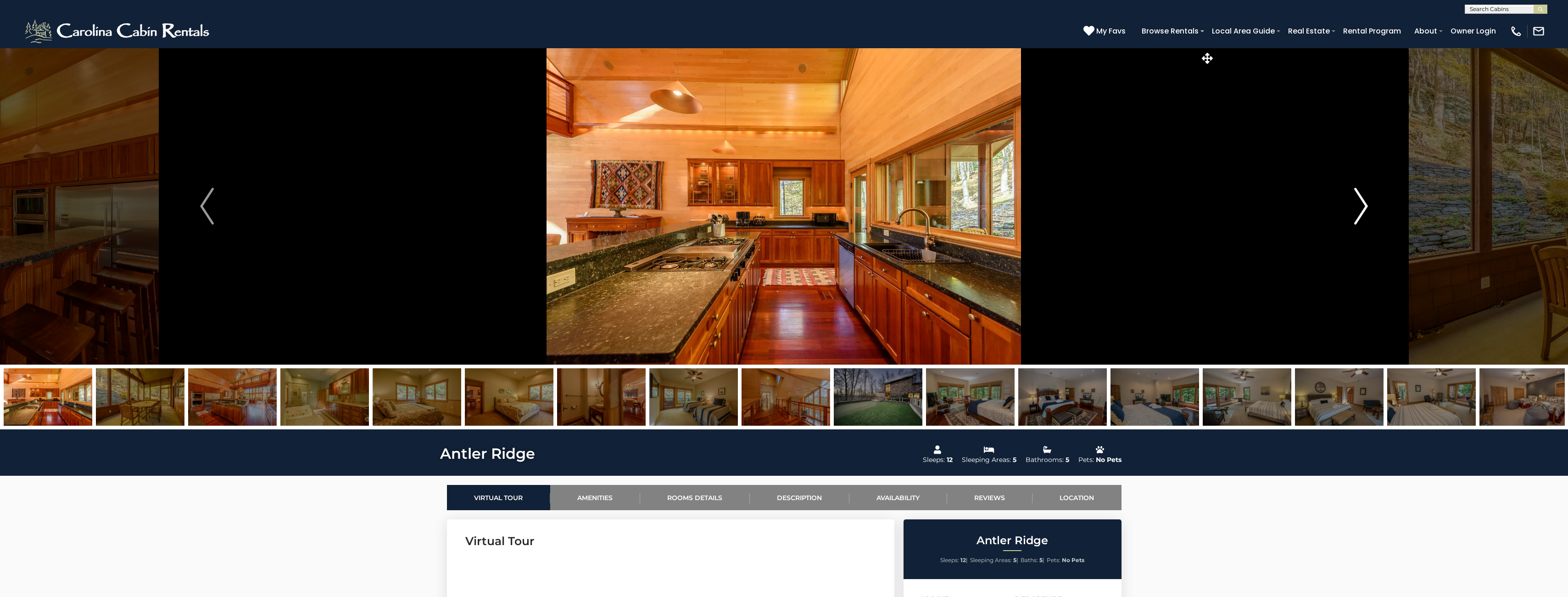
click at [1361, 208] on img "Next" at bounding box center [1361, 206] width 14 height 37
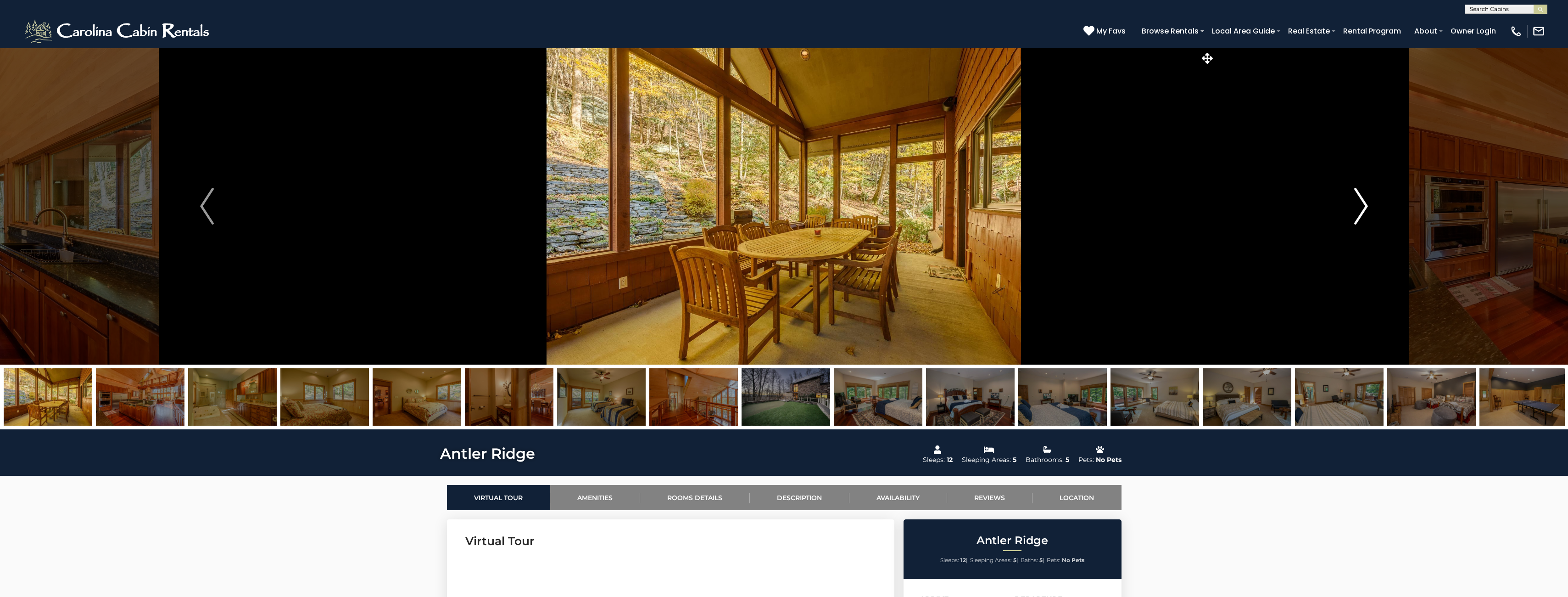
click at [1361, 208] on img "Next" at bounding box center [1361, 206] width 14 height 37
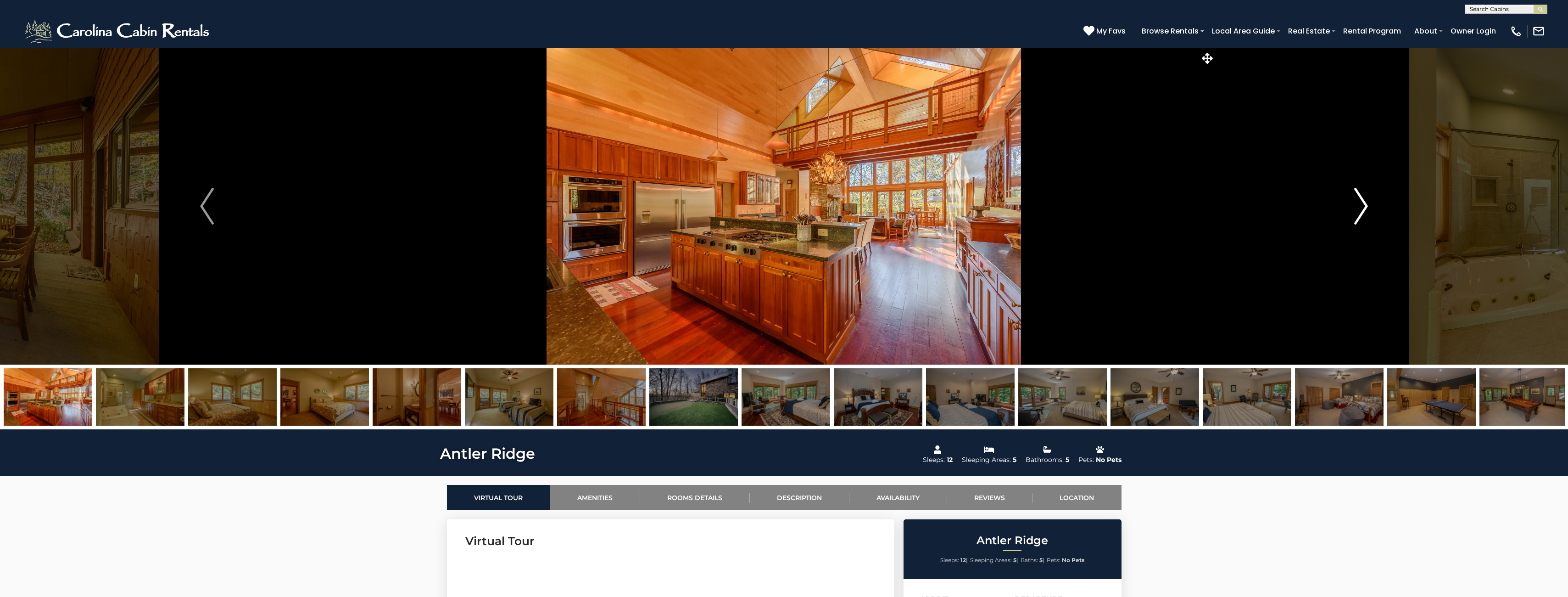
click at [1361, 208] on img "Next" at bounding box center [1361, 206] width 14 height 37
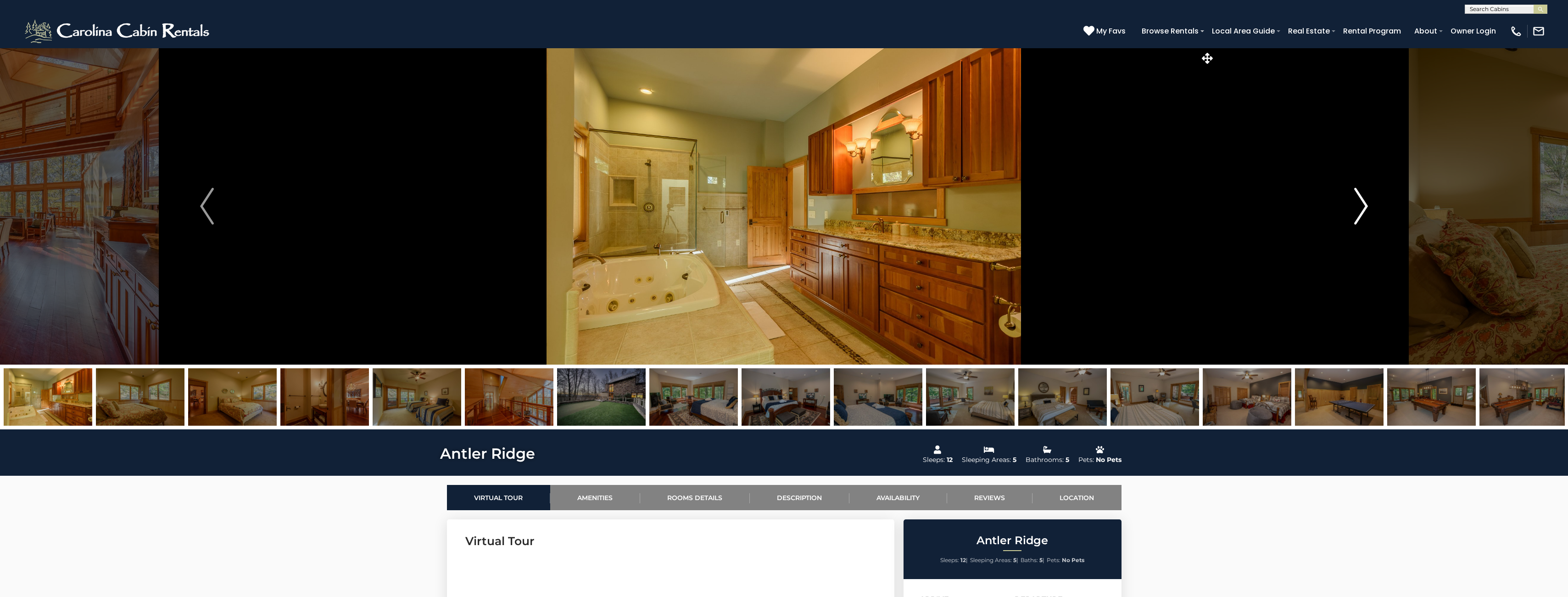
click at [1361, 208] on img "Next" at bounding box center [1361, 206] width 14 height 37
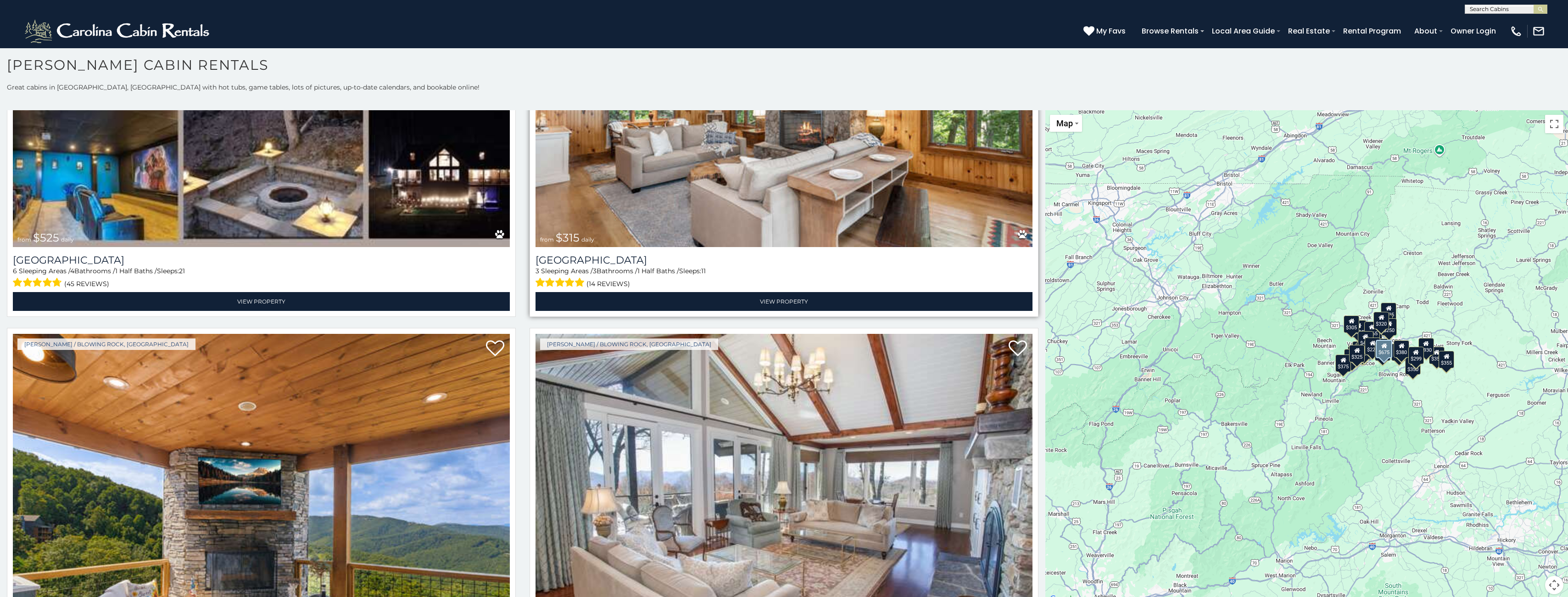
scroll to position [459, 0]
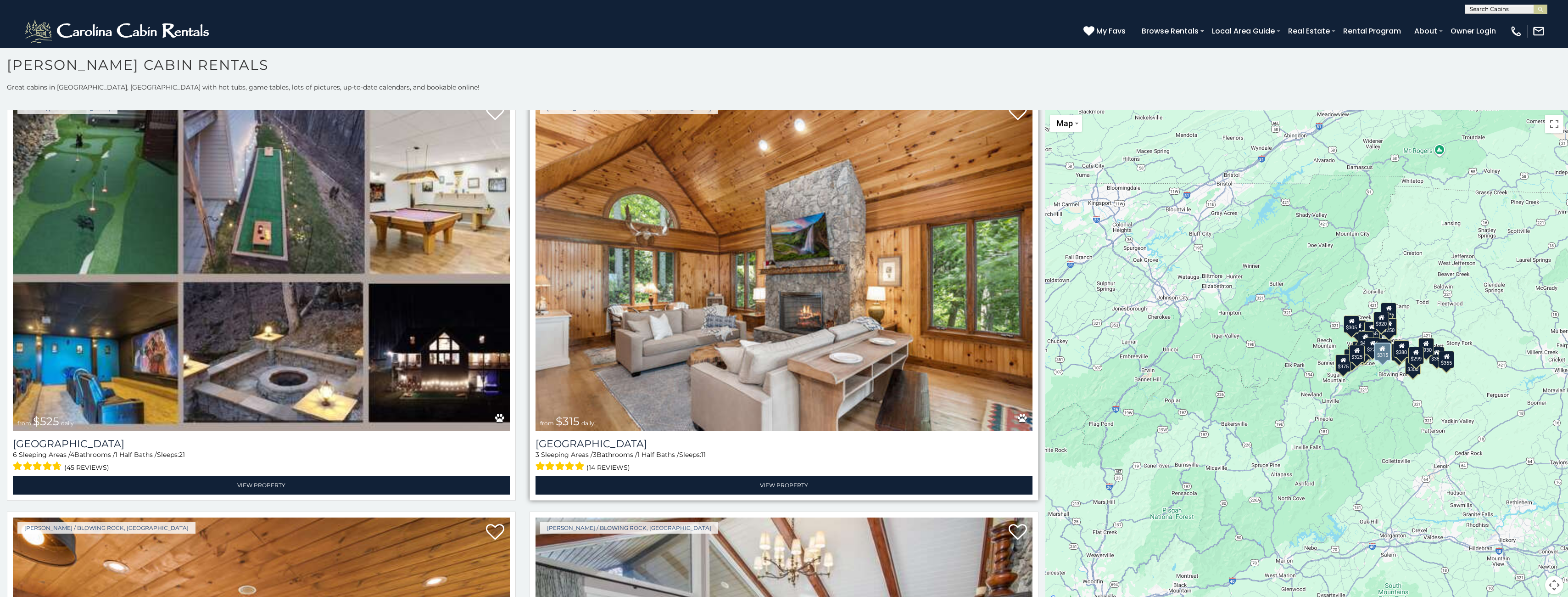
click at [891, 327] on img at bounding box center [784, 264] width 497 height 333
